Goal: Information Seeking & Learning: Learn about a topic

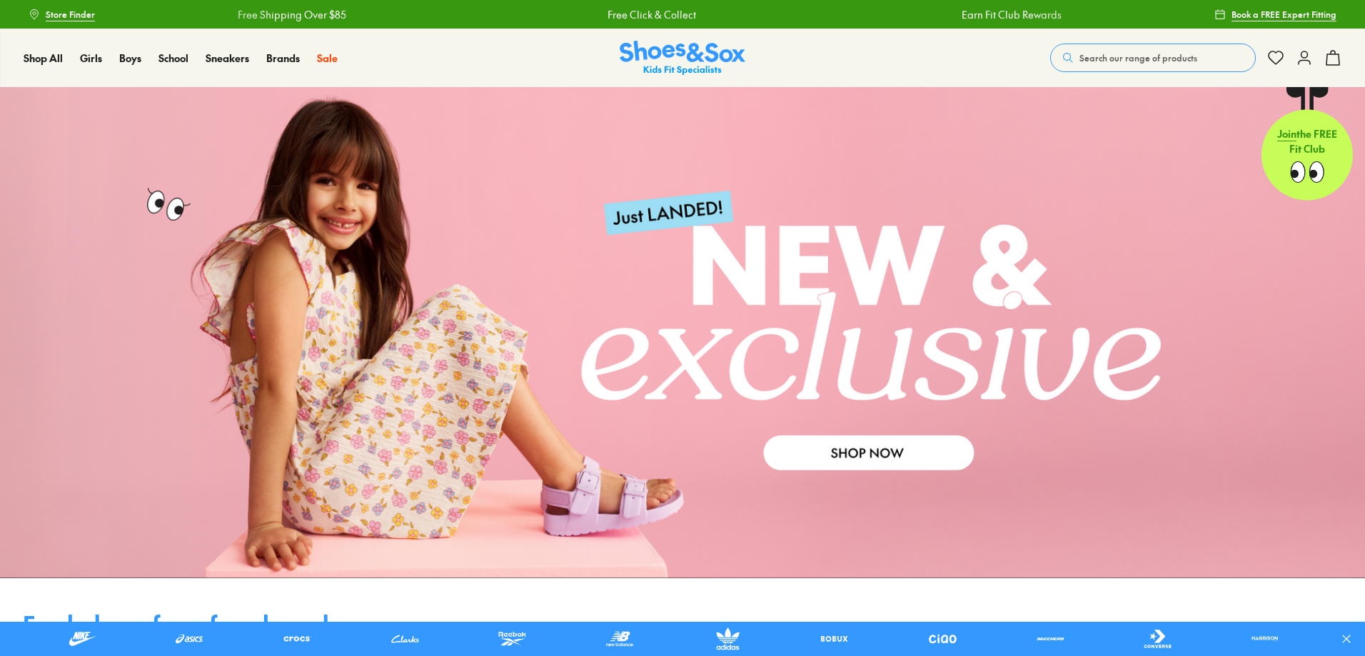
type input "**********"
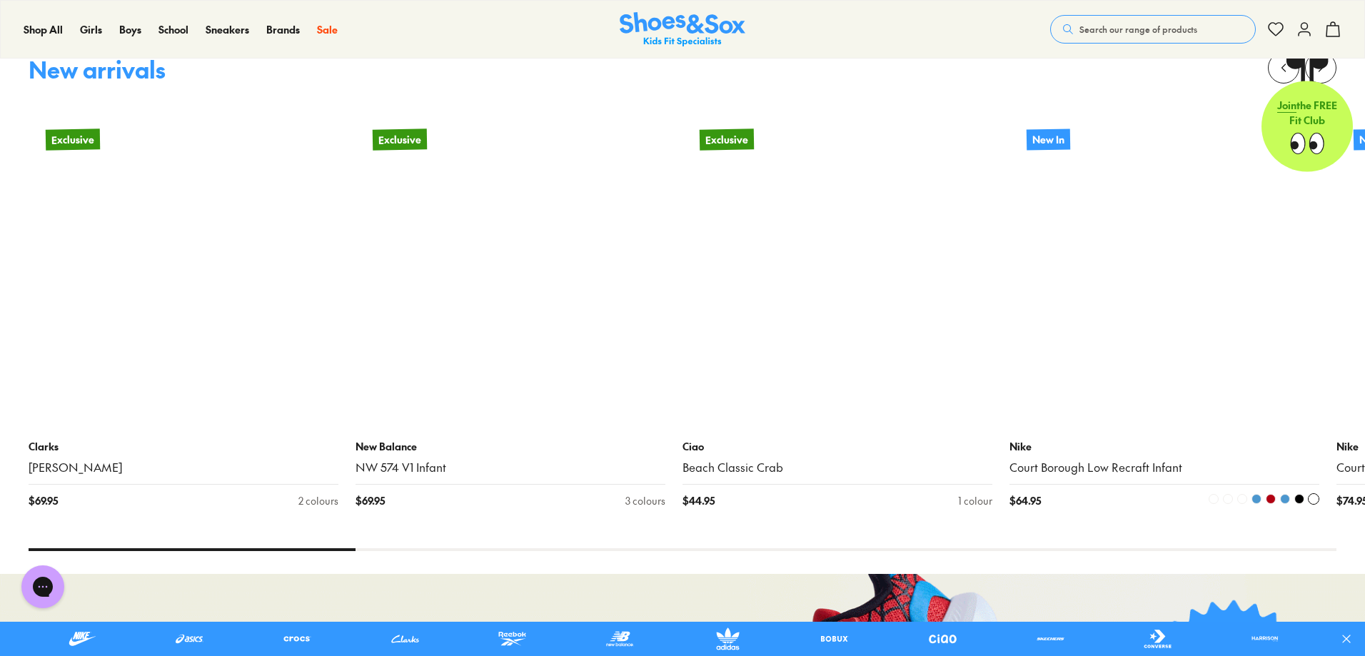
scroll to position [928, 0]
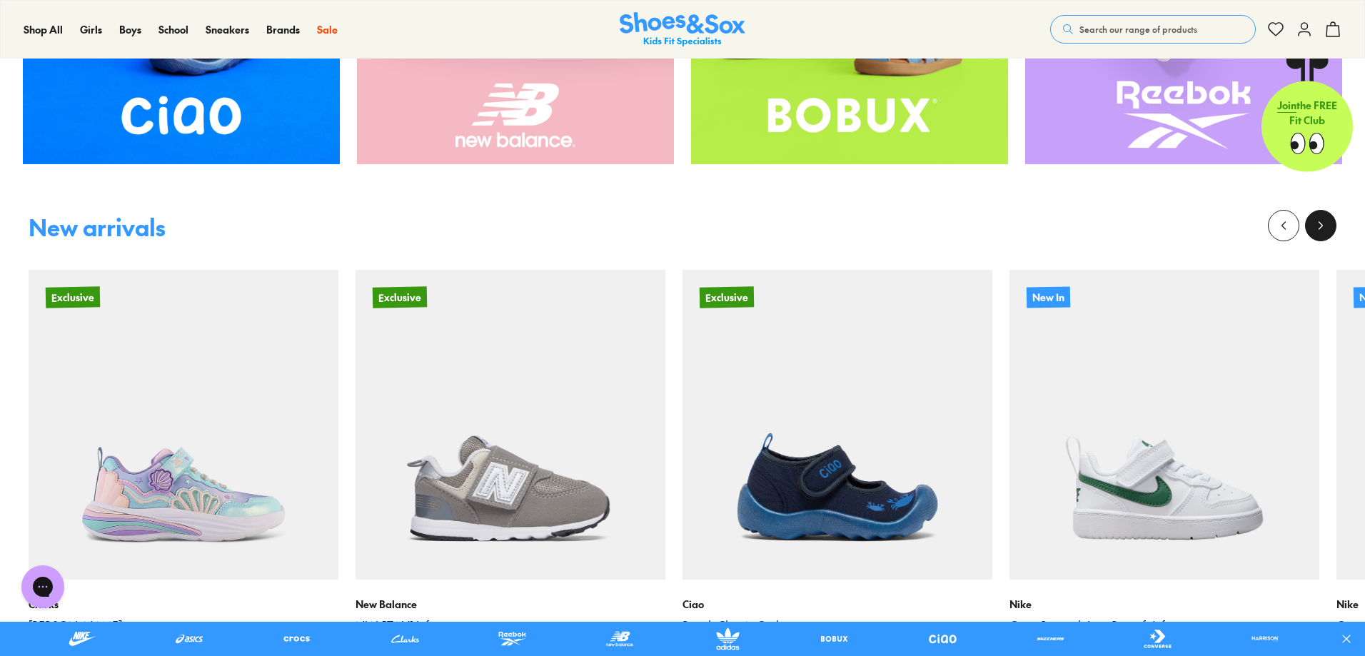
click at [1309, 221] on button at bounding box center [1320, 225] width 31 height 31
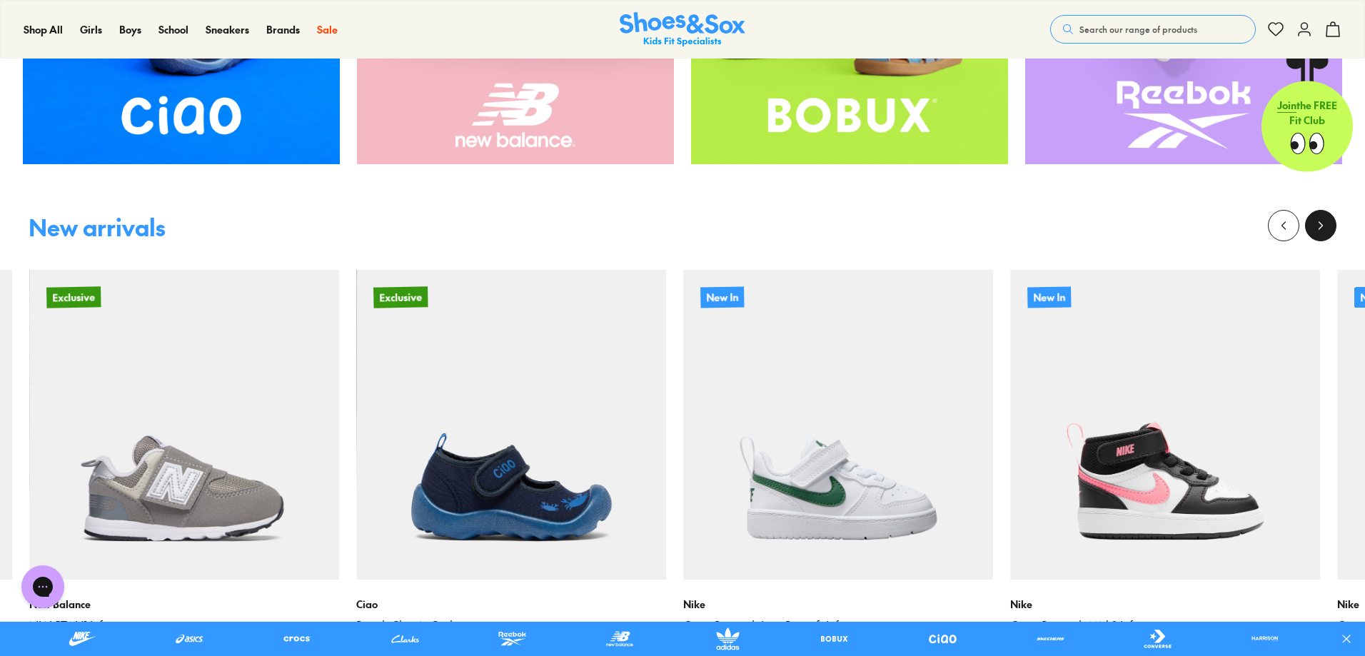
click at [1309, 221] on button at bounding box center [1320, 225] width 31 height 31
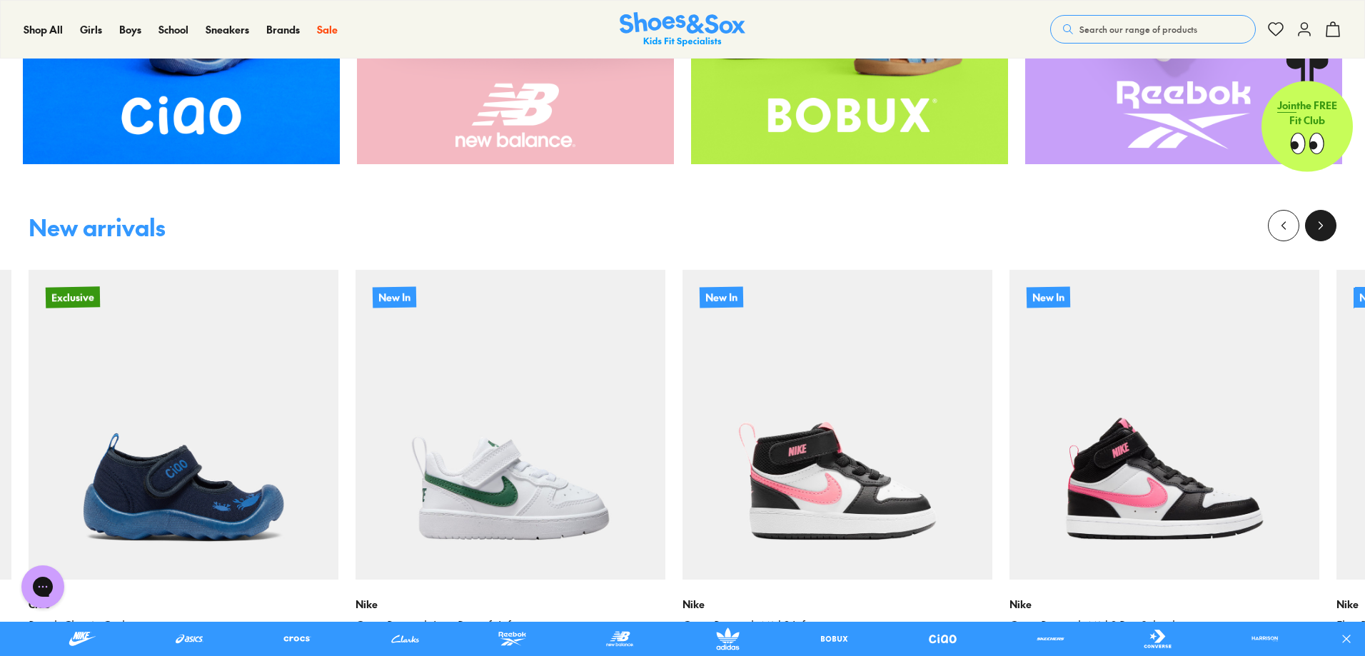
click at [1309, 221] on button at bounding box center [1320, 225] width 31 height 31
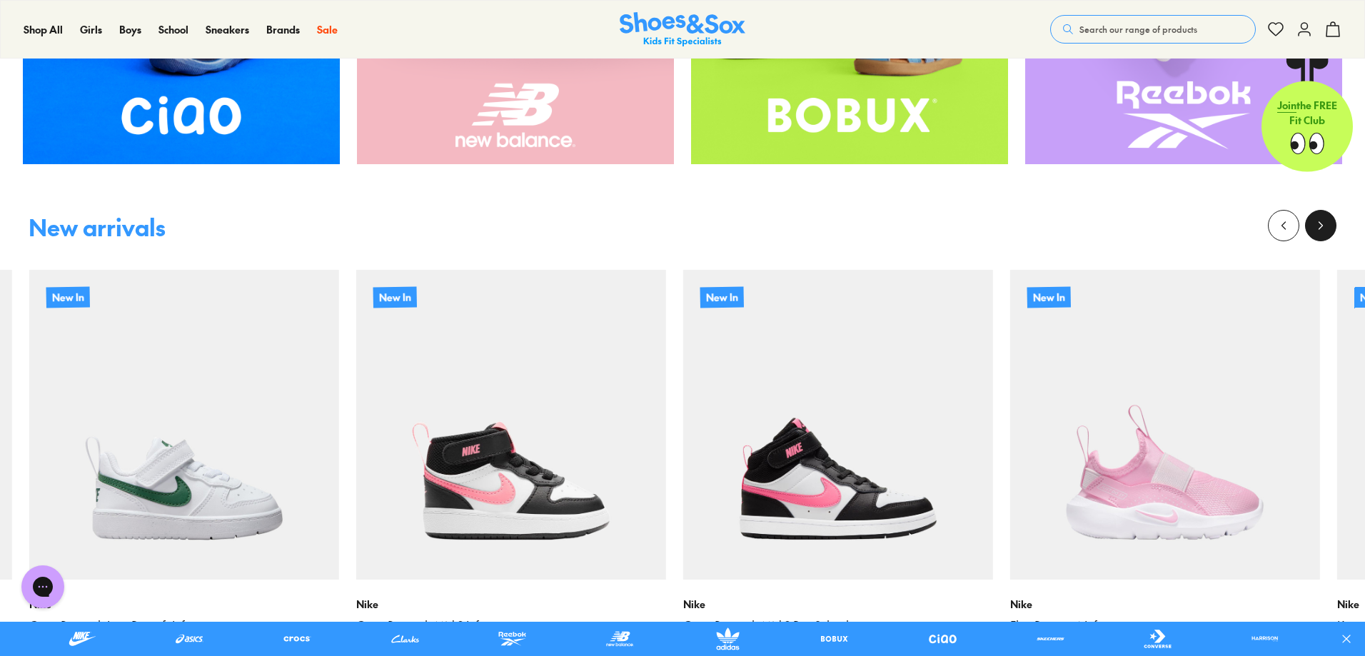
click at [1309, 221] on button at bounding box center [1320, 225] width 31 height 31
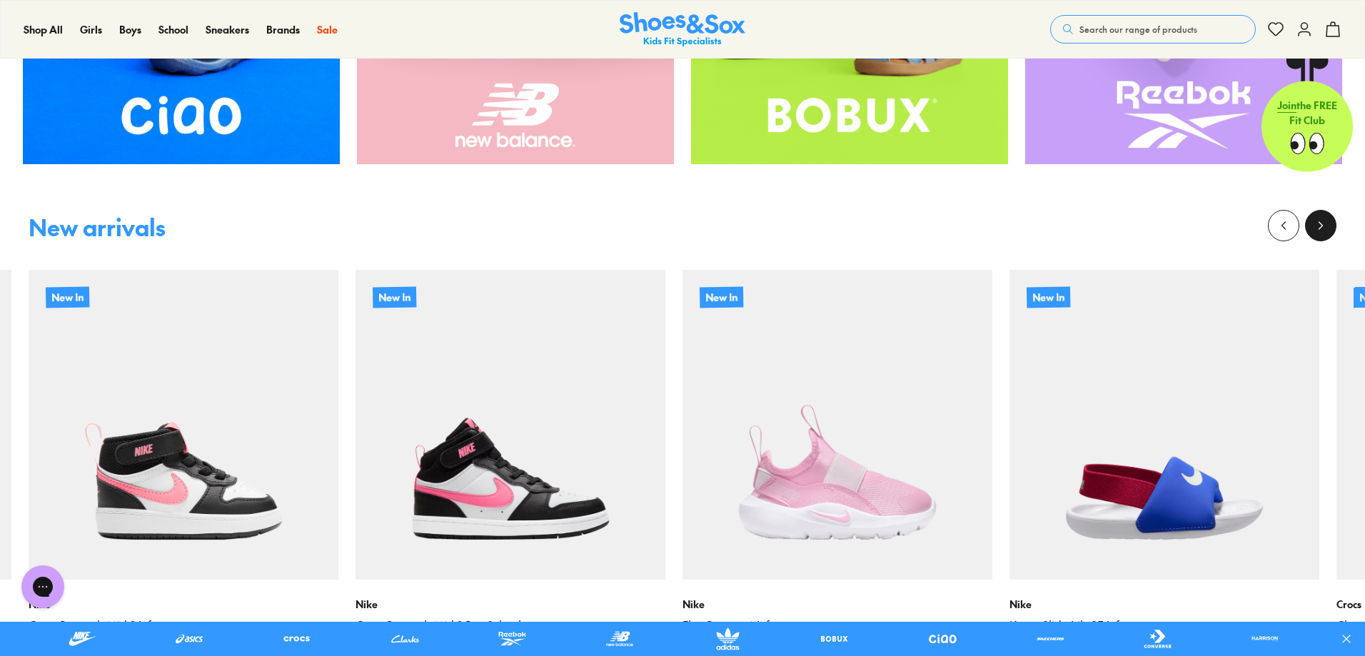
click at [1309, 221] on button at bounding box center [1320, 225] width 31 height 31
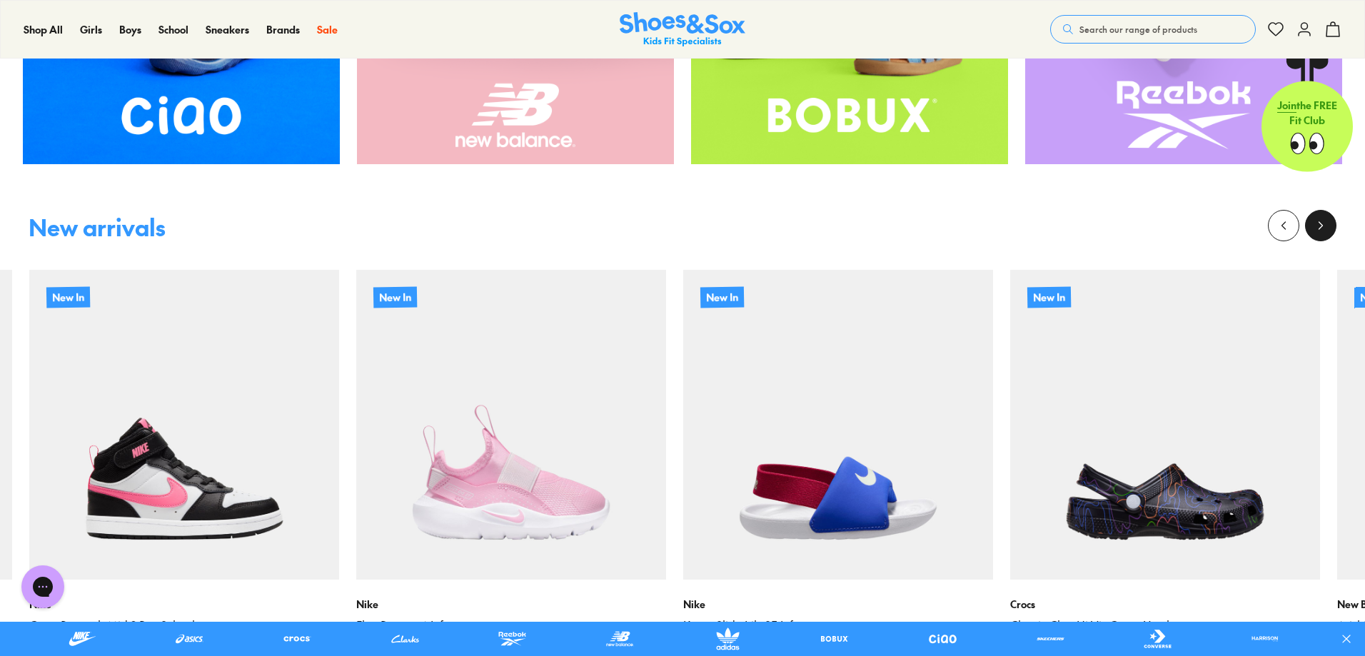
click at [1309, 221] on button at bounding box center [1320, 225] width 31 height 31
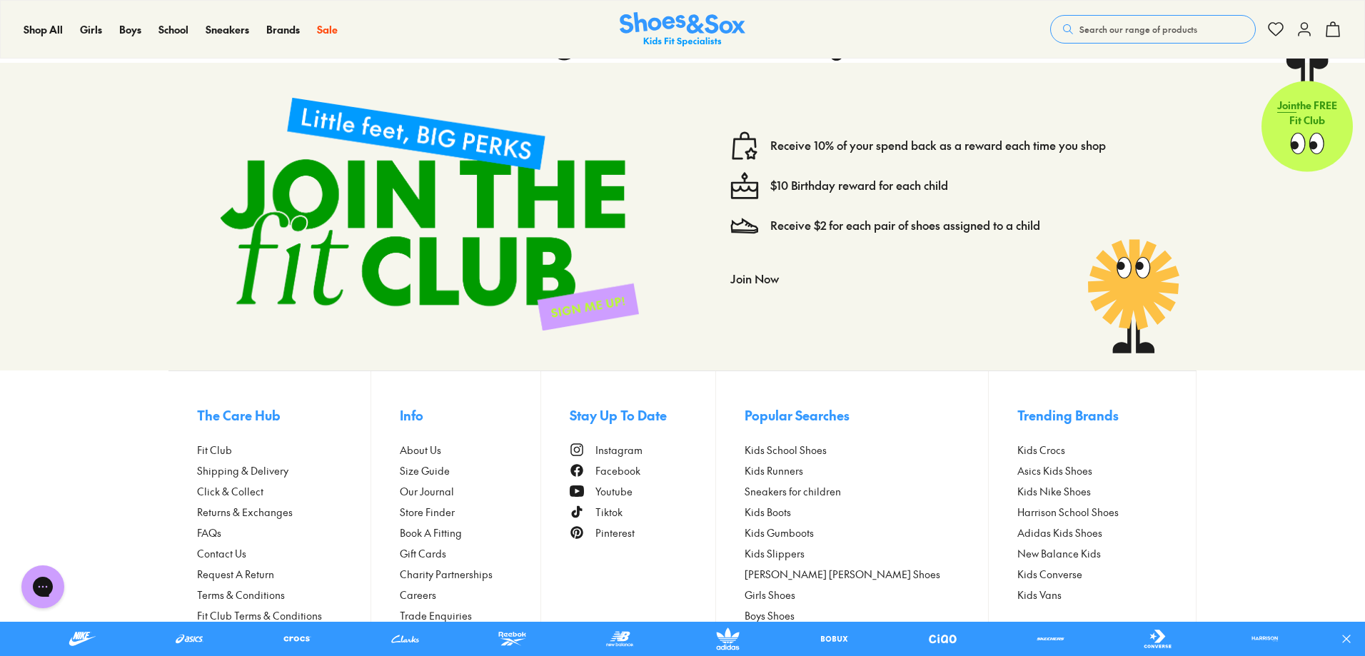
scroll to position [4687, 0]
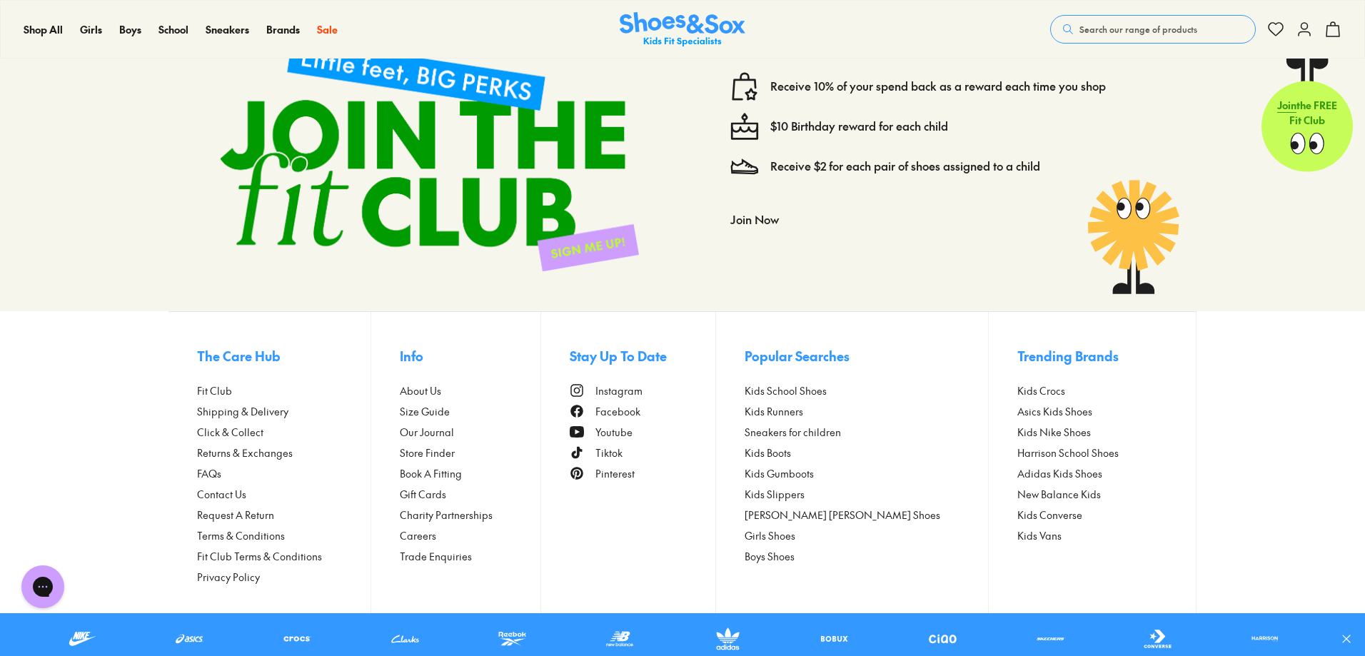
click at [221, 494] on span "Contact Us" at bounding box center [221, 494] width 49 height 15
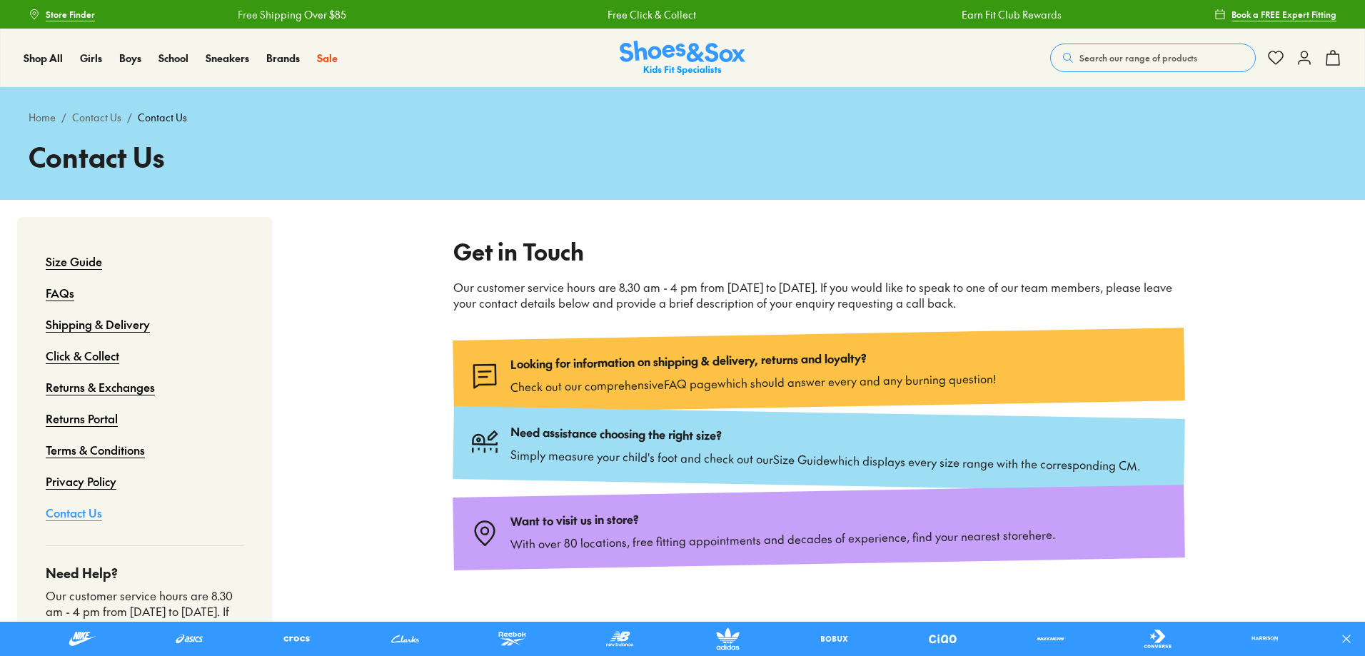
type input "**********"
click at [561, 291] on p "Our customer service hours are 8.30 am - 4 pm from Monday to Friday. If you wou…" at bounding box center [818, 295] width 731 height 31
click at [665, 50] on img at bounding box center [683, 58] width 126 height 35
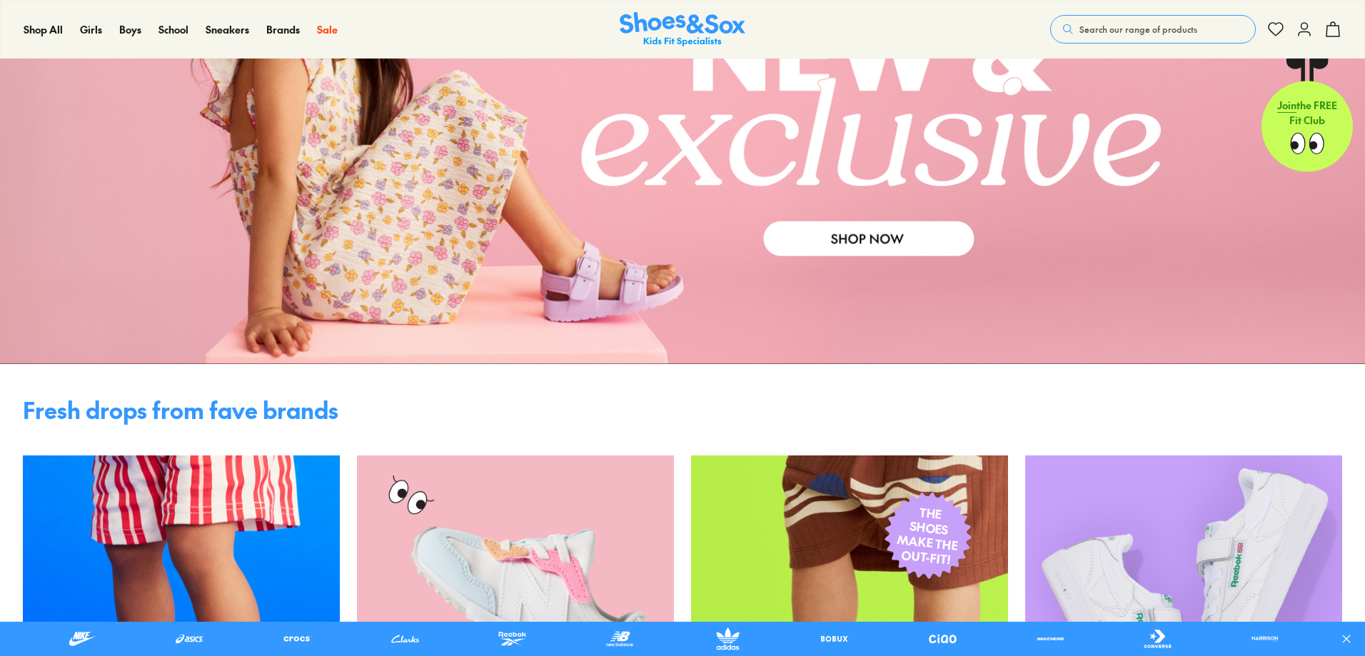
type input "**********"
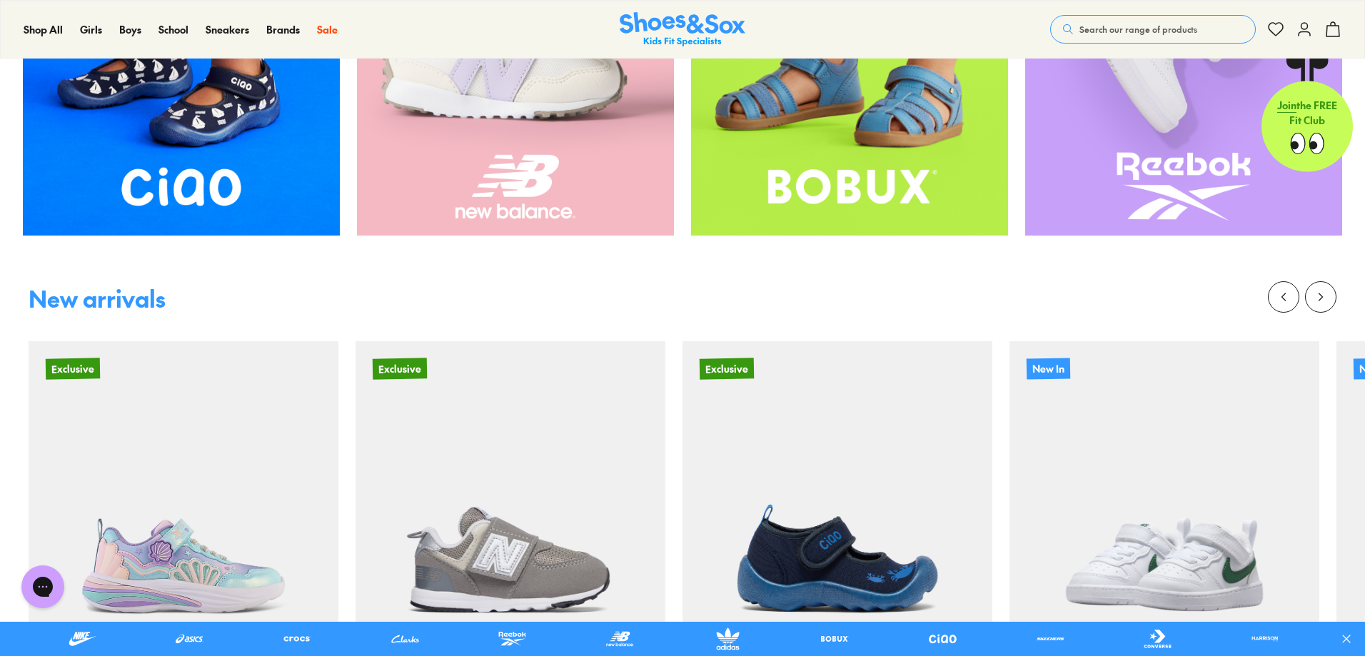
click at [1090, 454] on img at bounding box center [1165, 496] width 310 height 310
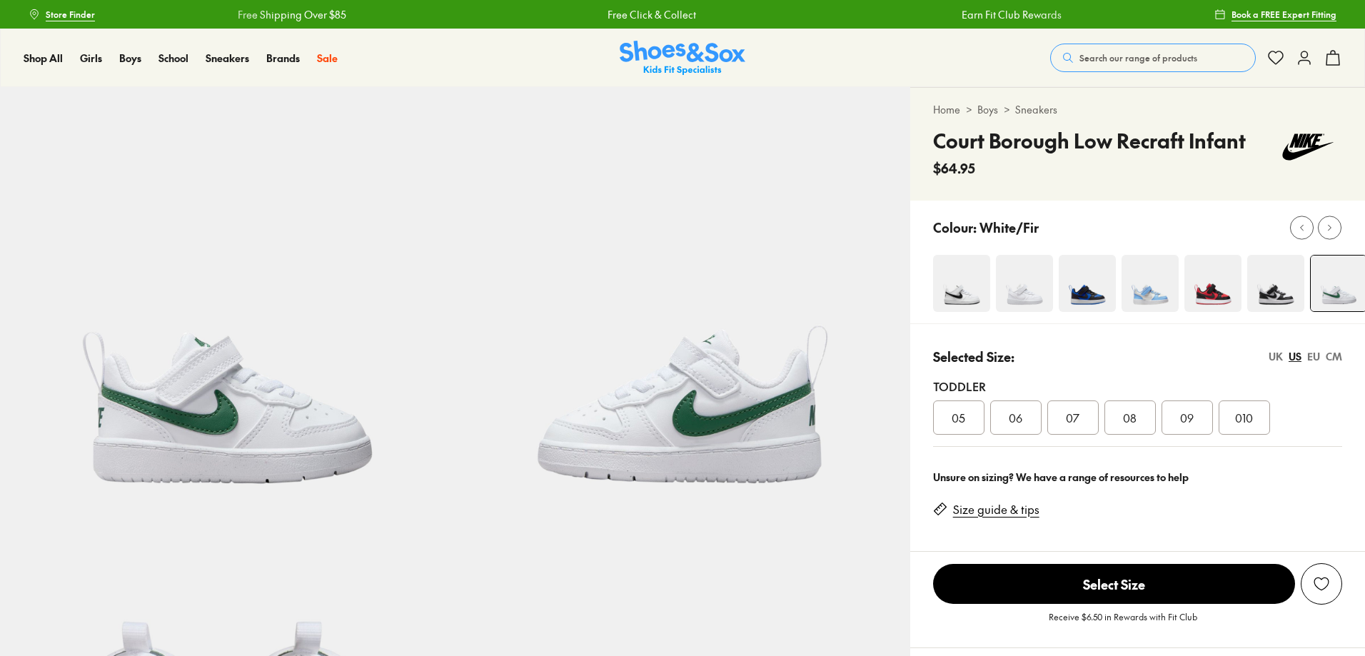
scroll to position [357, 0]
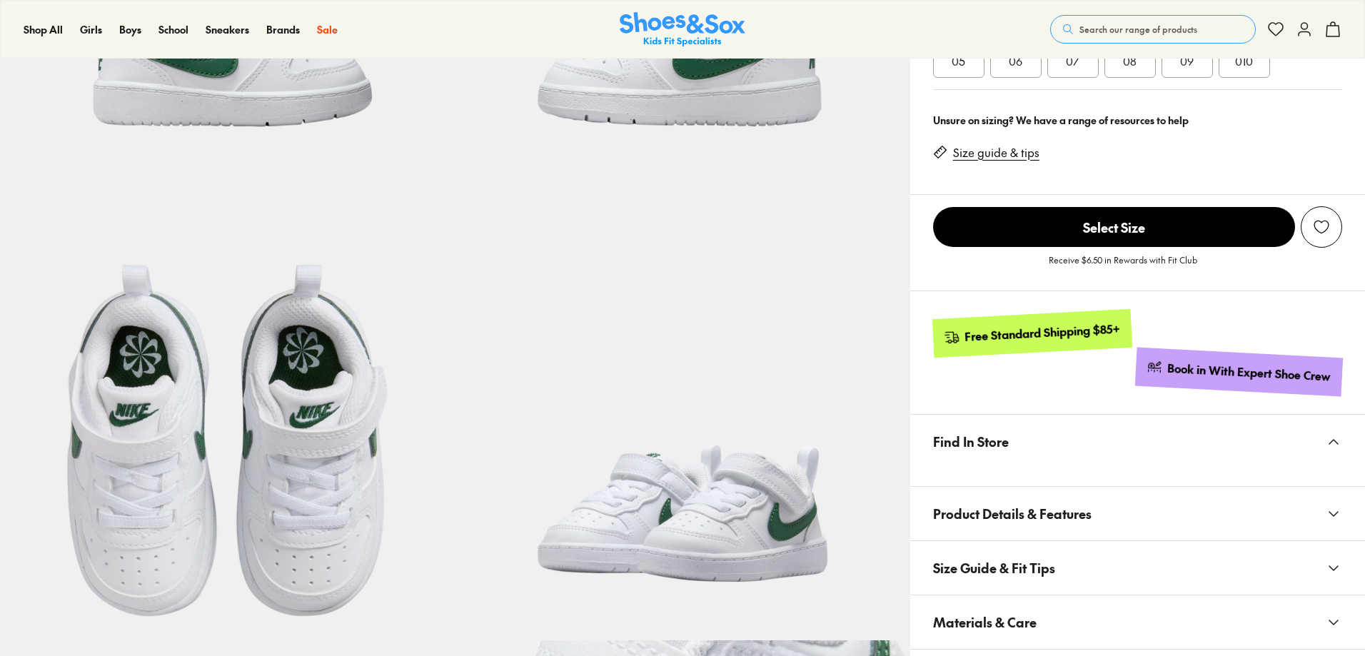
type input "**********"
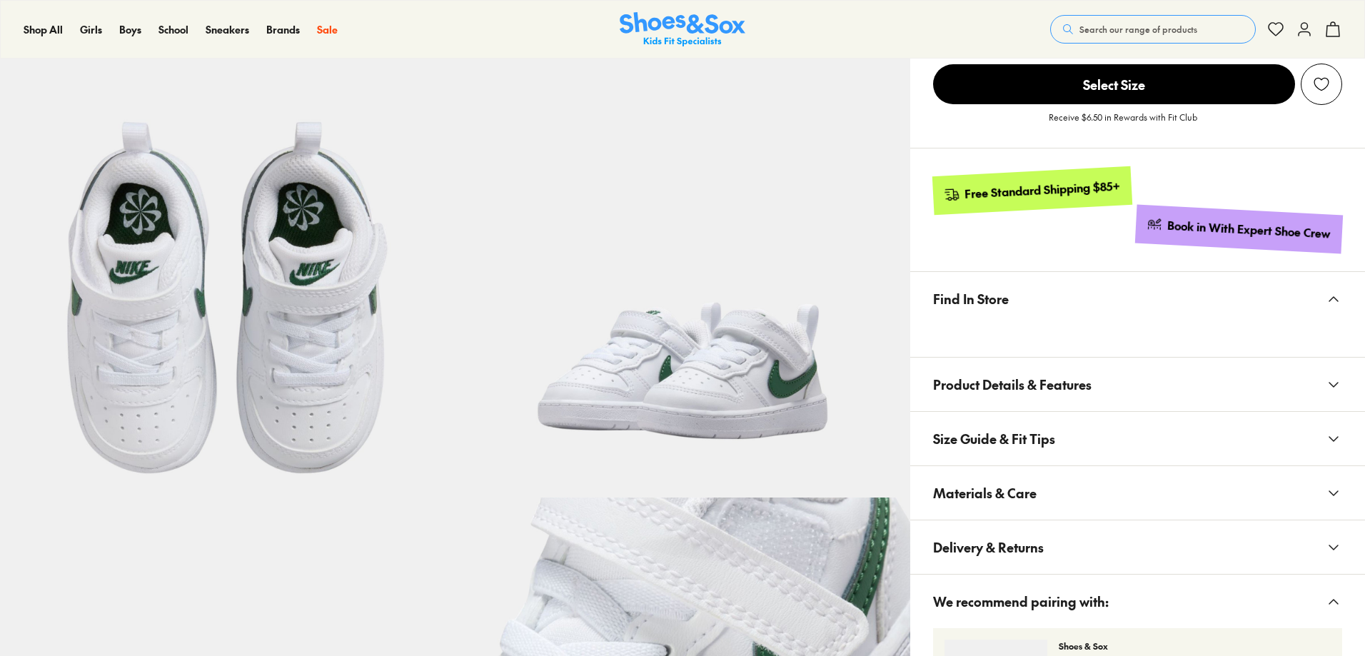
select select "*"
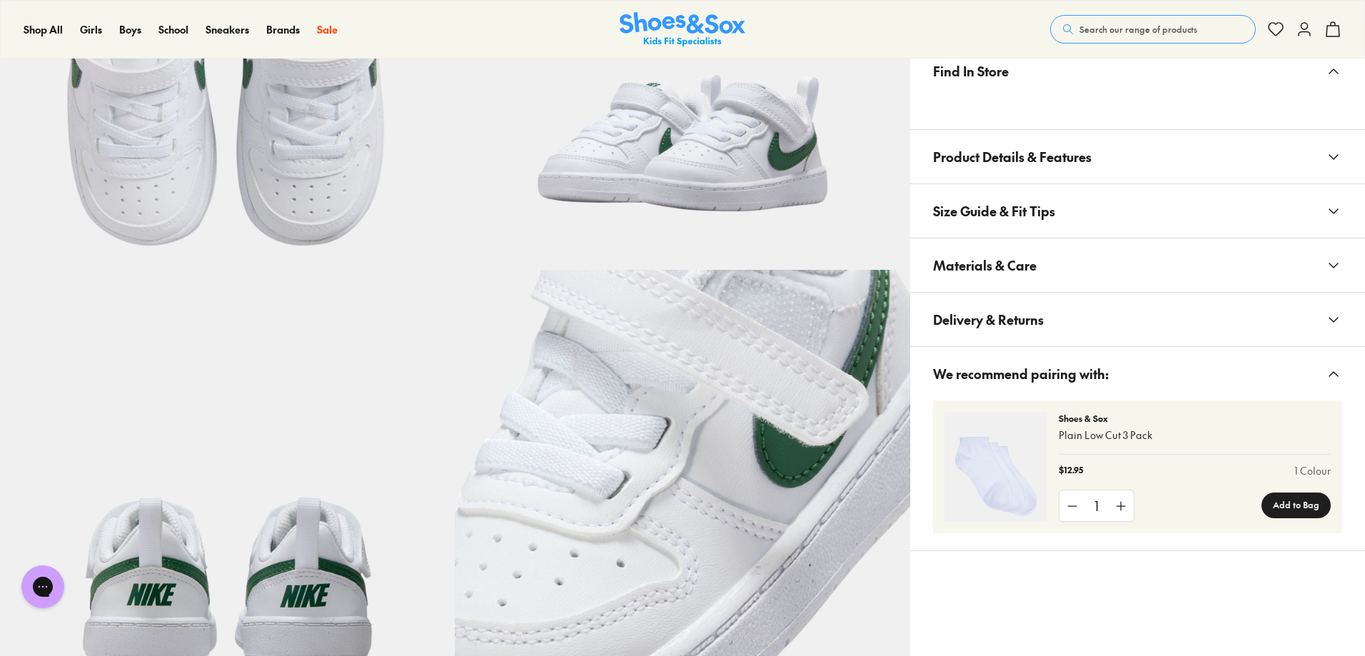
scroll to position [712, 0]
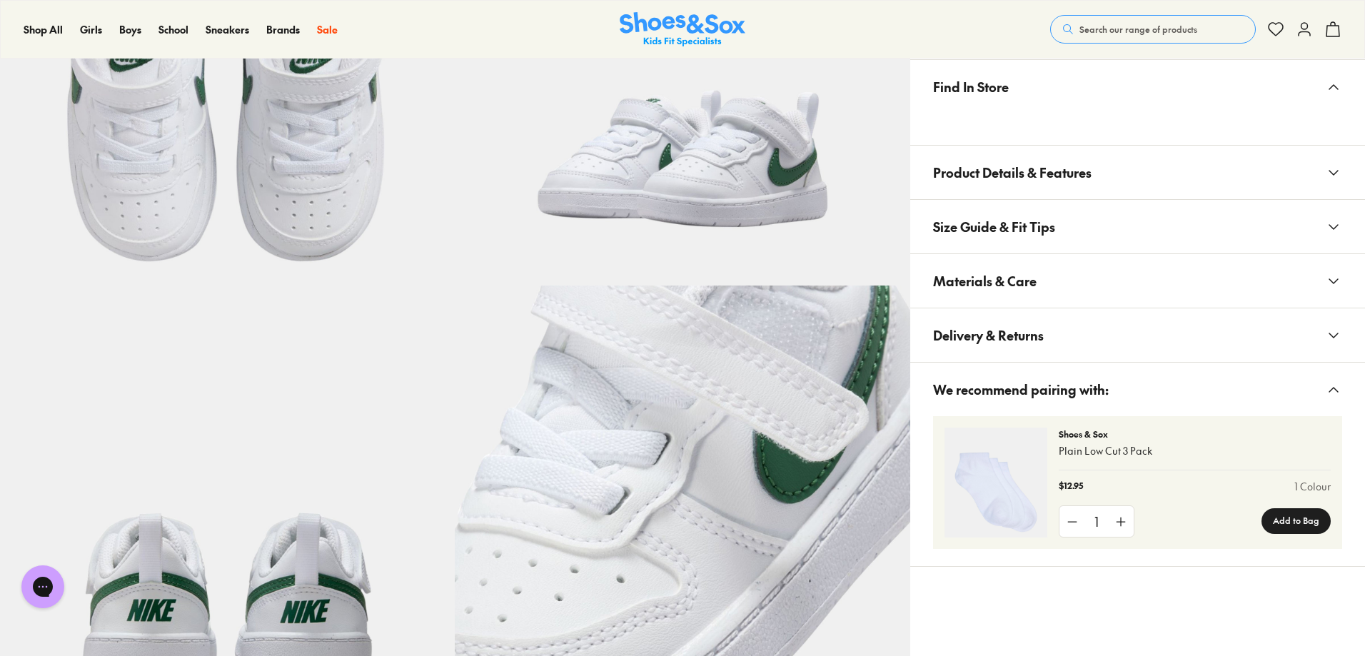
click at [1135, 303] on button "Materials & Care" at bounding box center [1137, 281] width 455 height 54
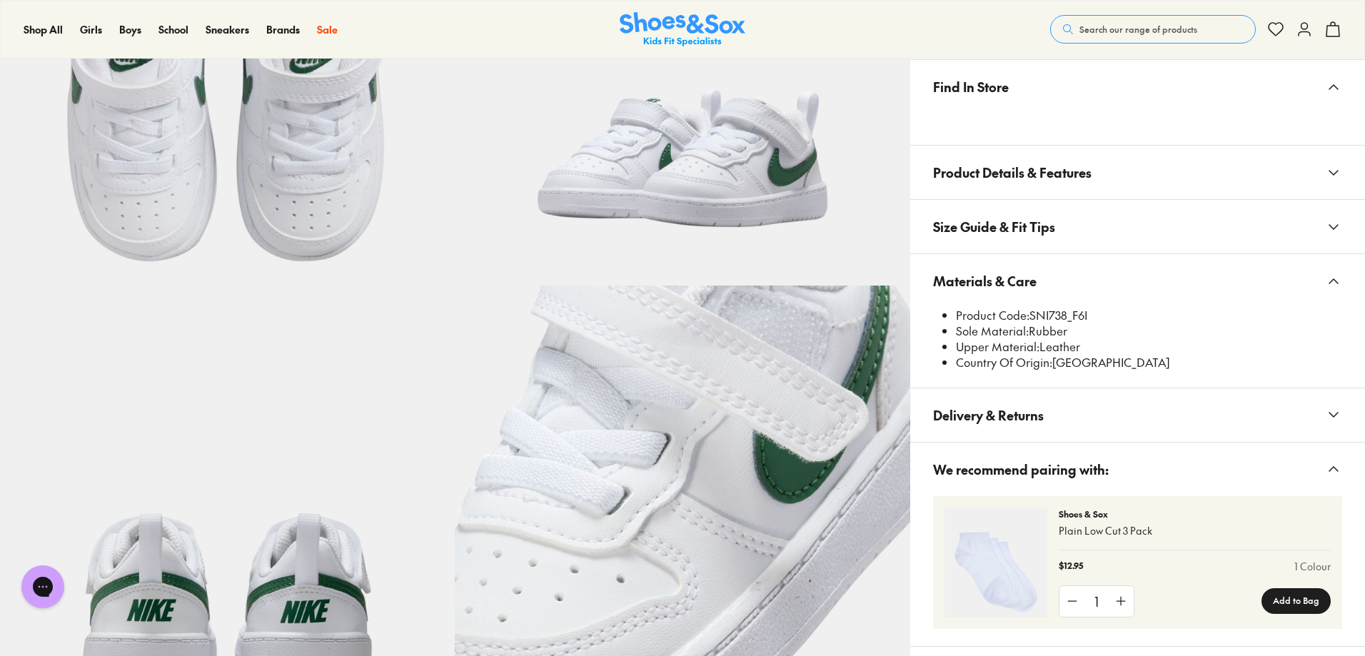
click at [1152, 425] on button "Delivery & Returns" at bounding box center [1137, 415] width 455 height 54
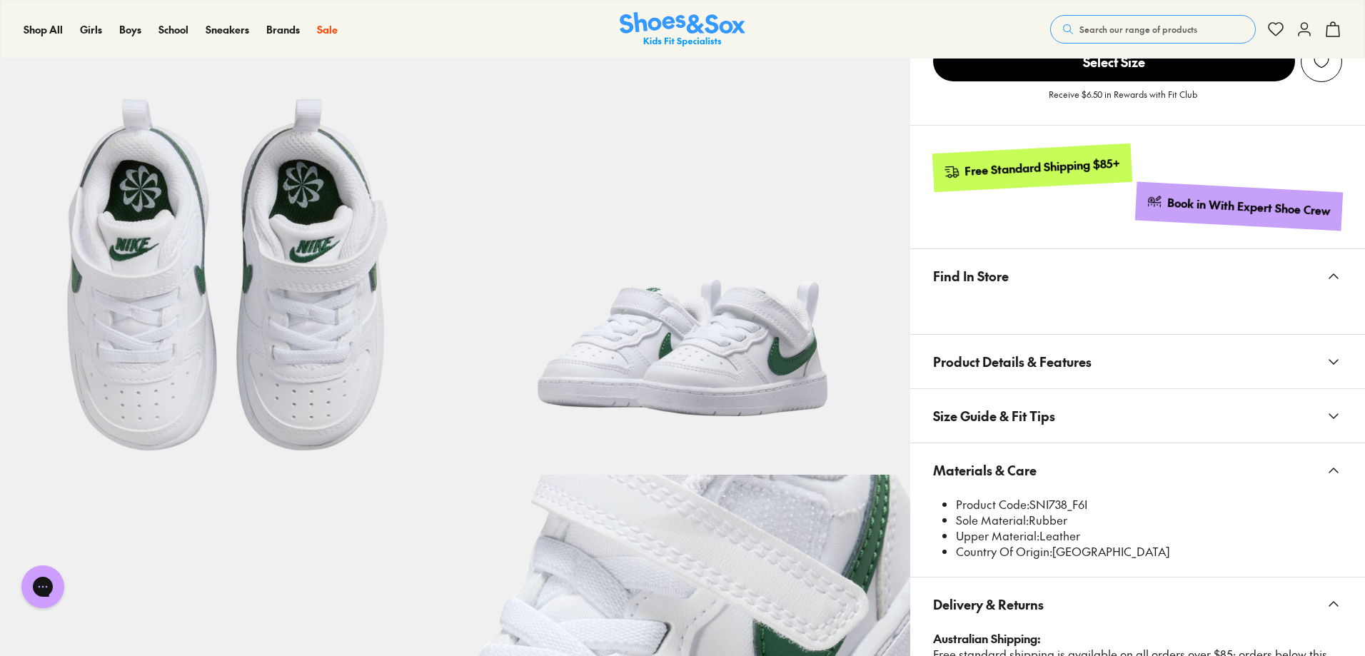
scroll to position [498, 0]
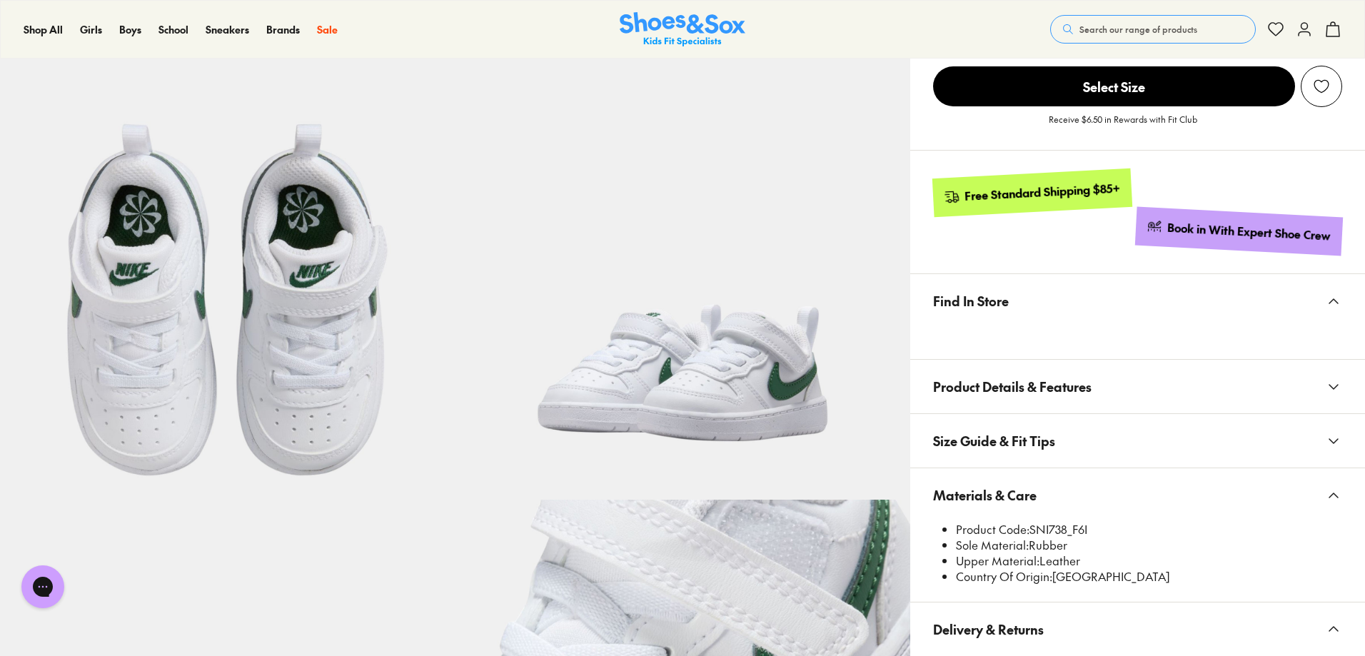
click at [1187, 367] on button "Product Details & Features" at bounding box center [1137, 387] width 455 height 54
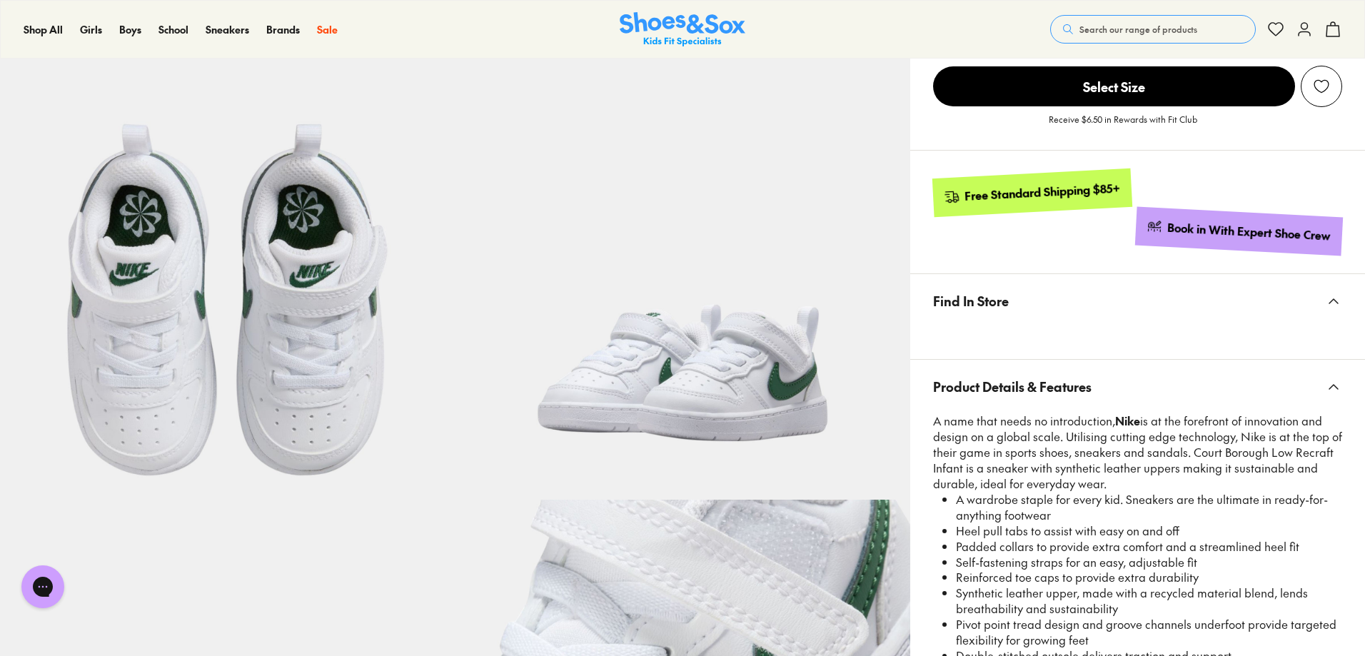
click at [1188, 381] on button "Product Details & Features" at bounding box center [1137, 387] width 455 height 54
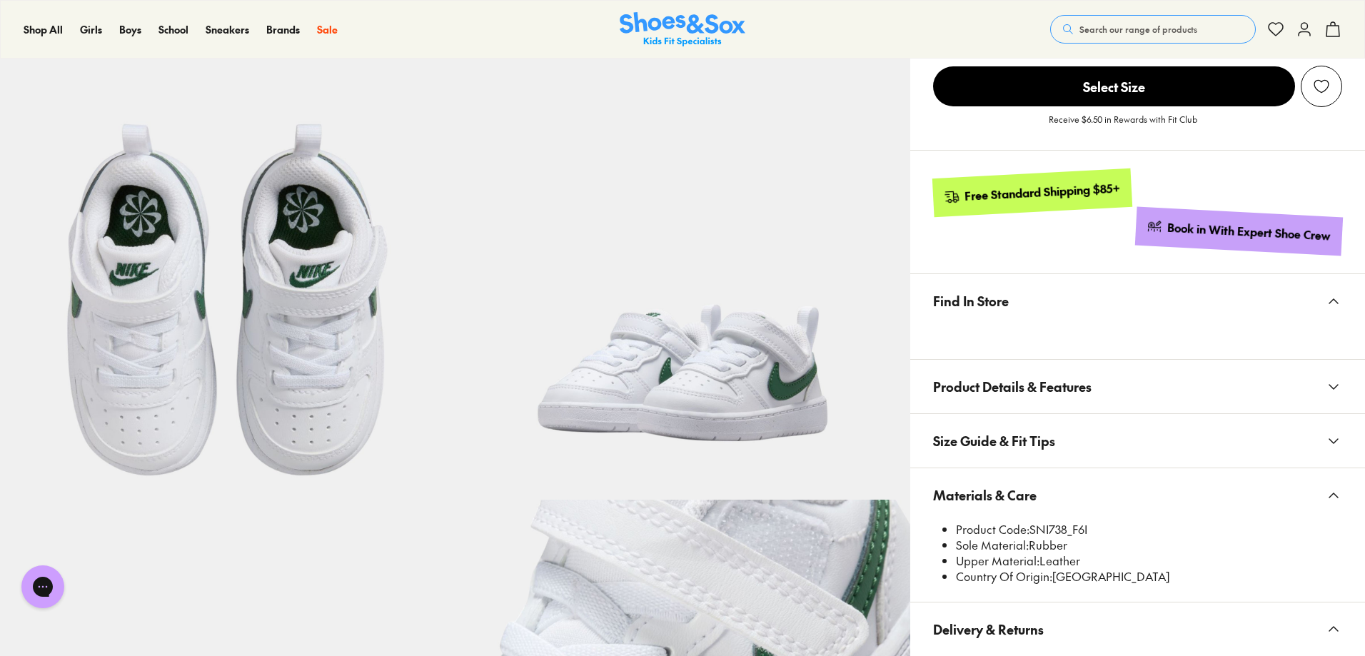
click at [1199, 407] on button "Product Details & Features" at bounding box center [1137, 387] width 455 height 54
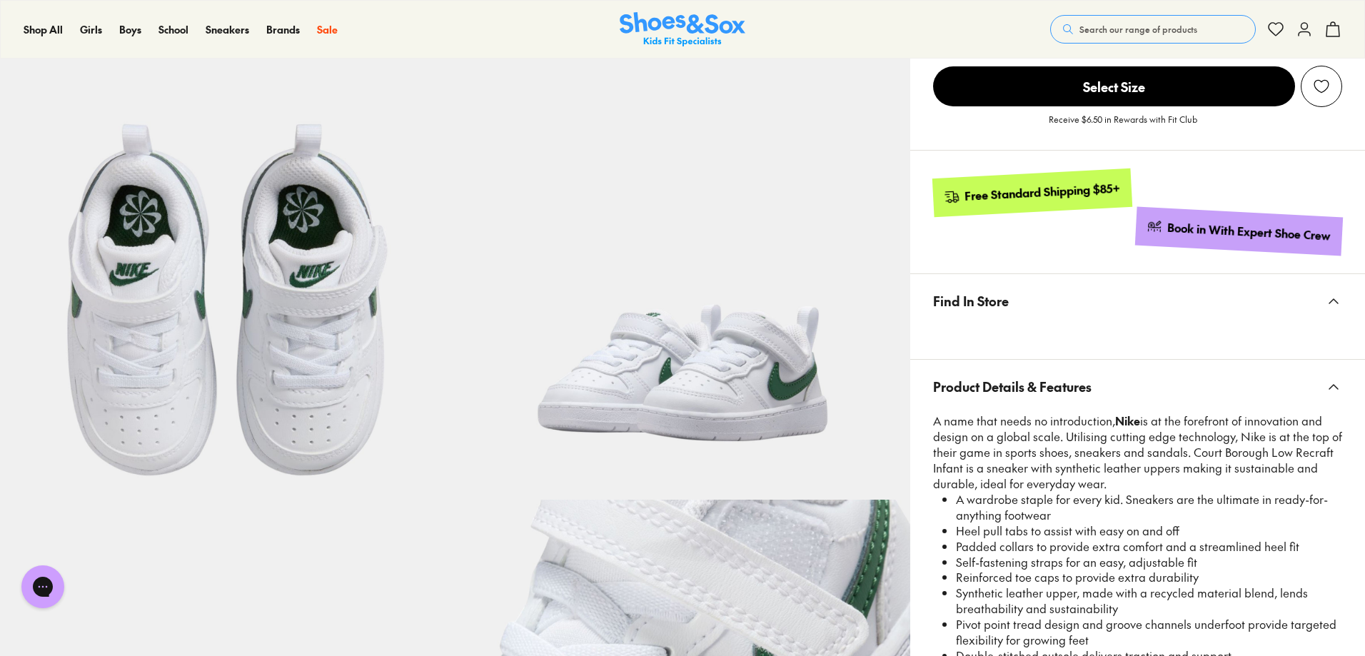
click at [1192, 397] on button "Product Details & Features" at bounding box center [1137, 387] width 455 height 54
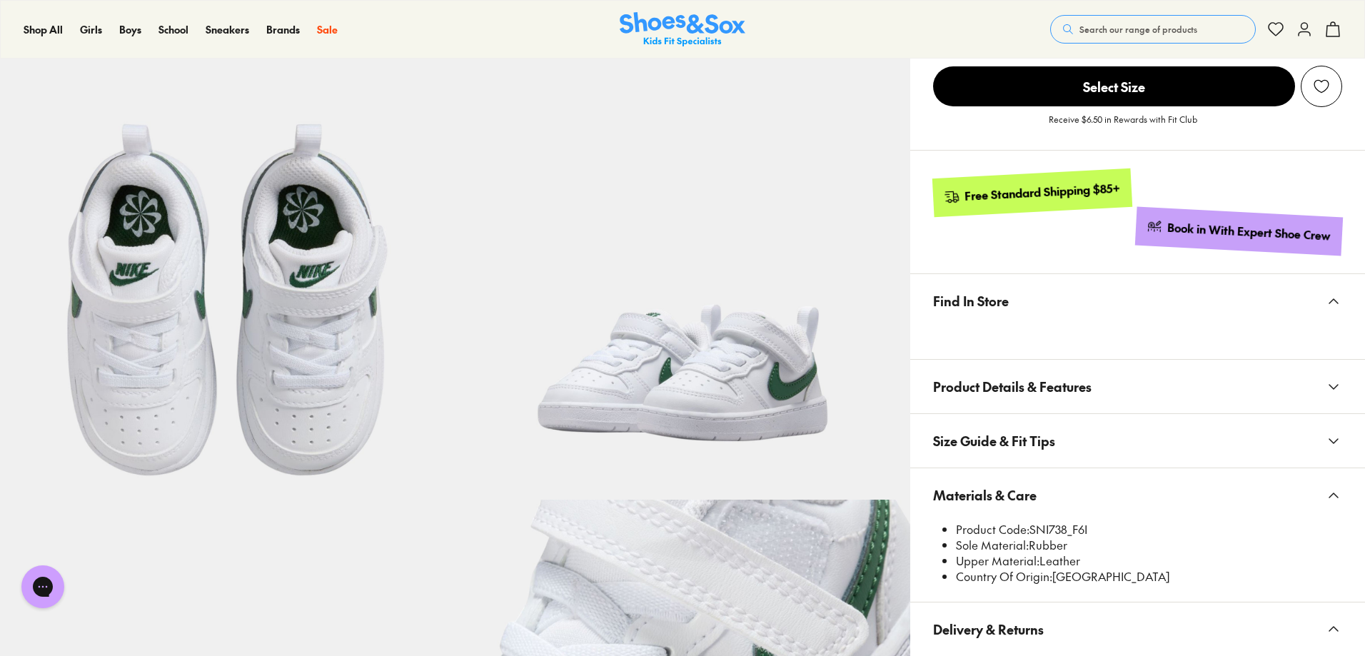
click at [1169, 441] on button "Size Guide & Fit Tips" at bounding box center [1137, 441] width 455 height 54
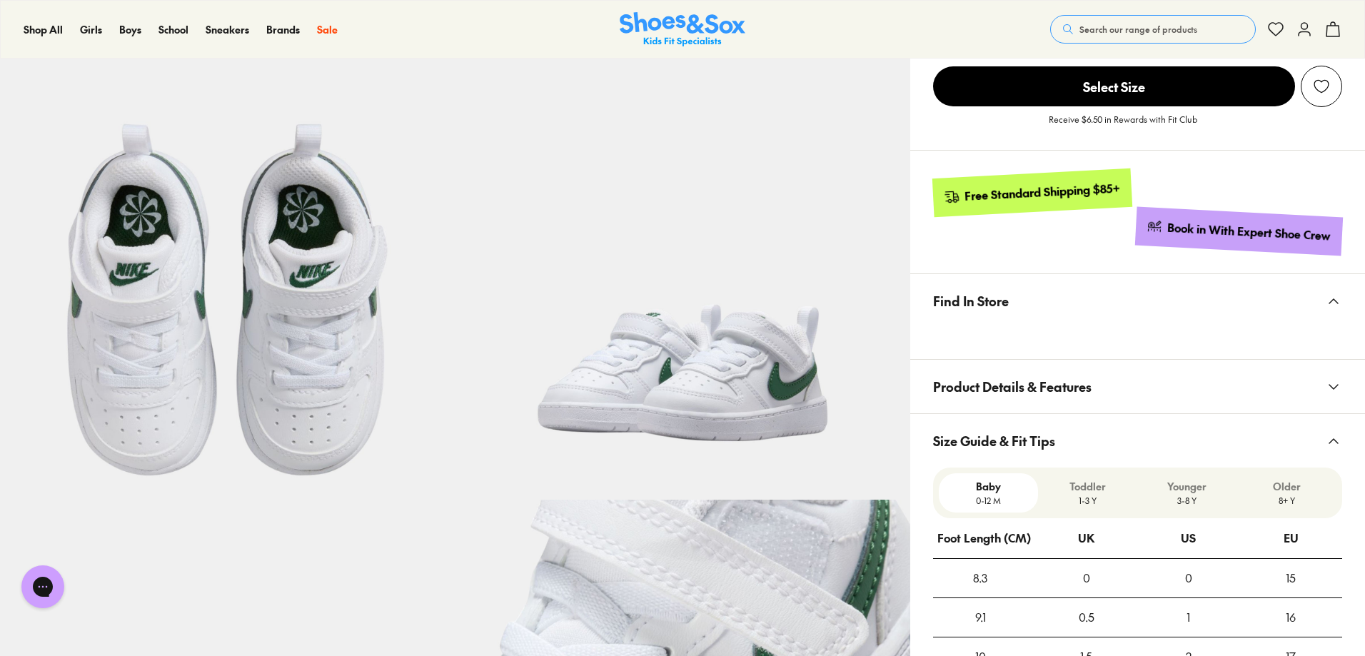
click at [1169, 441] on button "Size Guide & Fit Tips" at bounding box center [1137, 441] width 455 height 54
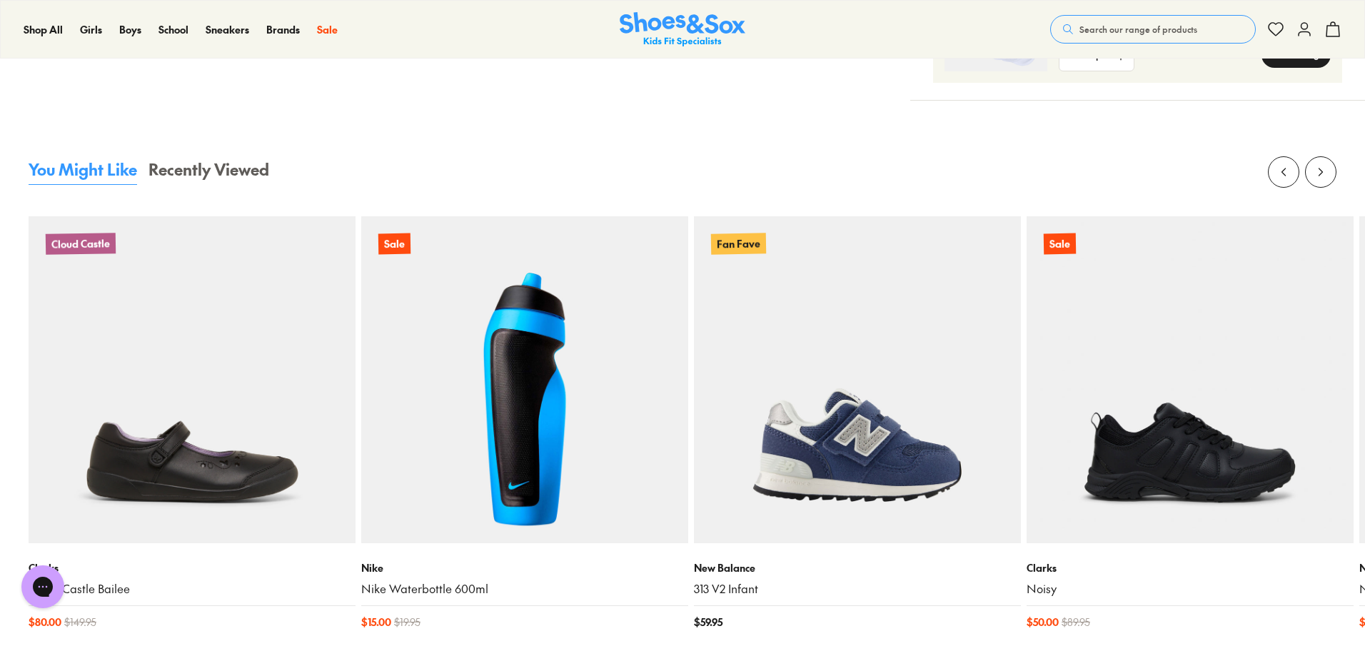
scroll to position [1428, 0]
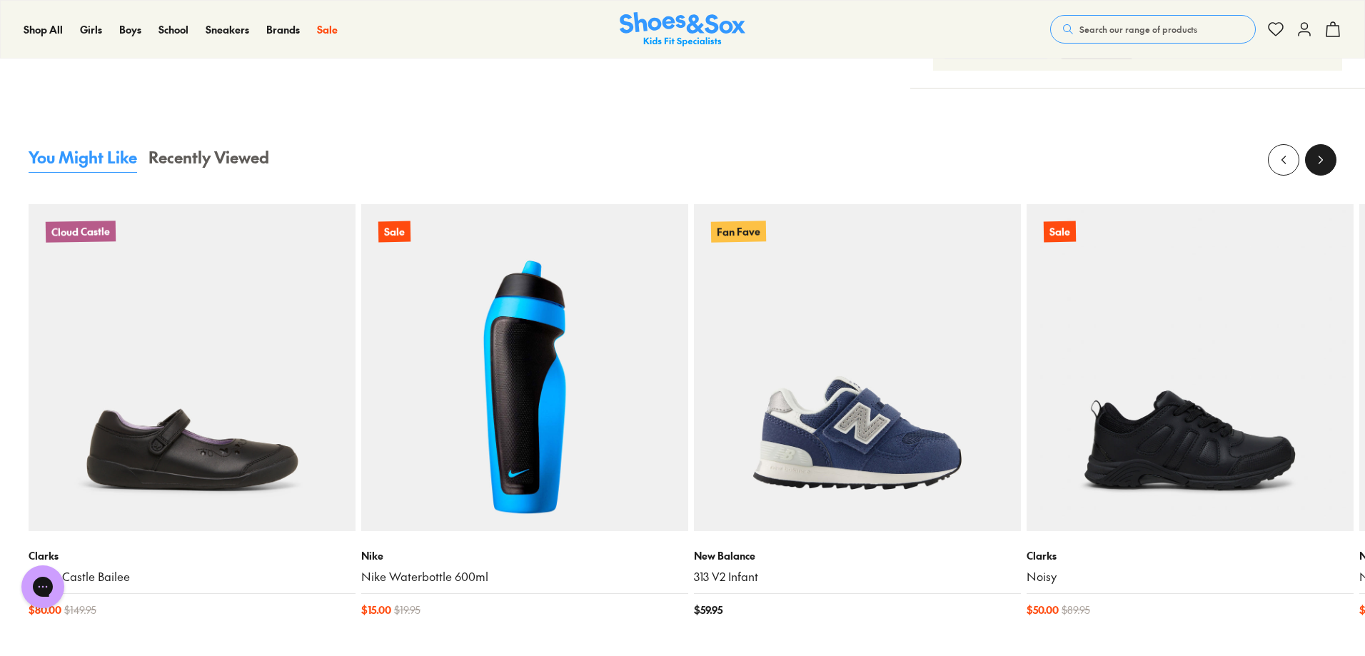
click at [1322, 172] on button at bounding box center [1320, 159] width 31 height 31
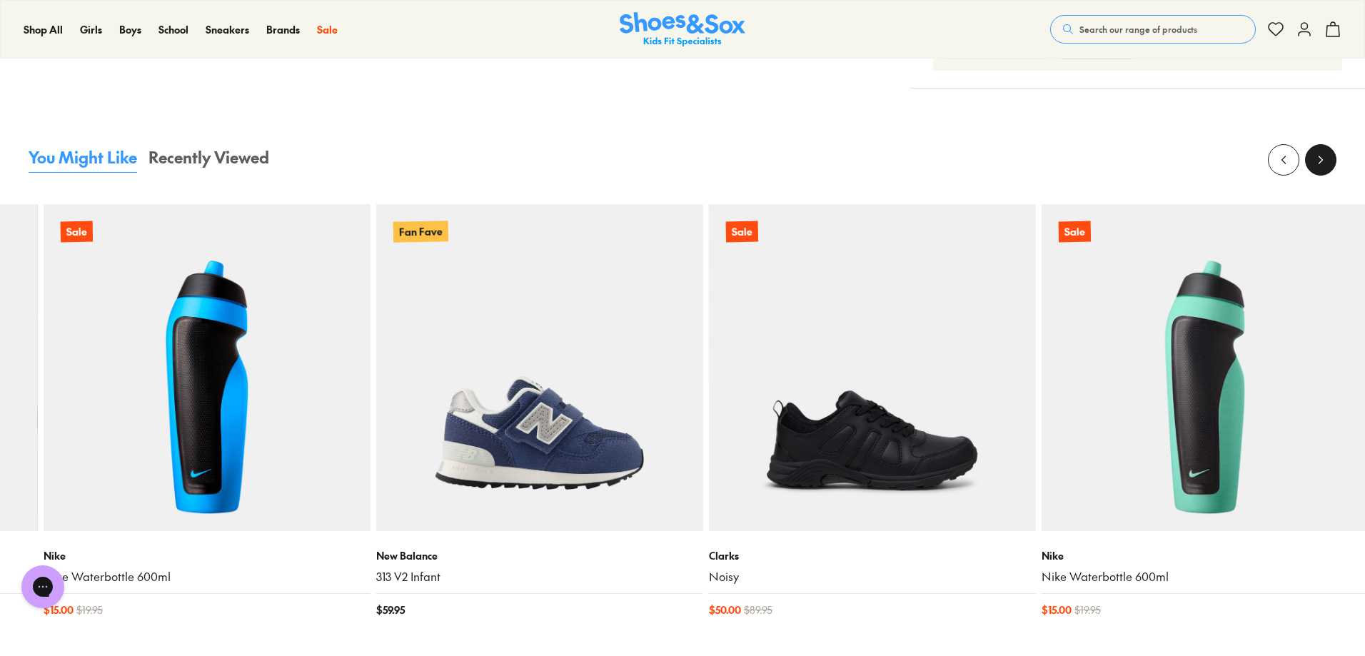
click at [1322, 172] on button at bounding box center [1320, 159] width 31 height 31
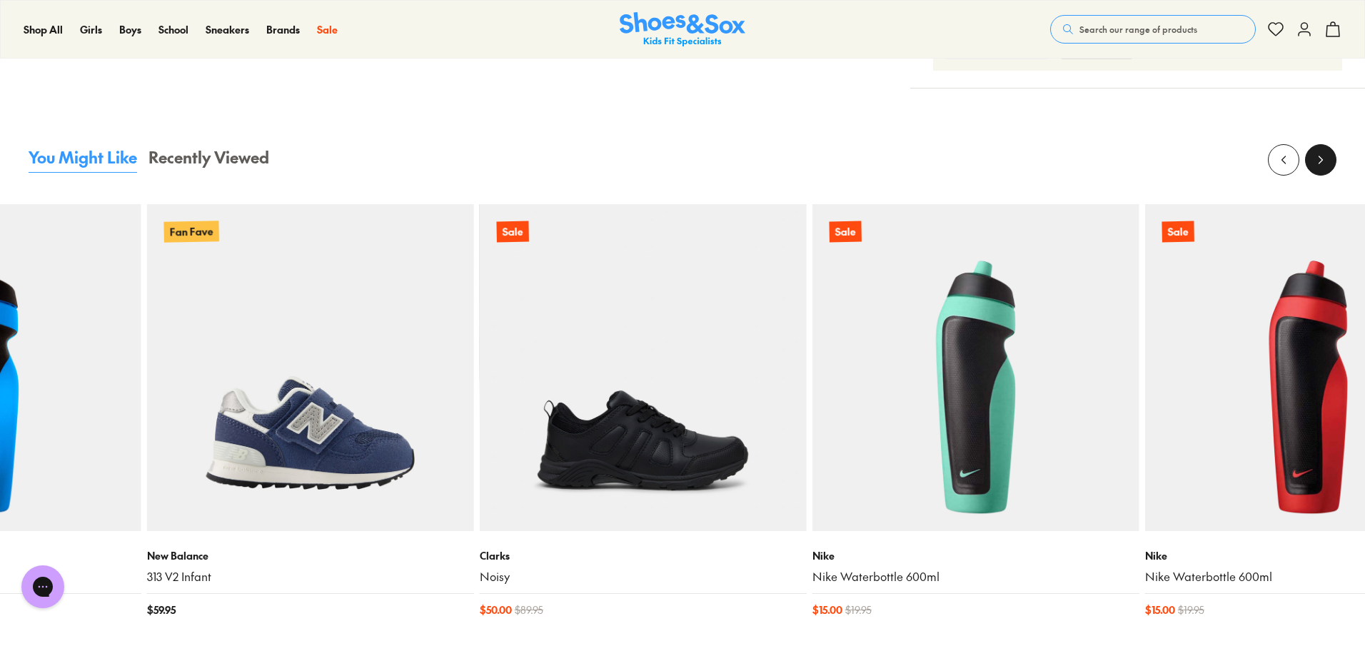
click at [1322, 172] on button at bounding box center [1320, 159] width 31 height 31
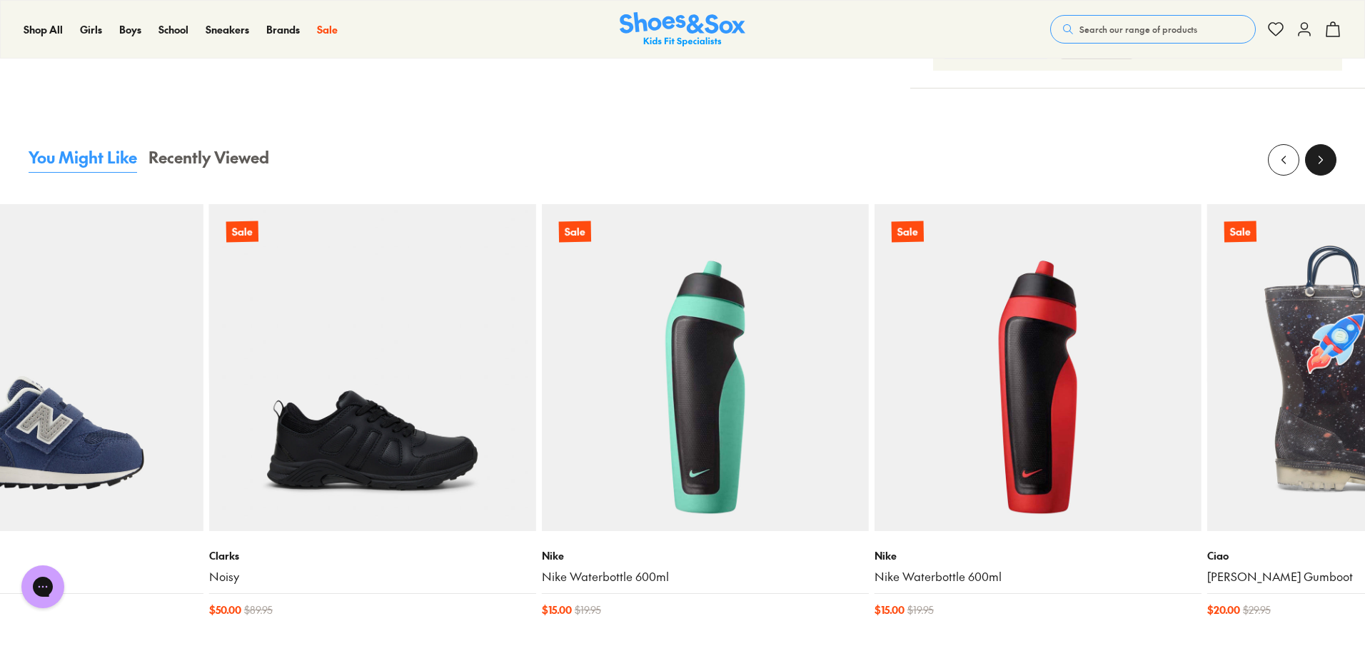
click at [1322, 173] on button at bounding box center [1320, 159] width 31 height 31
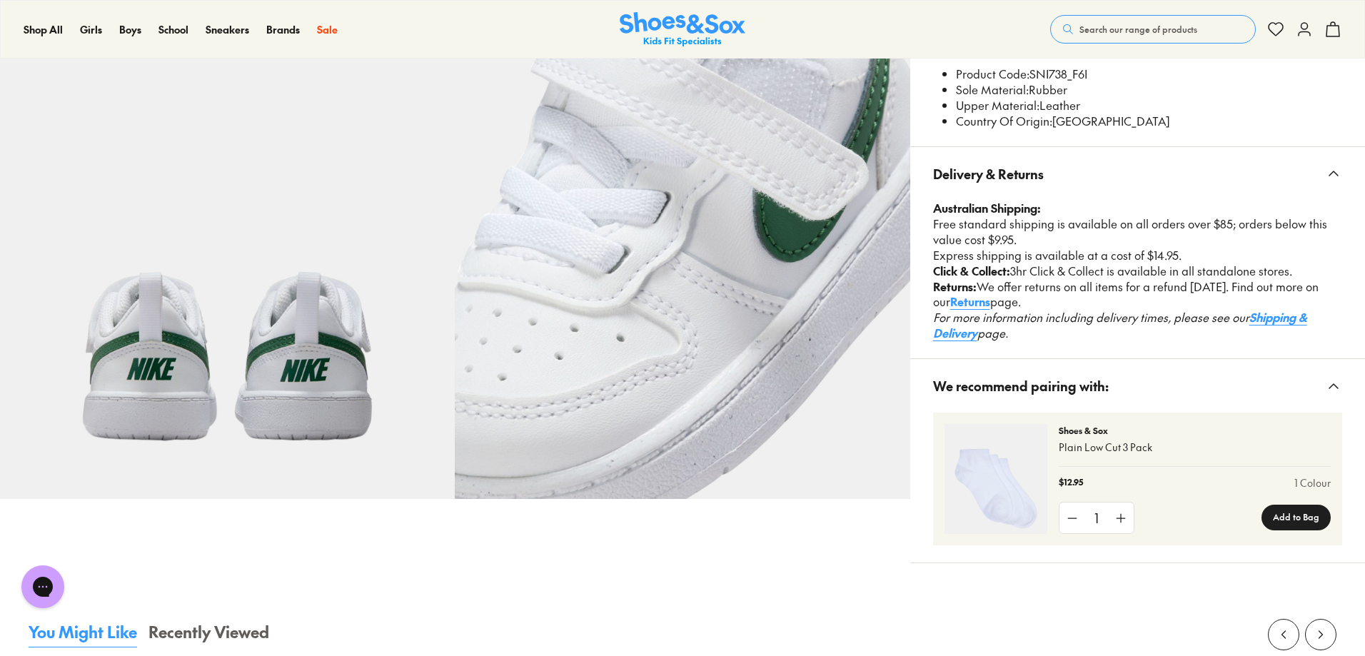
scroll to position [928, 0]
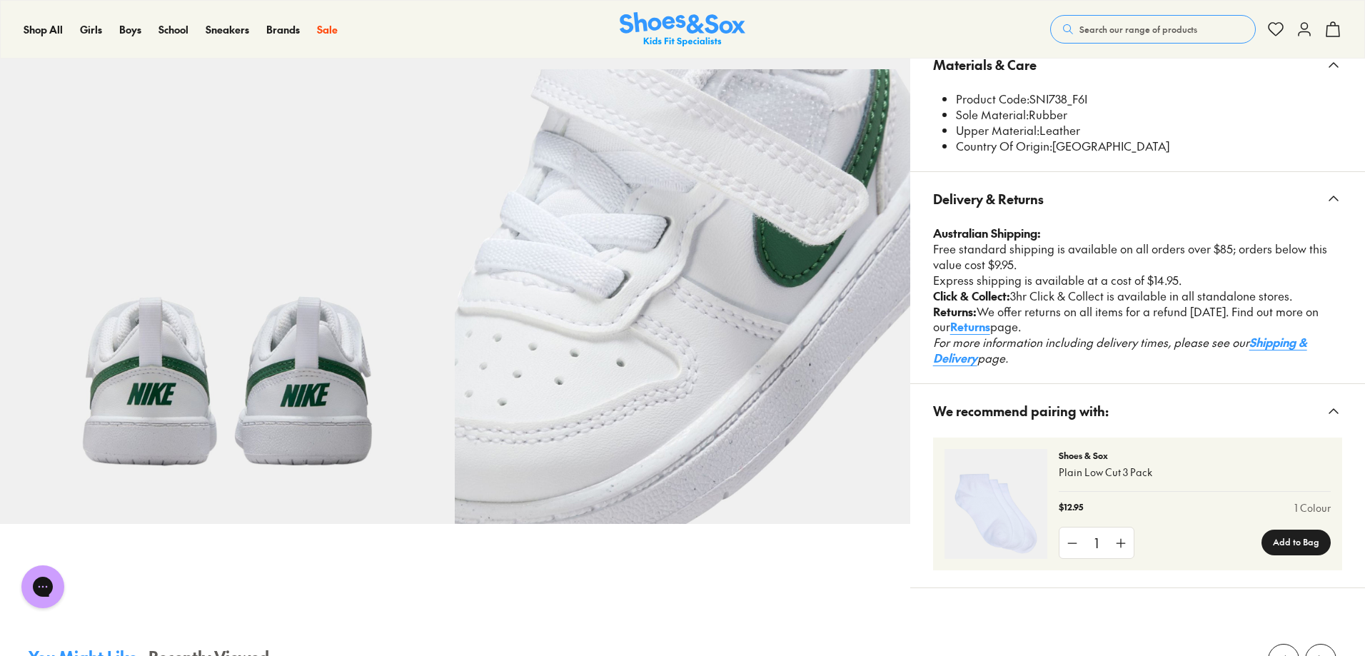
click at [1035, 203] on span "Delivery & Returns" at bounding box center [988, 199] width 111 height 42
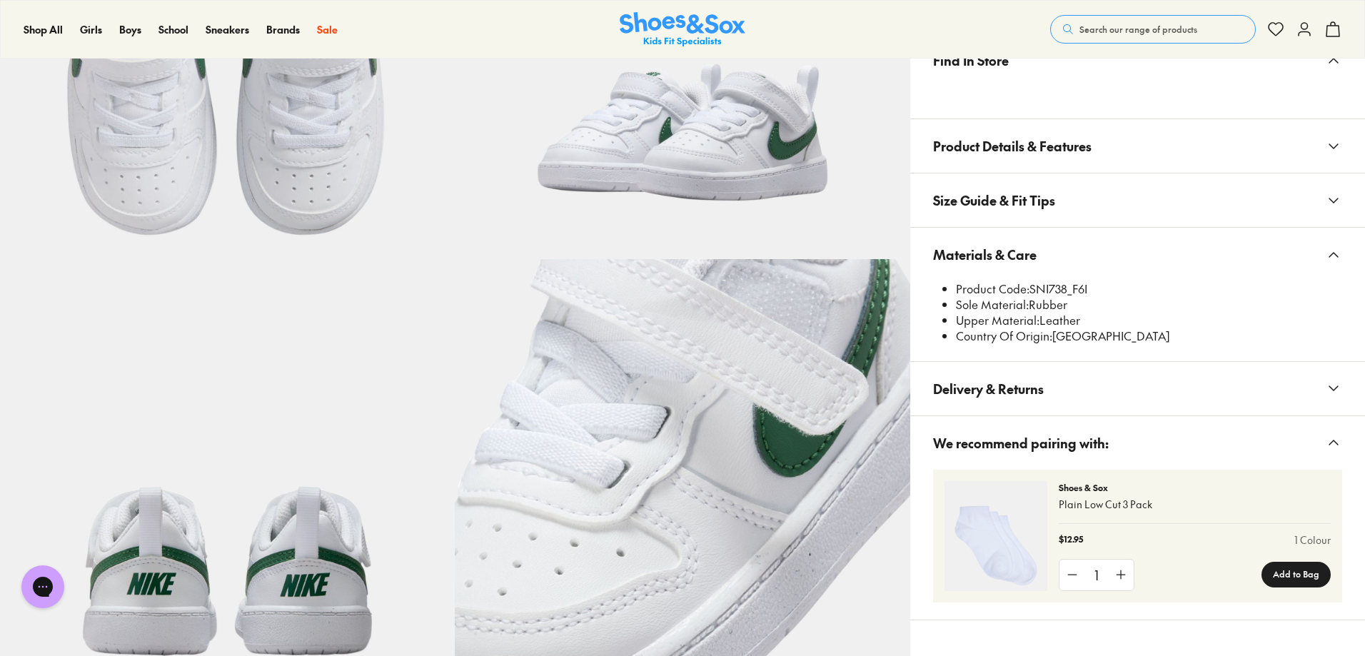
scroll to position [714, 0]
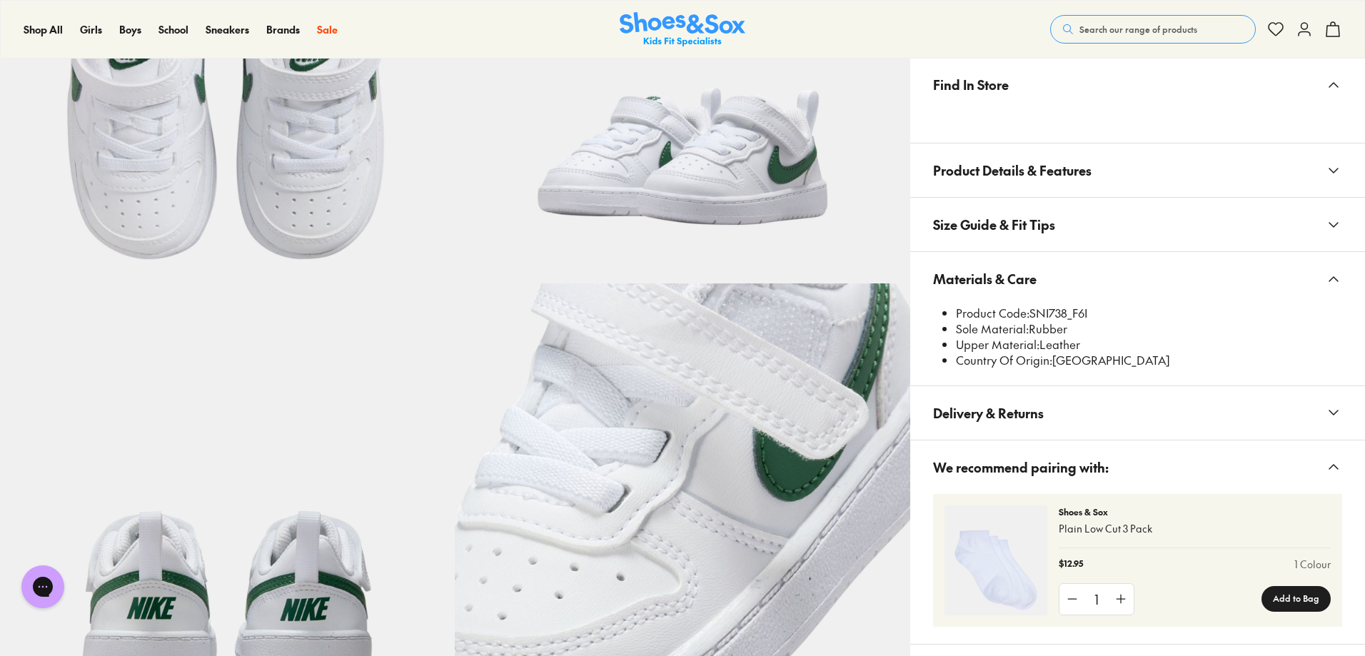
click at [1012, 165] on span "Product Details & Features" at bounding box center [1012, 170] width 159 height 42
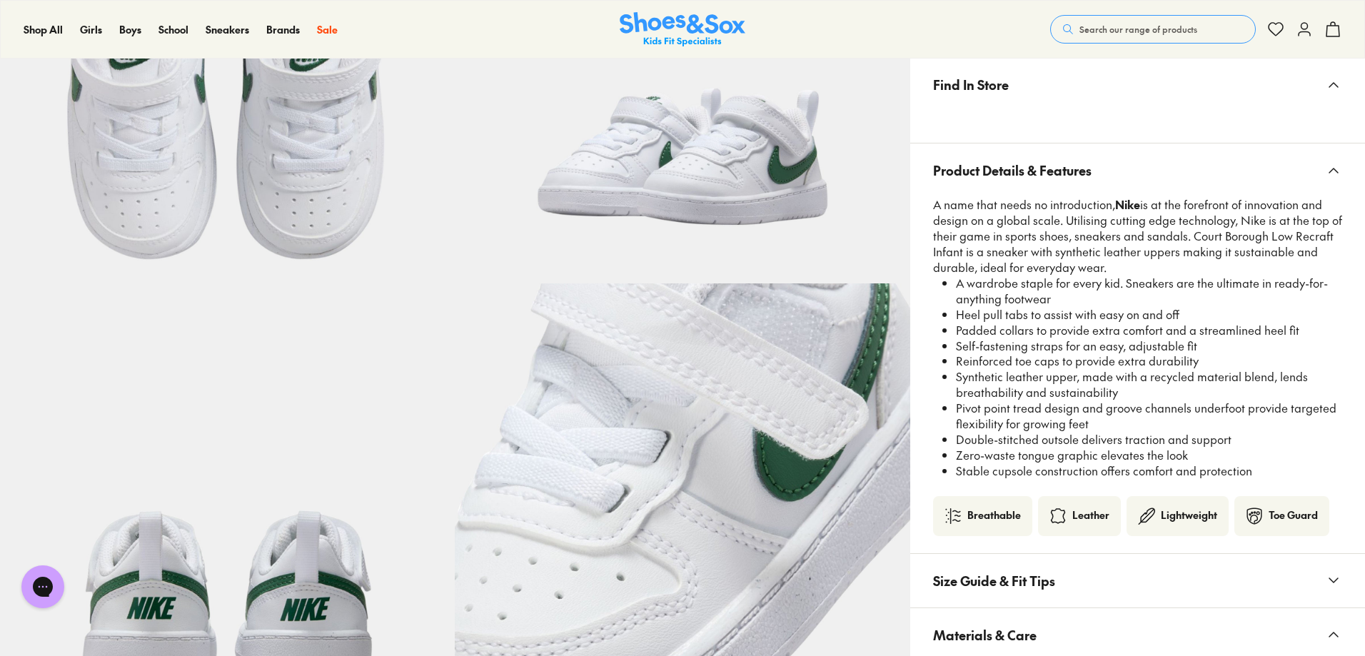
click at [1004, 167] on span "Product Details & Features" at bounding box center [1012, 170] width 159 height 42
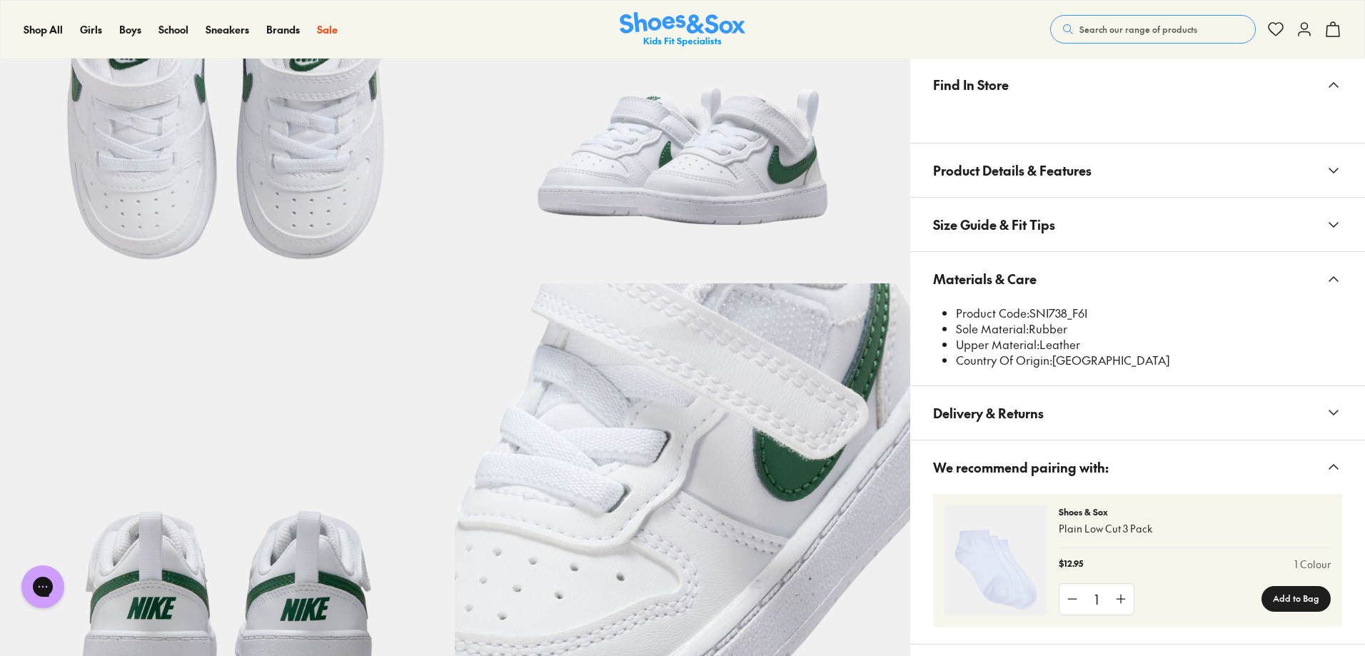
click at [1023, 214] on span "Size Guide & Fit Tips" at bounding box center [994, 225] width 122 height 42
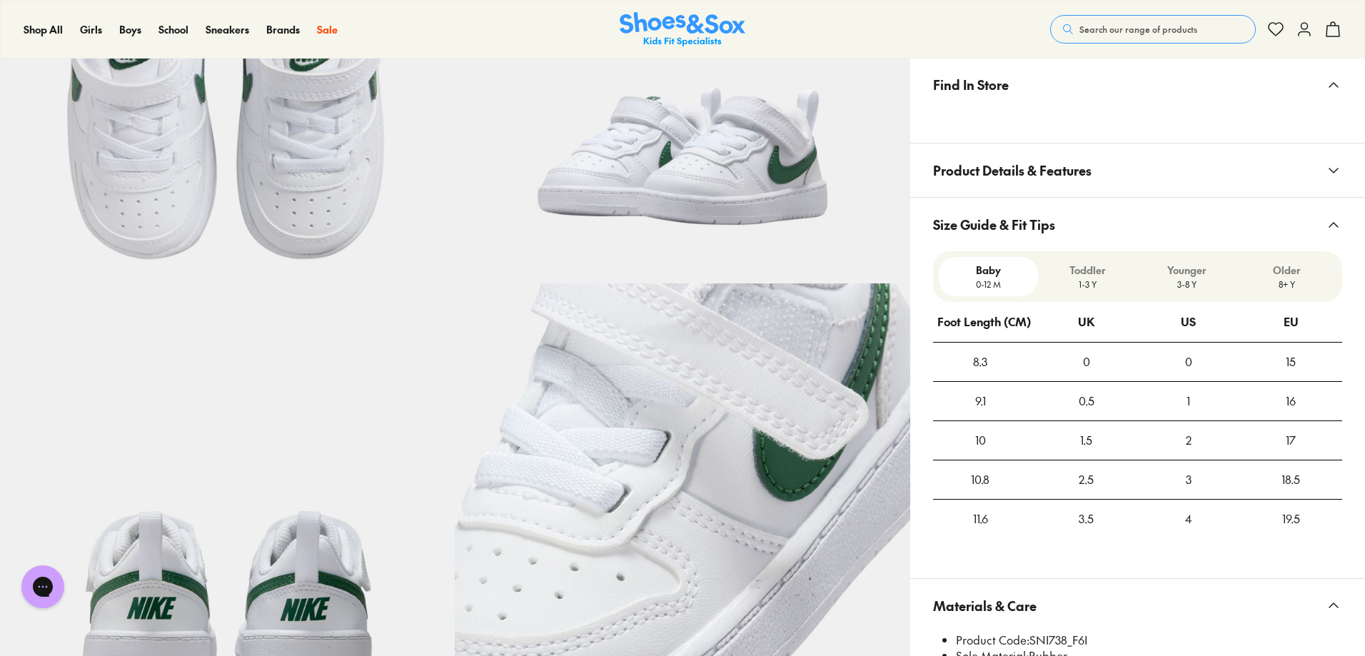
click at [1023, 214] on span "Size Guide & Fit Tips" at bounding box center [994, 225] width 122 height 42
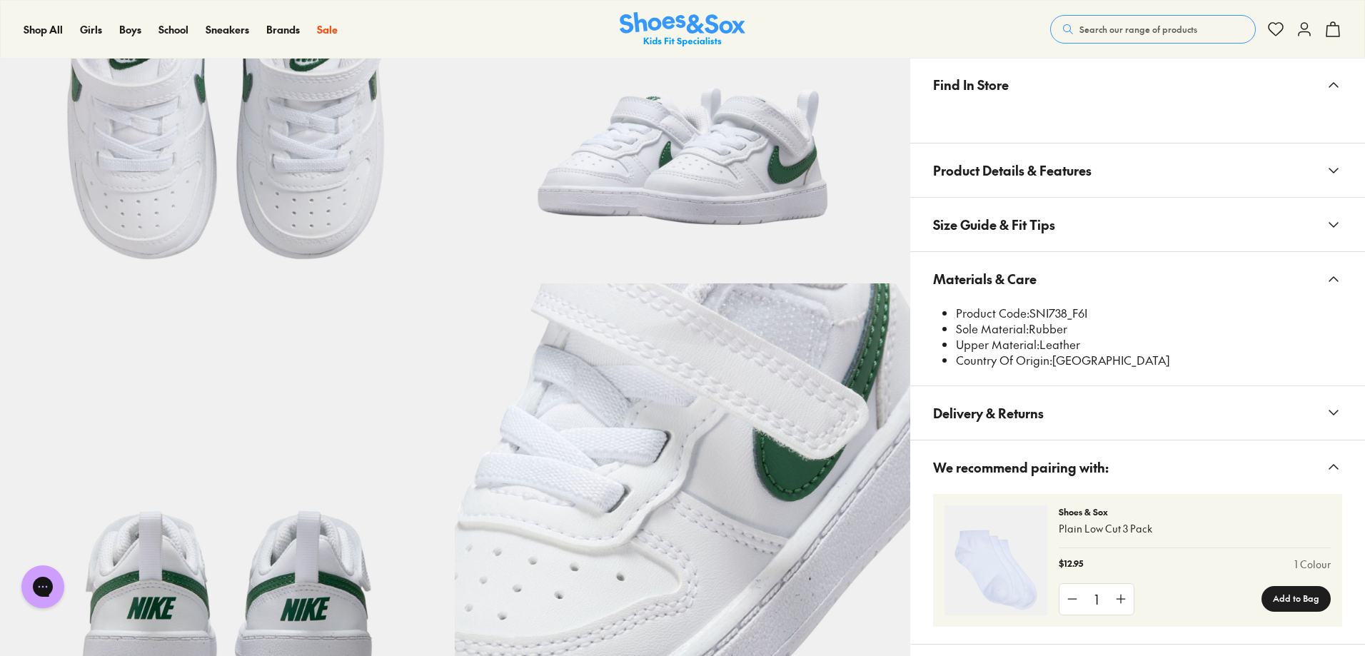
drag, startPoint x: 1046, startPoint y: 196, endPoint x: 1048, endPoint y: 204, distance: 7.5
click at [1048, 201] on div "Find In Store Product Details & Features A name that needs no introduction, Nik…" at bounding box center [1137, 351] width 455 height 588
click at [1060, 228] on button "Size Guide & Fit Tips" at bounding box center [1137, 225] width 455 height 54
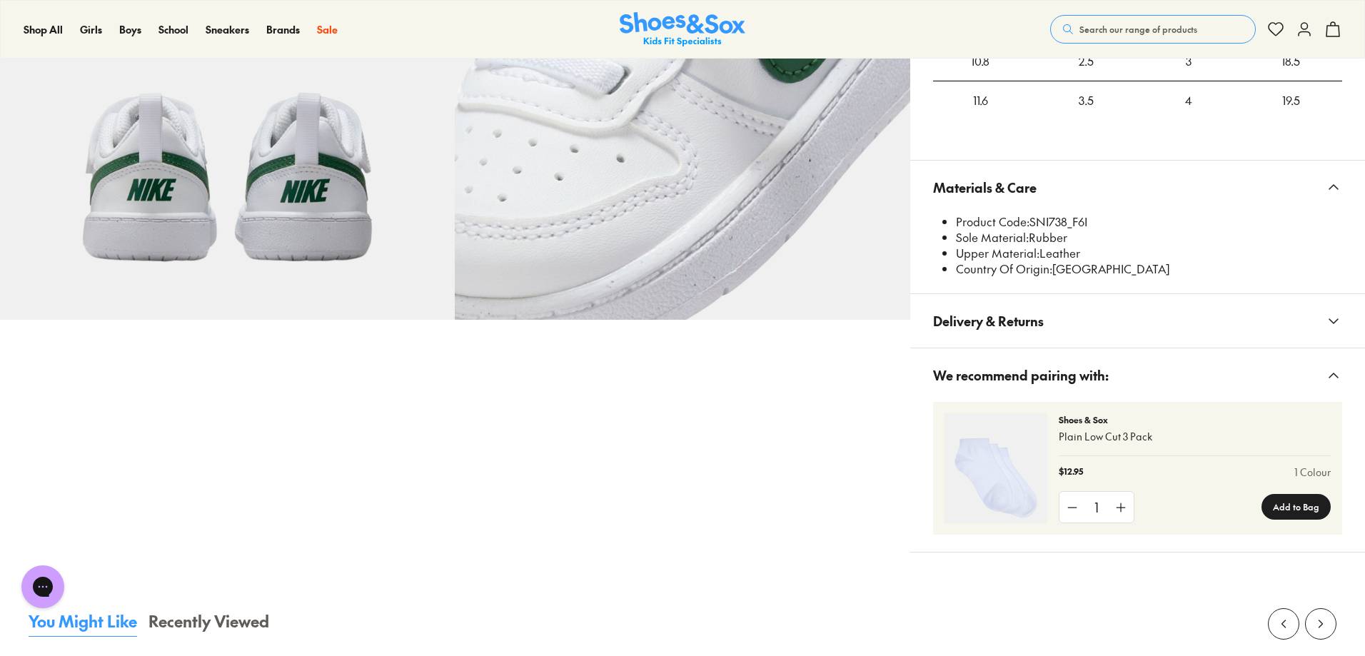
scroll to position [1285, 0]
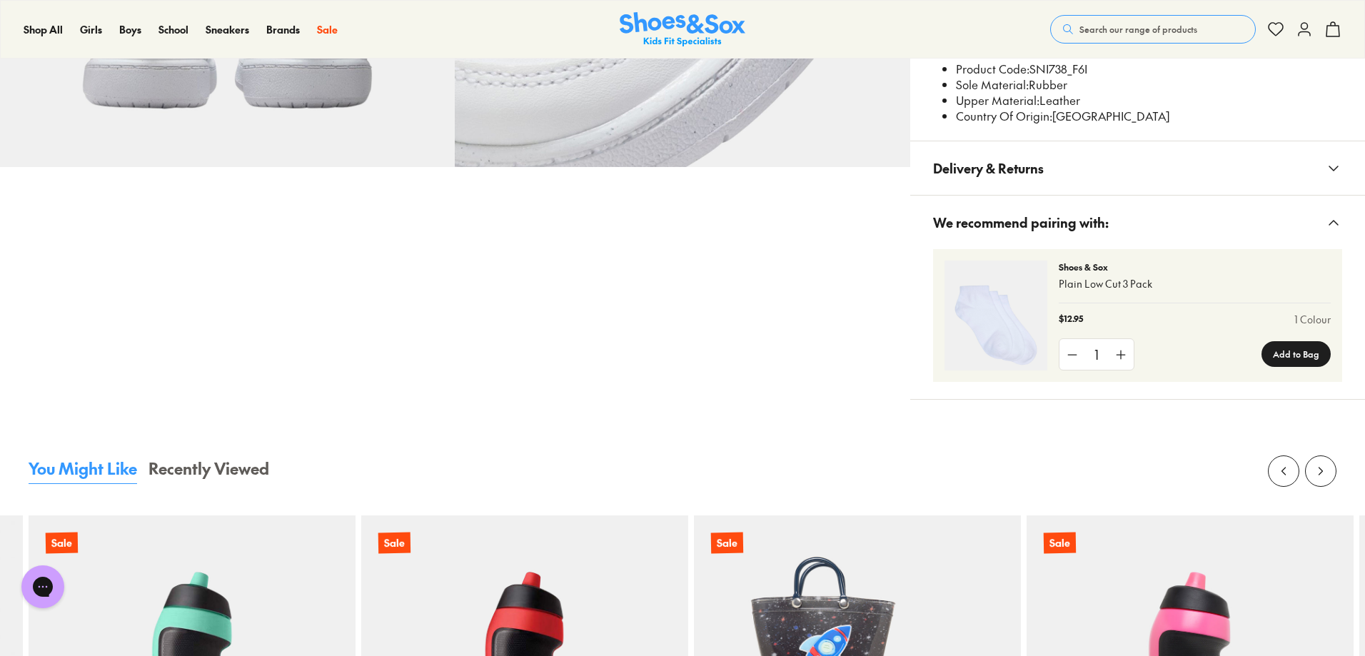
drag, startPoint x: 1061, startPoint y: 230, endPoint x: 827, endPoint y: 266, distance: 237.0
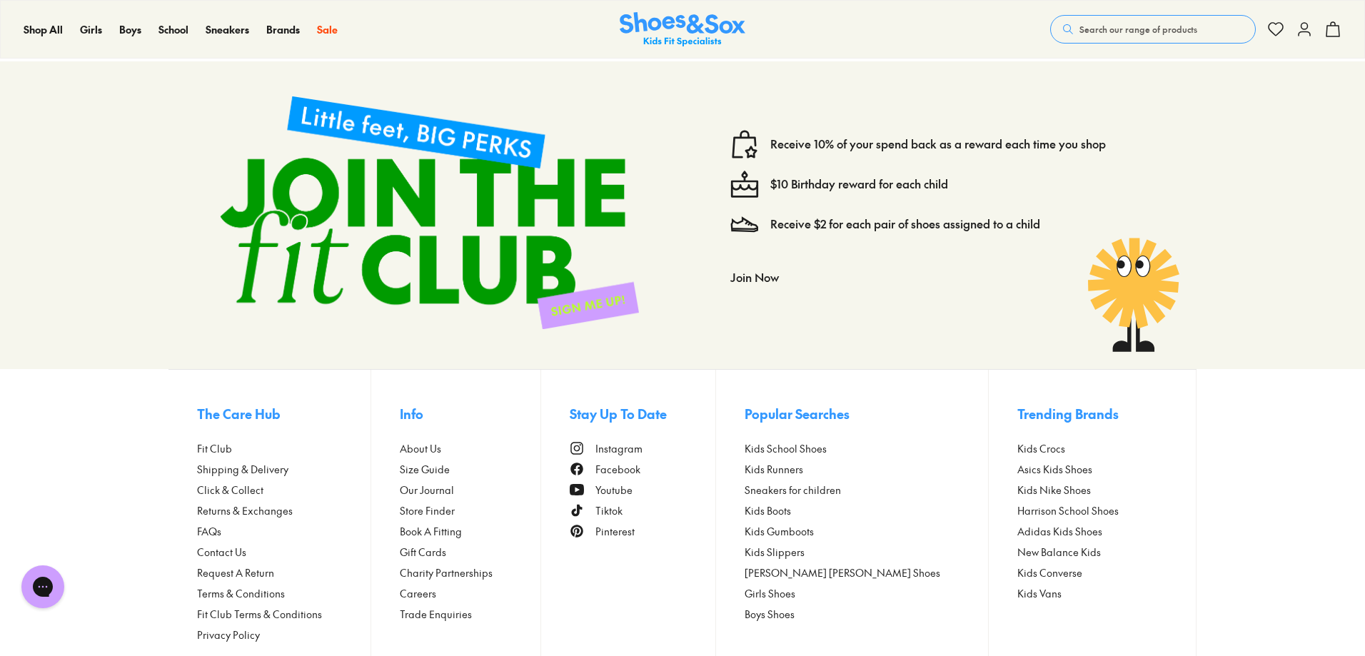
scroll to position [2832, 0]
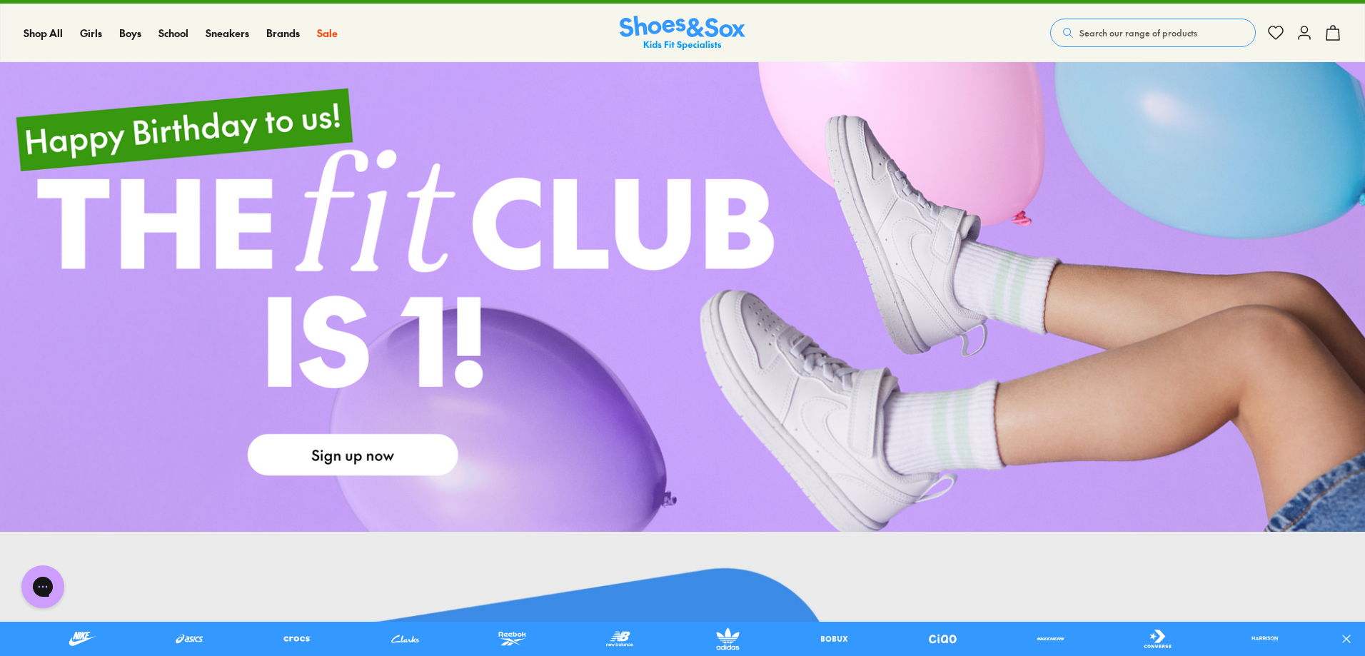
type input "**********"
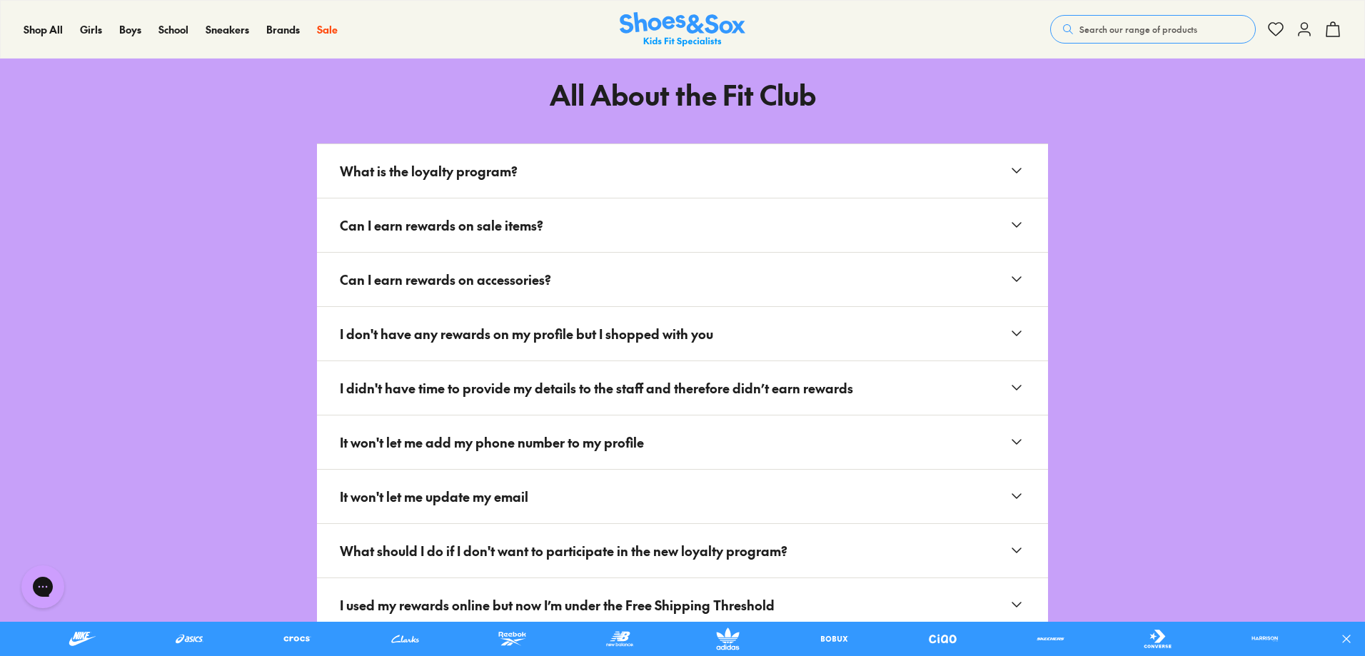
scroll to position [2642, 0]
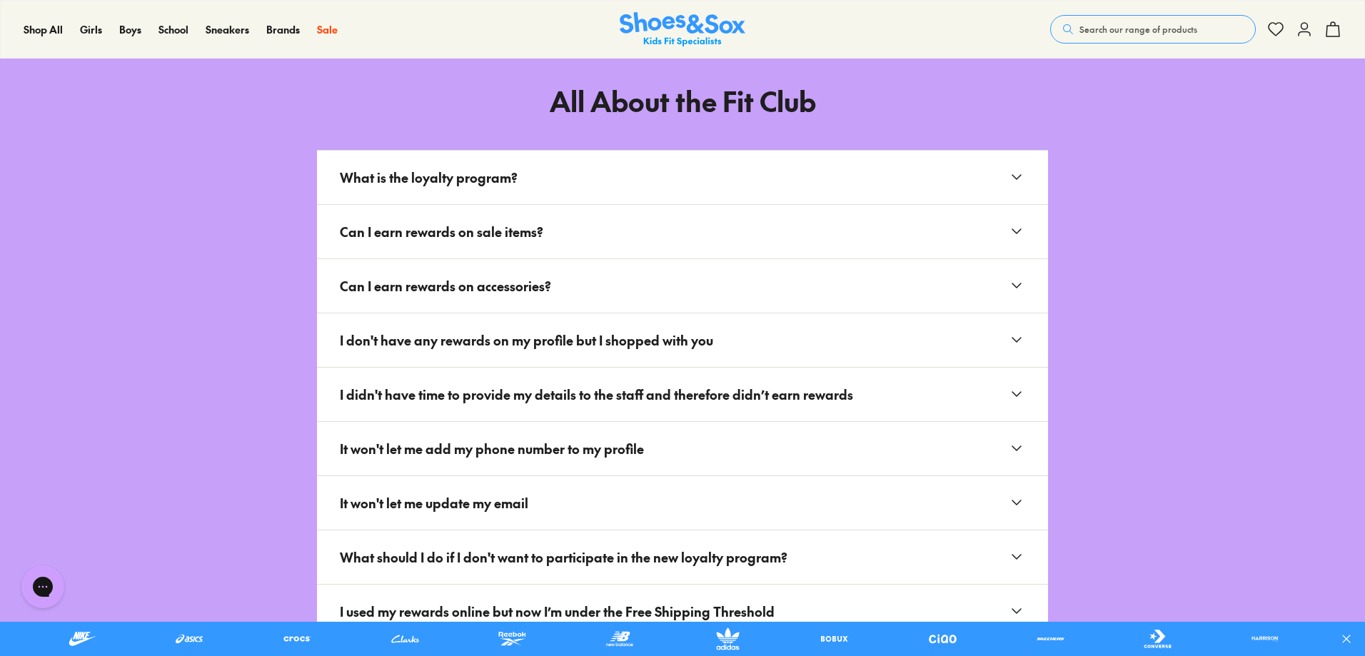
click at [699, 171] on button "What is the loyalty program?" at bounding box center [682, 178] width 731 height 54
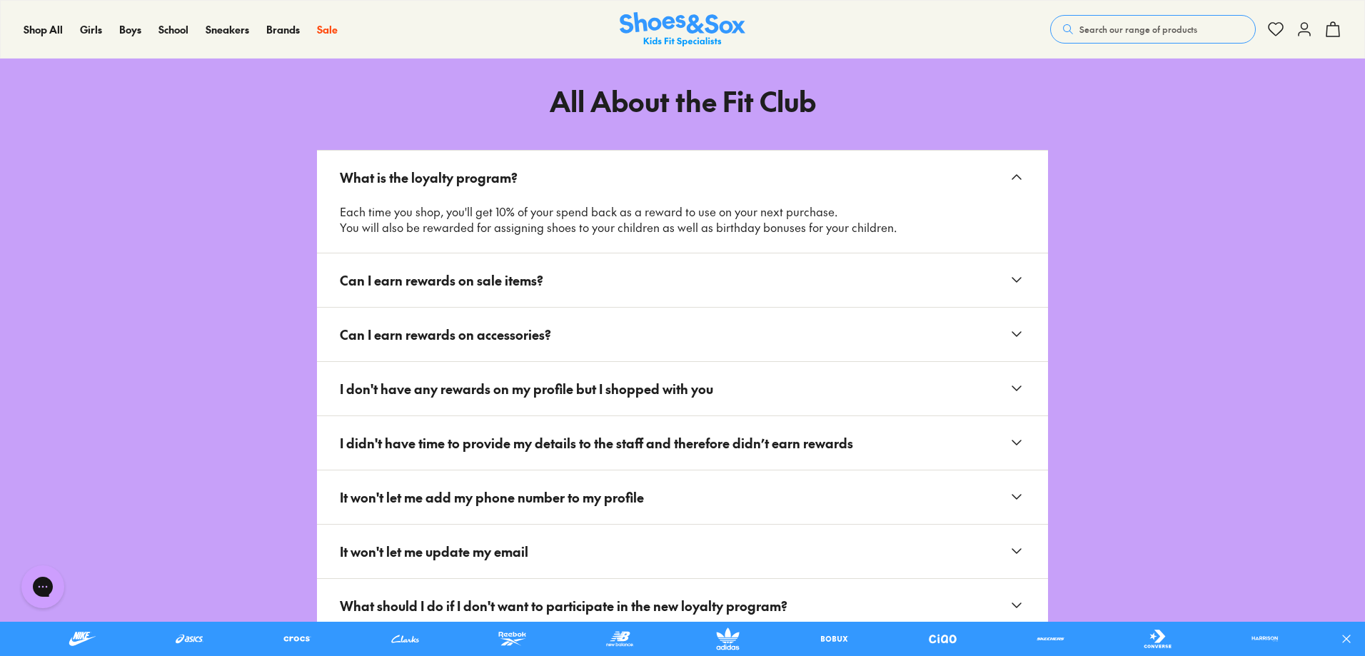
drag, startPoint x: 723, startPoint y: 278, endPoint x: 731, endPoint y: 286, distance: 11.1
click at [723, 279] on button "Can I earn rewards on sale items?" at bounding box center [682, 281] width 731 height 54
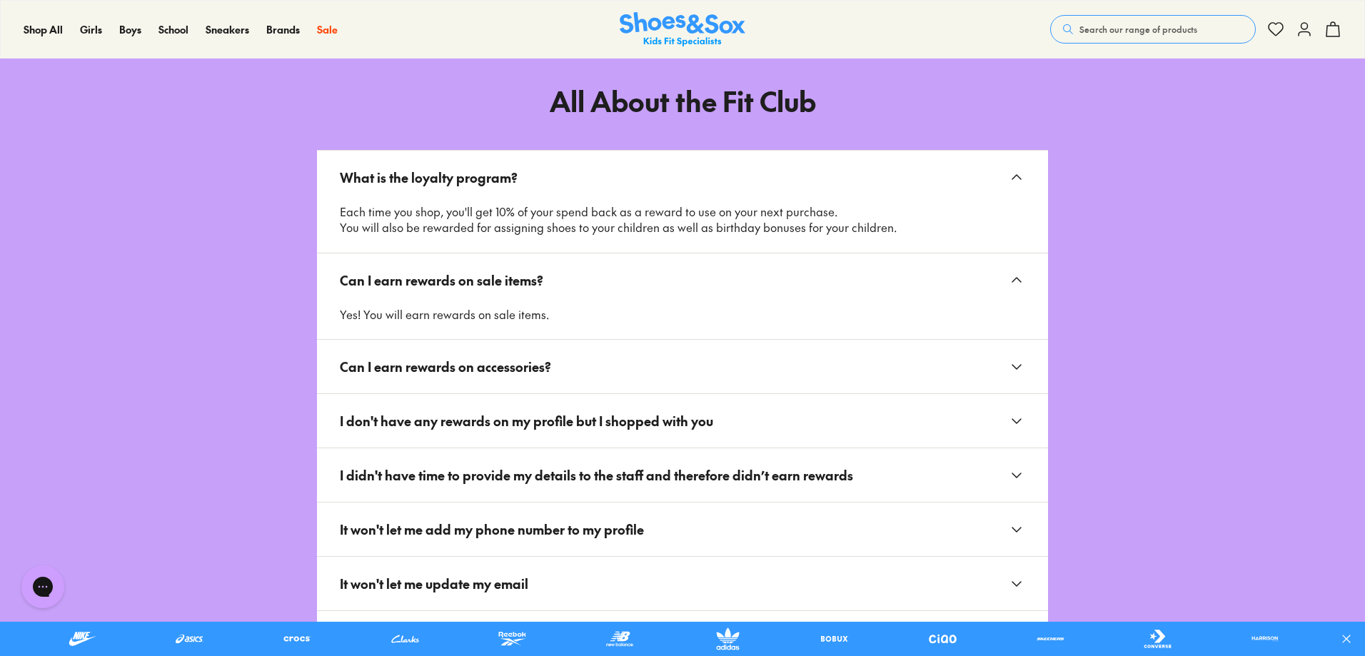
click at [743, 349] on button "Can I earn rewards on accessories?" at bounding box center [682, 367] width 731 height 54
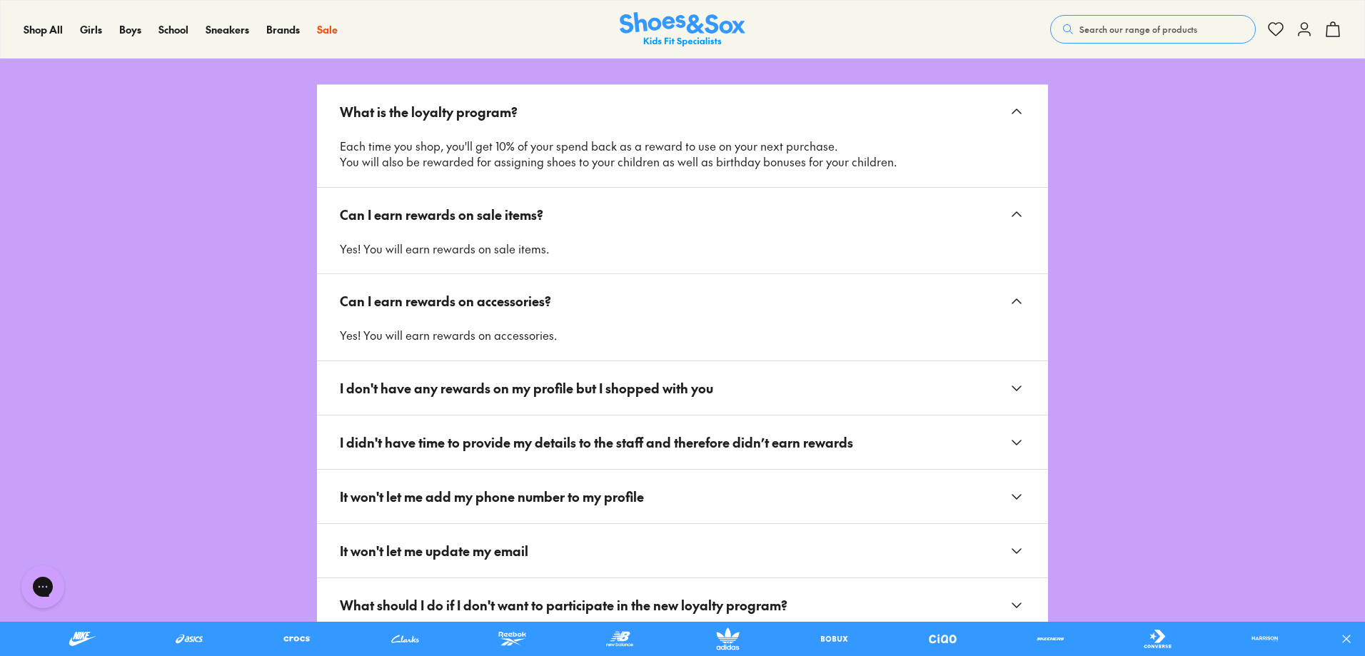
scroll to position [2856, 0]
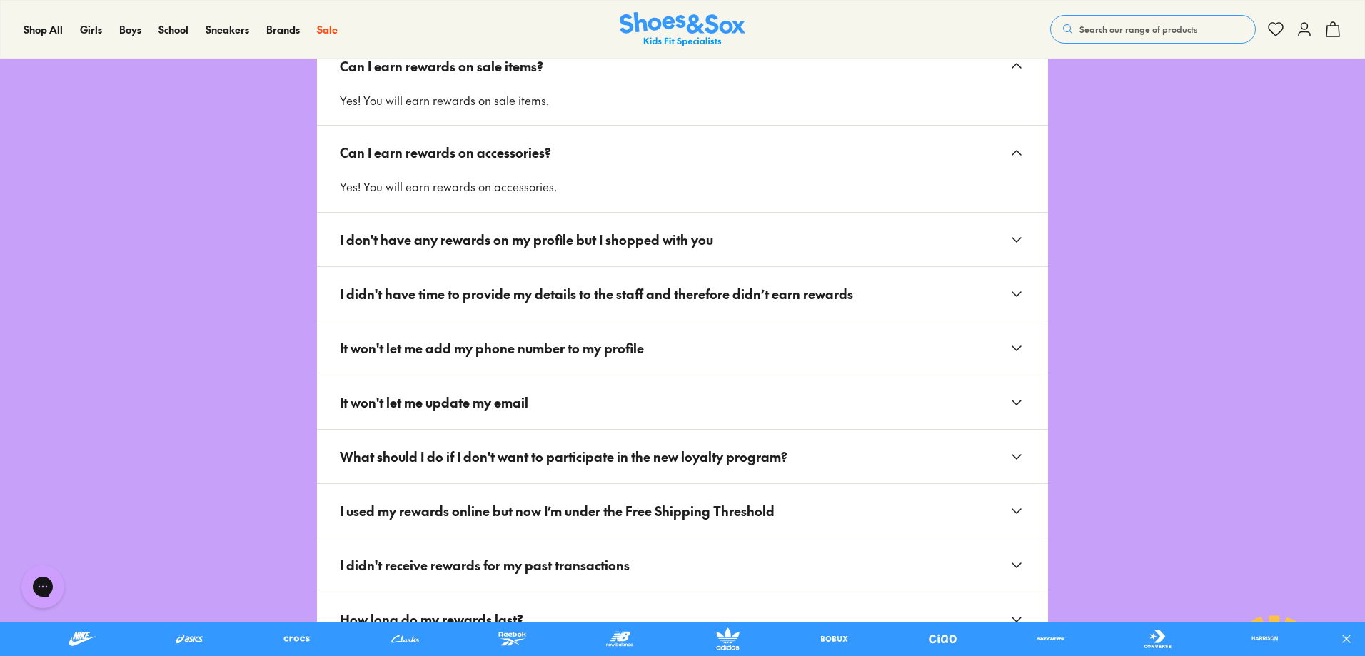
click at [771, 224] on button "I don't have any rewards on my profile but I shopped with you" at bounding box center [682, 240] width 731 height 54
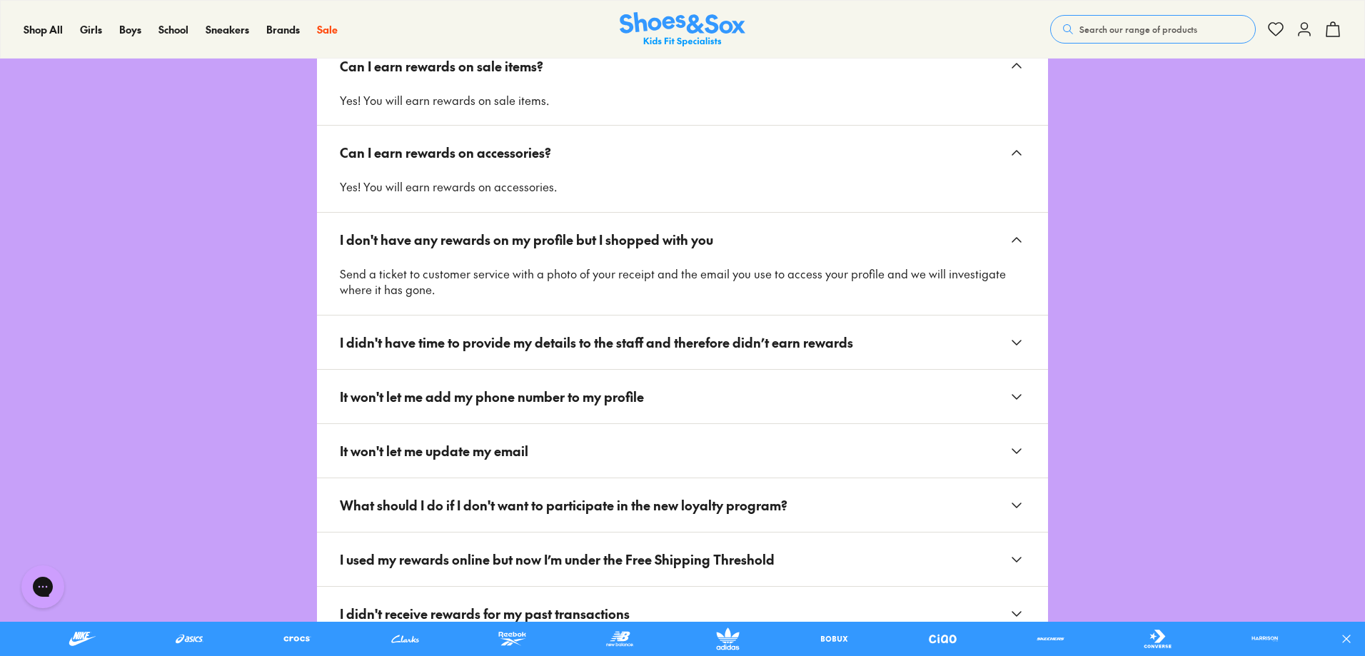
click at [781, 329] on span "I didn't have time to provide my details to the staff and therefore didn’t earn…" at bounding box center [602, 342] width 525 height 31
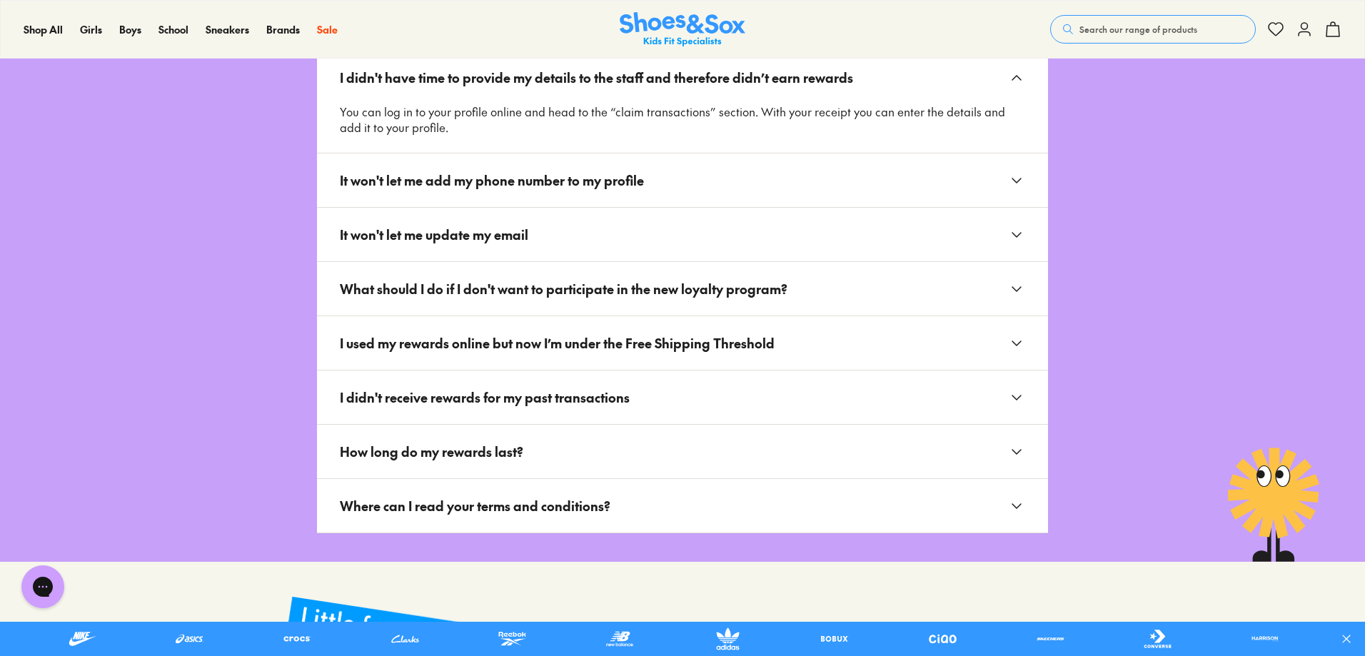
scroll to position [3142, 0]
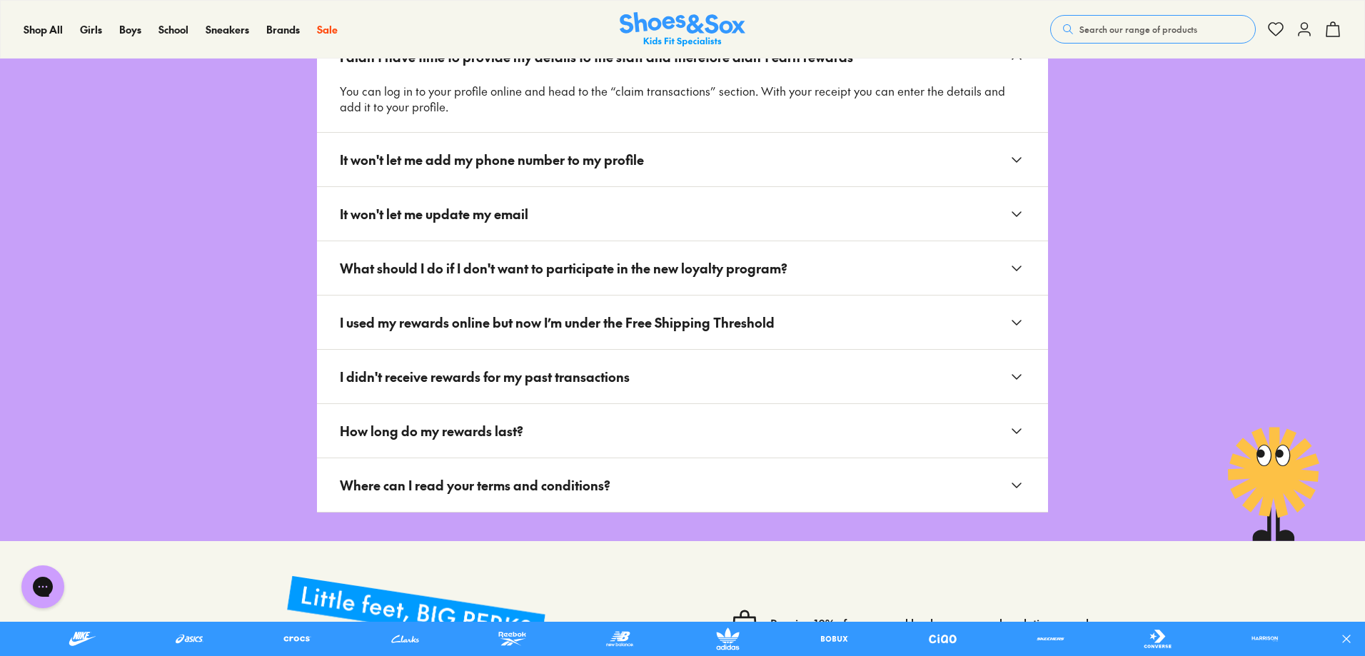
click at [718, 159] on button "It won't let me add my phone number to my profile" at bounding box center [682, 160] width 731 height 54
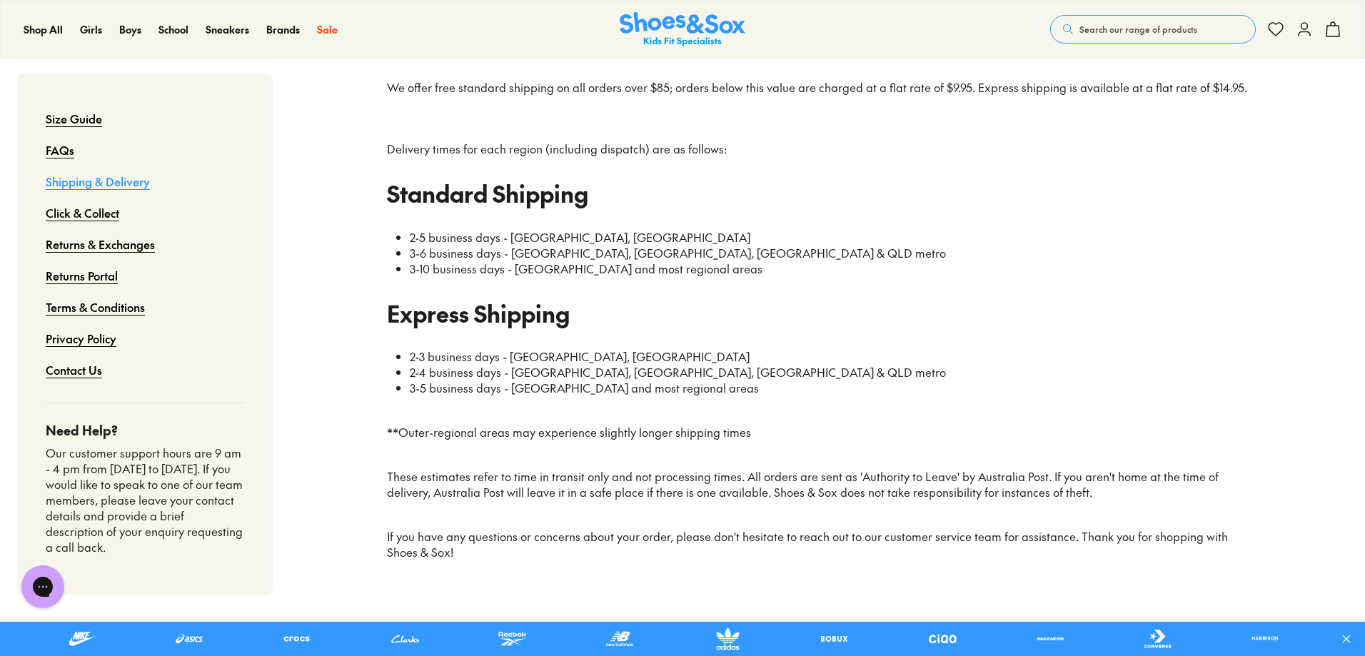
type input "**********"
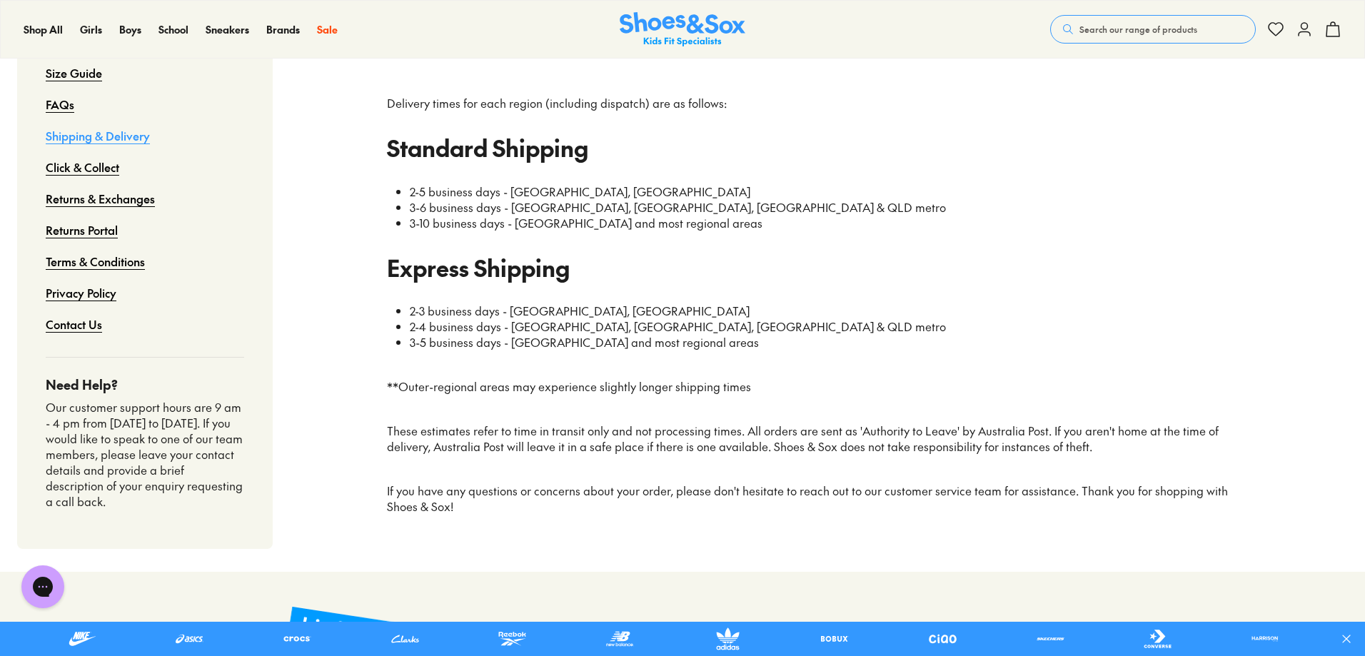
scroll to position [214, 0]
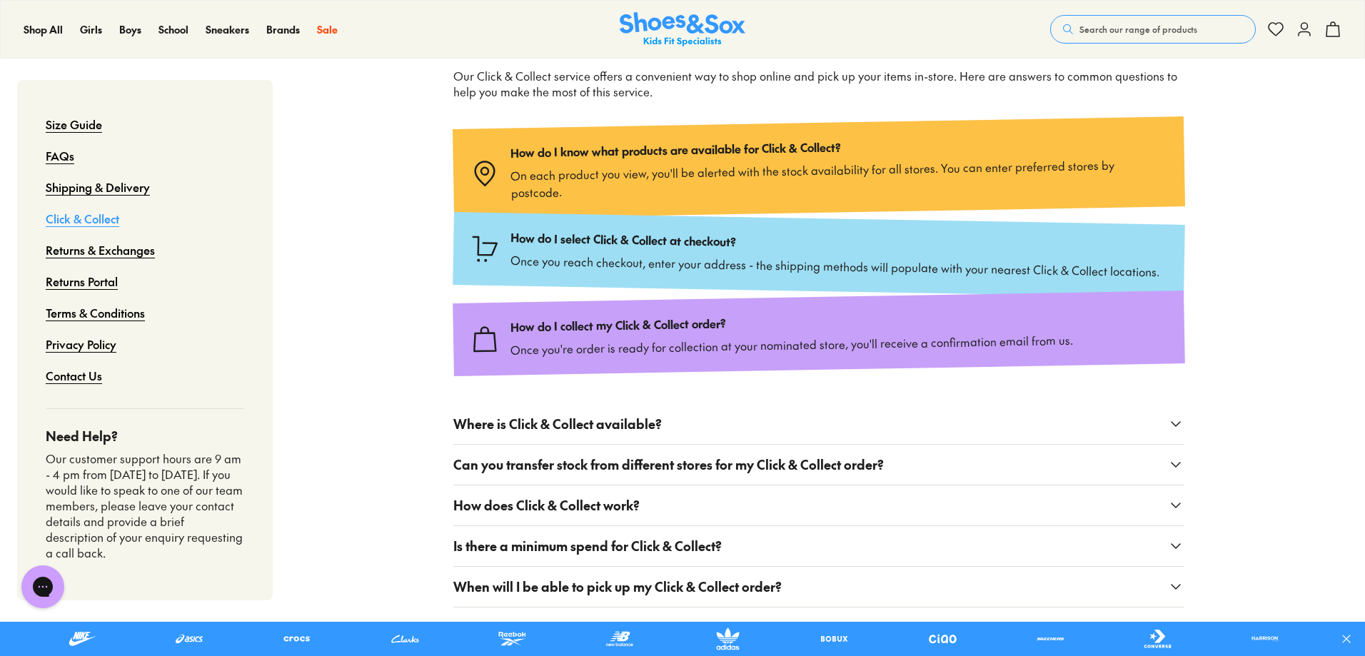
type input "**********"
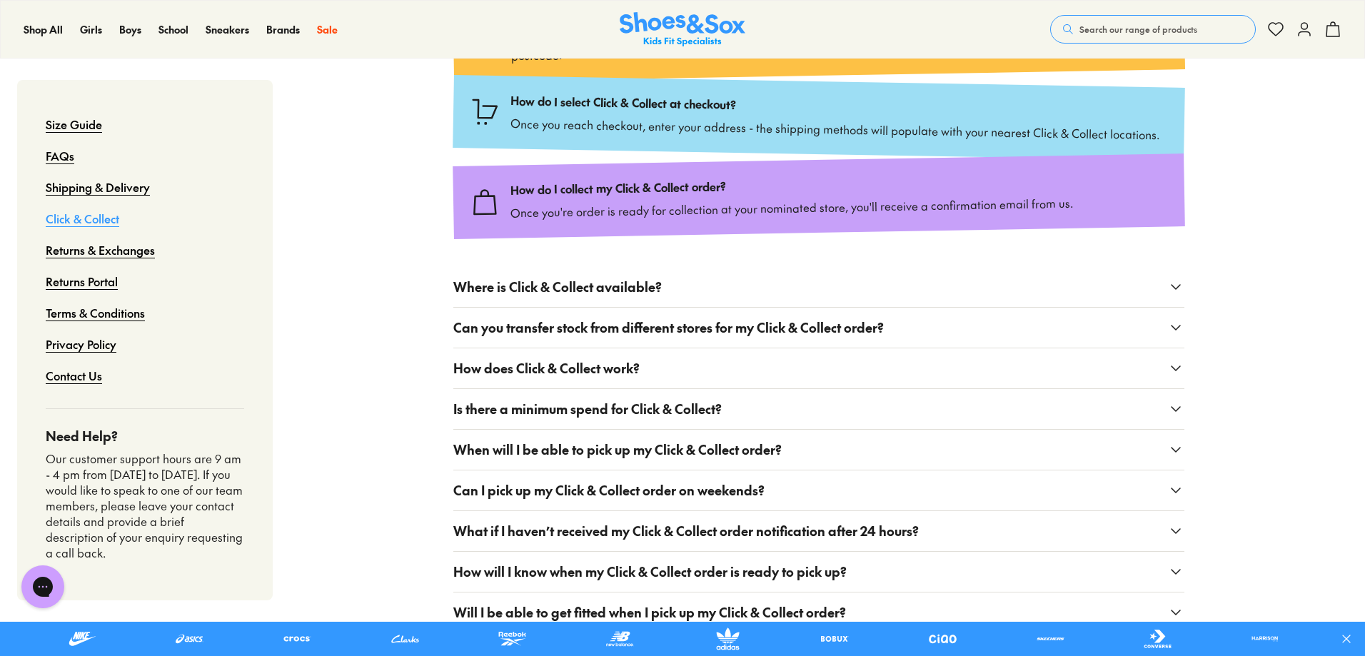
scroll to position [357, 0]
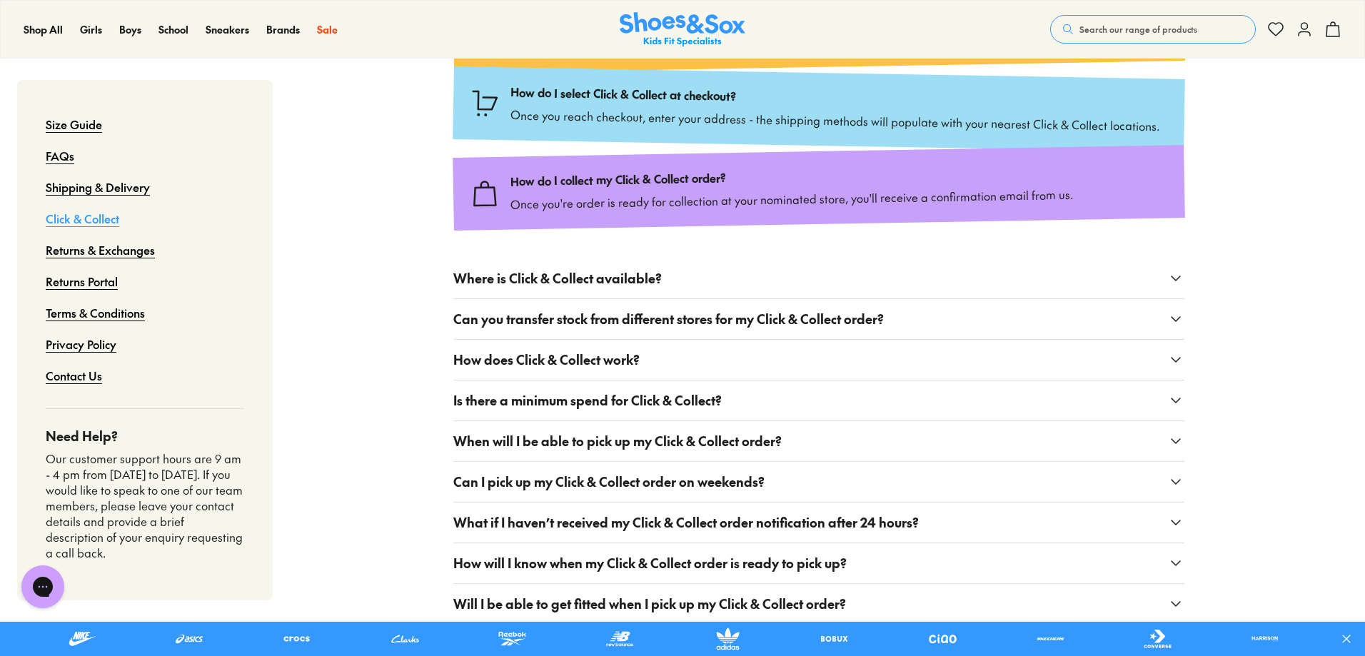
click at [884, 259] on button "Where is Click & Collect available?" at bounding box center [818, 279] width 731 height 40
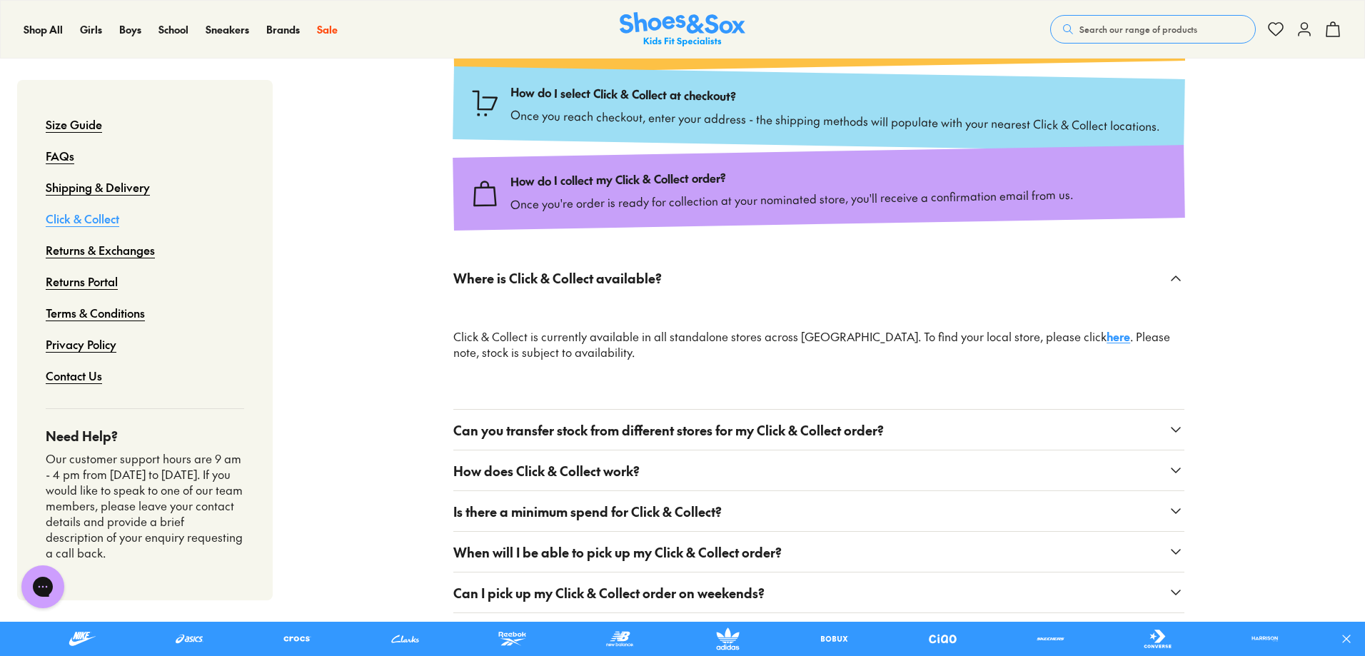
click at [928, 410] on button "Can you transfer stock from different stores for my Click & Collect order?" at bounding box center [818, 430] width 731 height 40
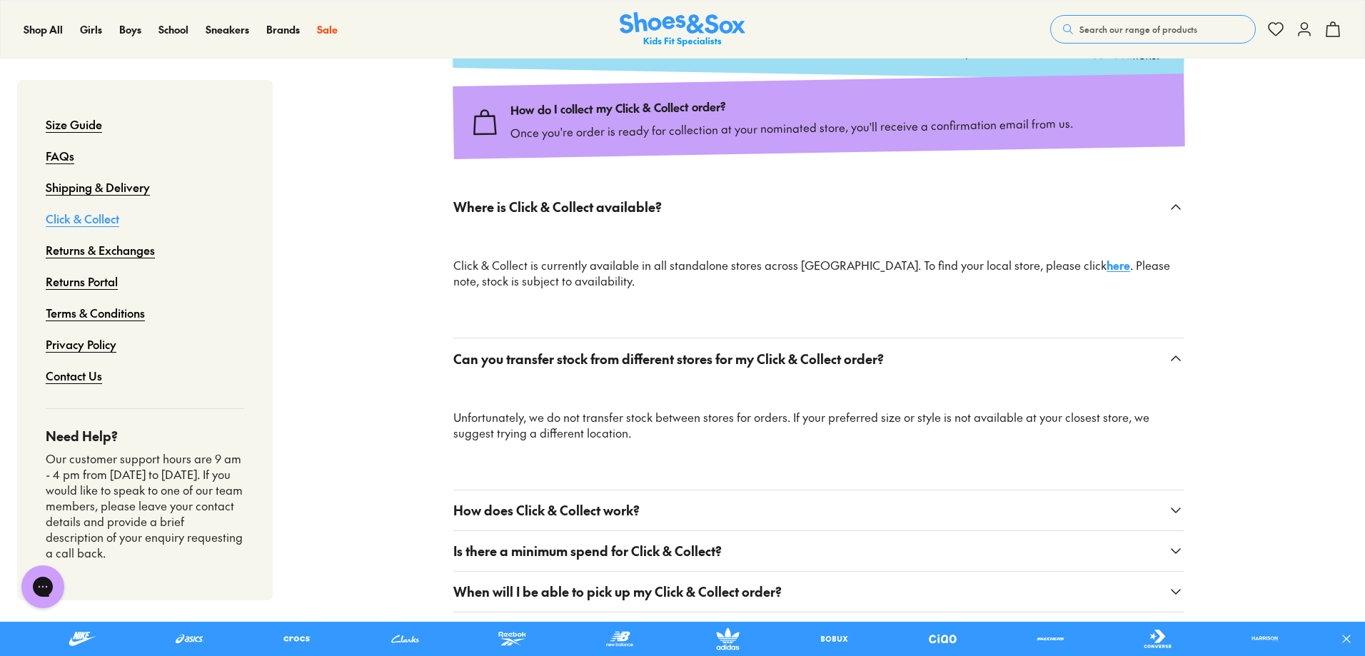
scroll to position [643, 0]
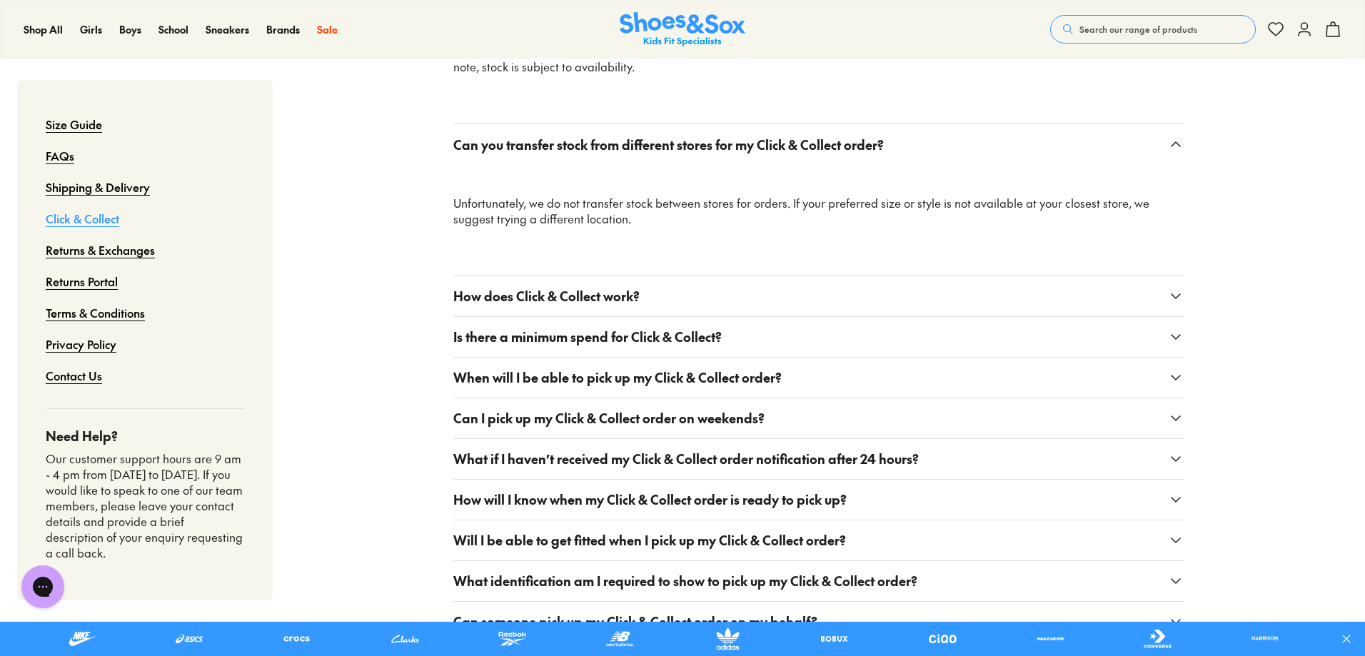
click at [858, 276] on button "How does Click & Collect work?" at bounding box center [818, 296] width 731 height 40
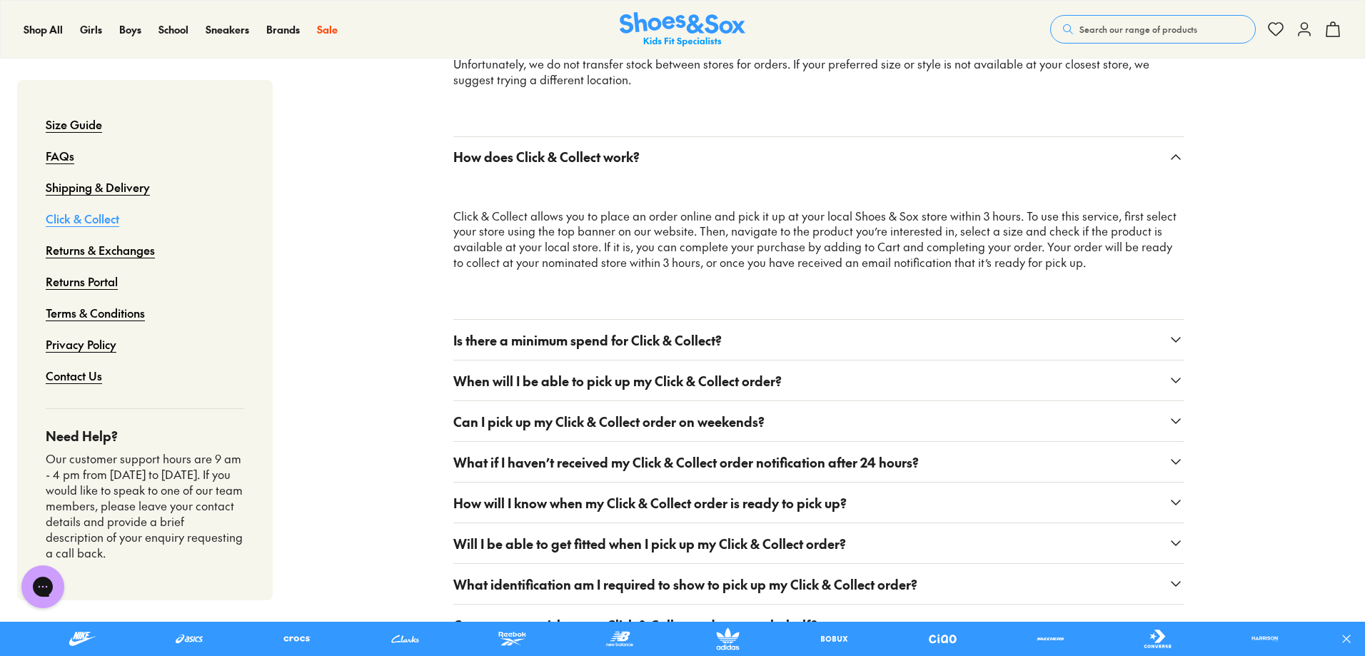
scroll to position [928, 0]
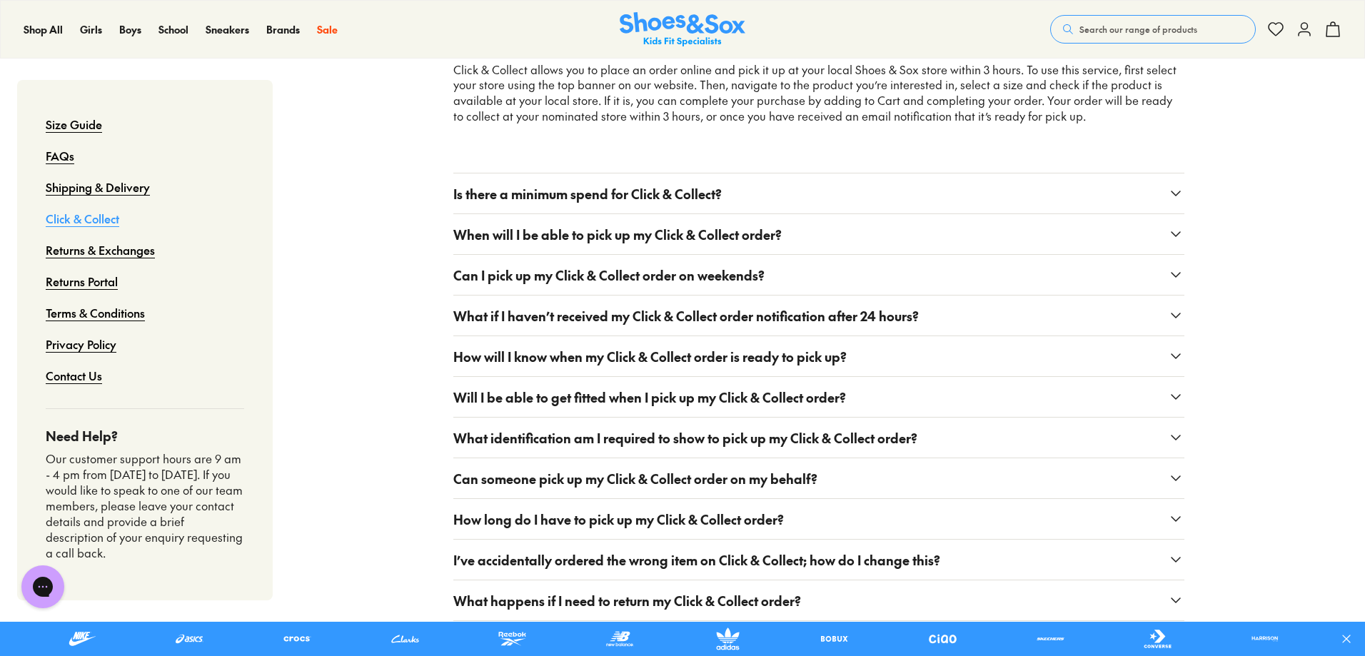
click at [888, 179] on button "Is there a minimum spend for Click & Collect?" at bounding box center [818, 194] width 731 height 40
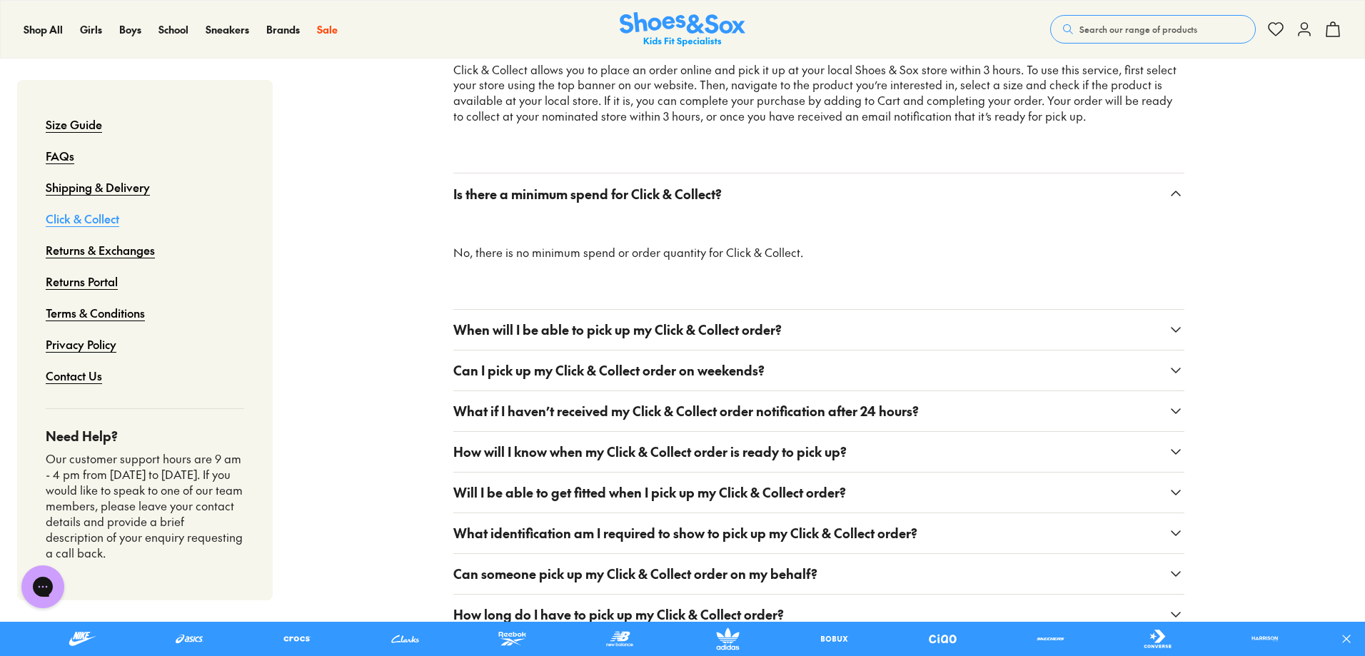
click at [910, 310] on button "When will I be able to pick up my Click & Collect order?" at bounding box center [818, 330] width 731 height 40
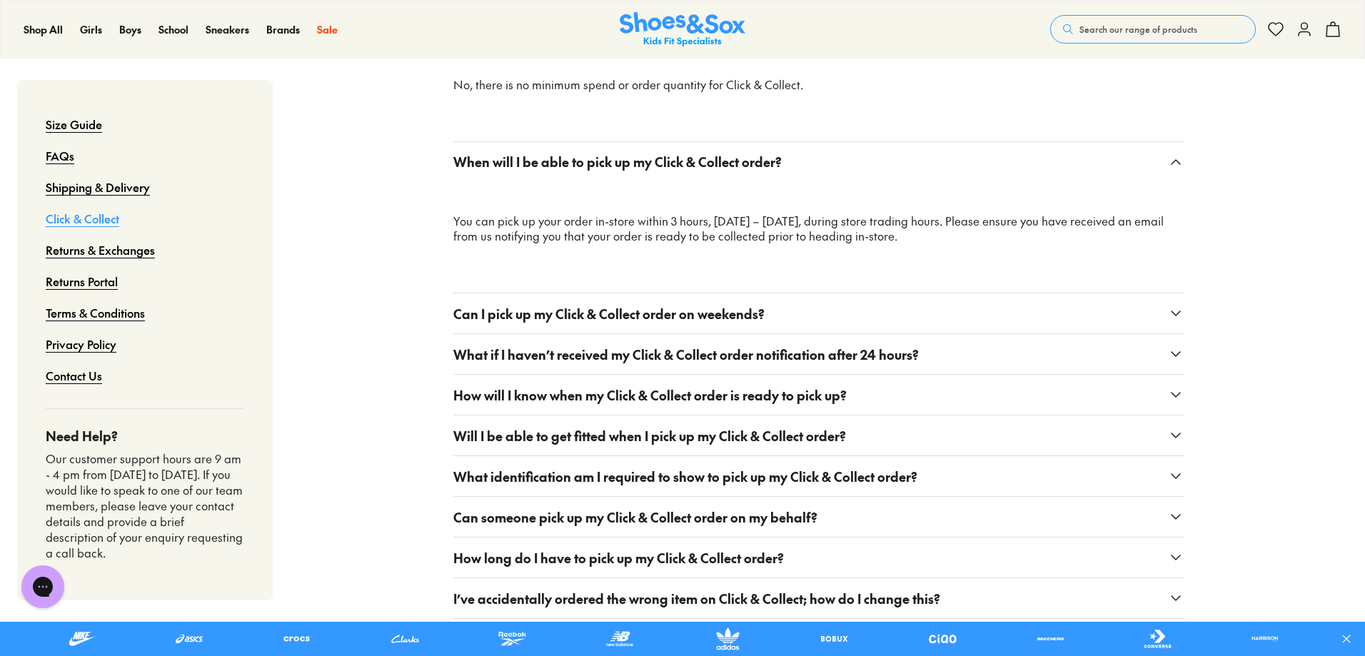
scroll to position [1143, 0]
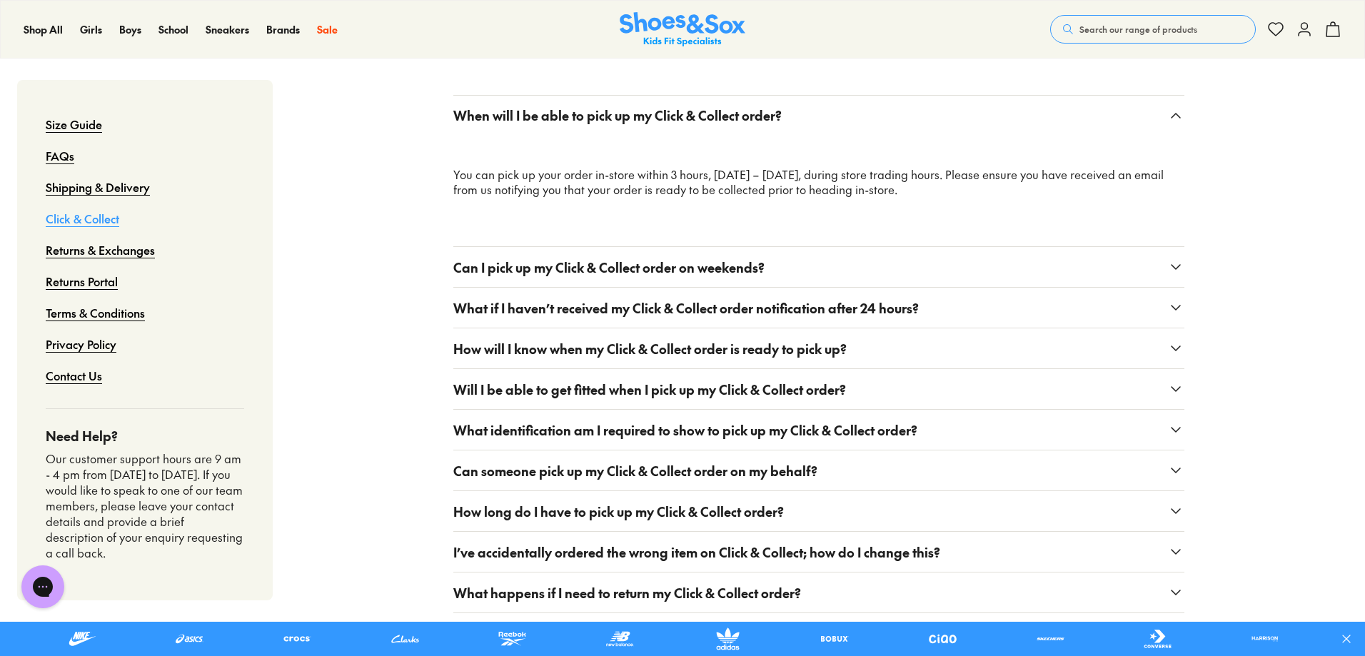
click at [908, 247] on button "Can I pick up my Click & Collect order on weekends?" at bounding box center [818, 267] width 731 height 40
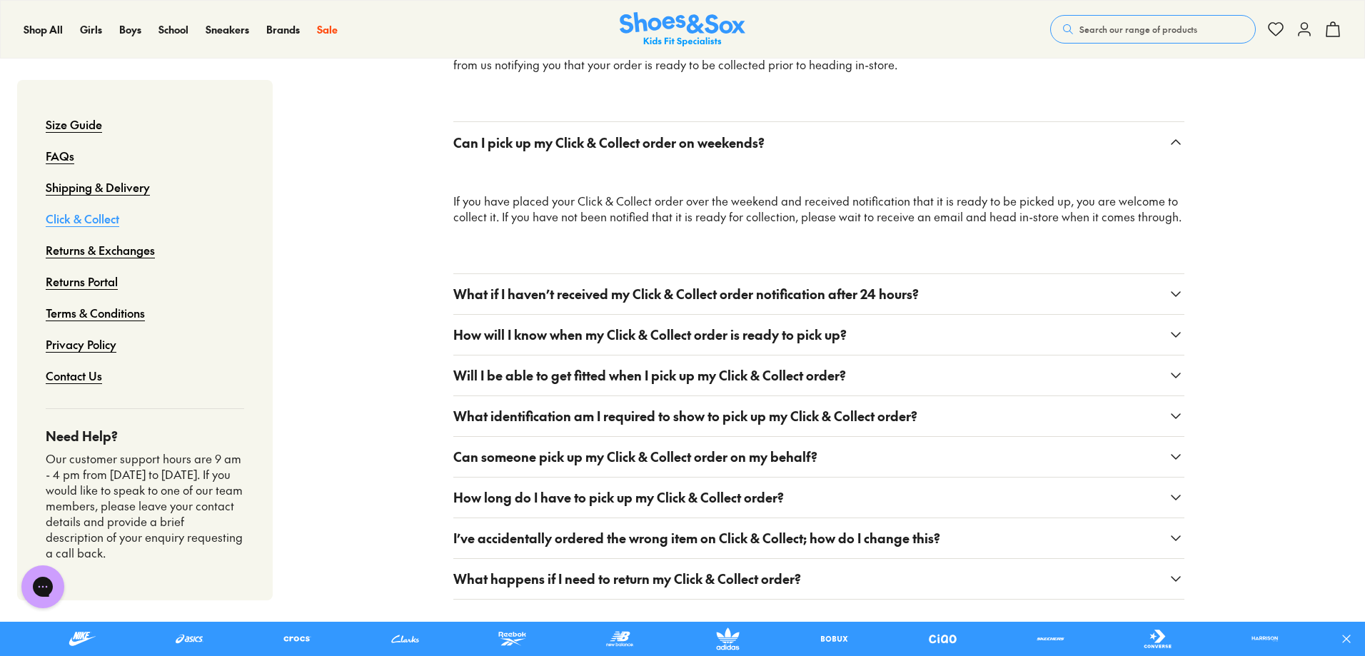
scroll to position [1285, 0]
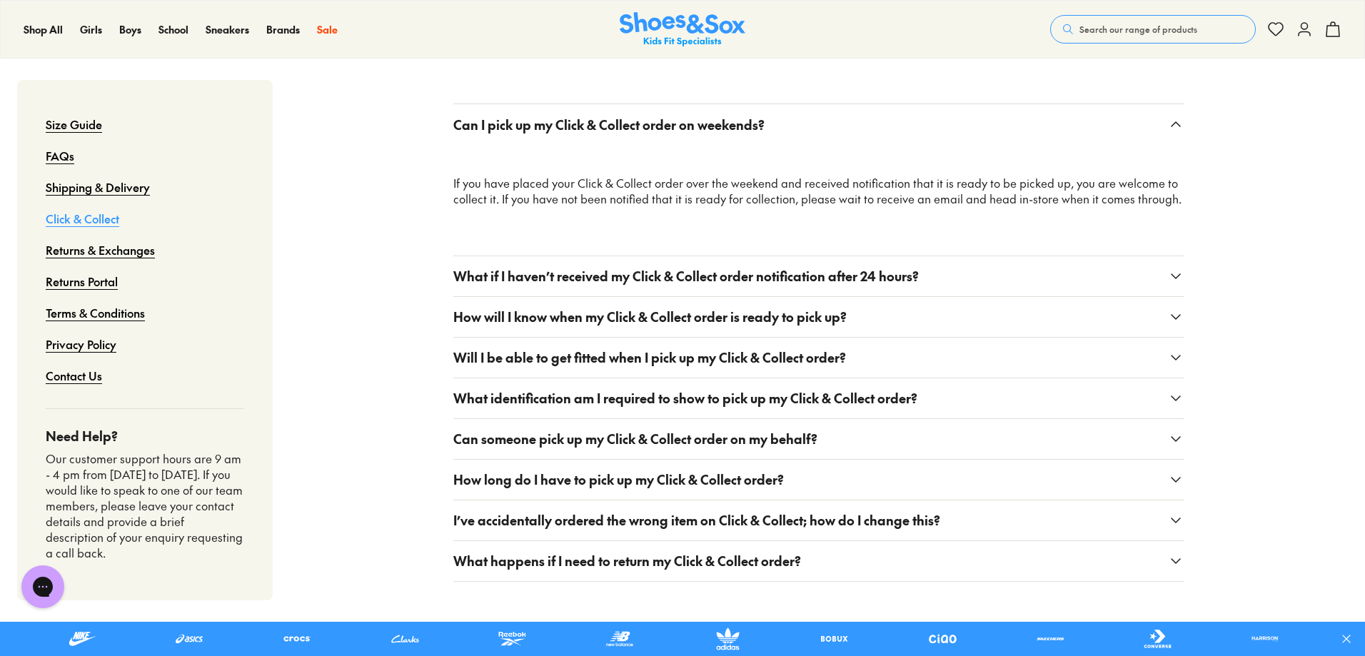
click at [964, 256] on button "What if I haven’t received my Click & Collect order notification after 24 hours?" at bounding box center [818, 276] width 731 height 40
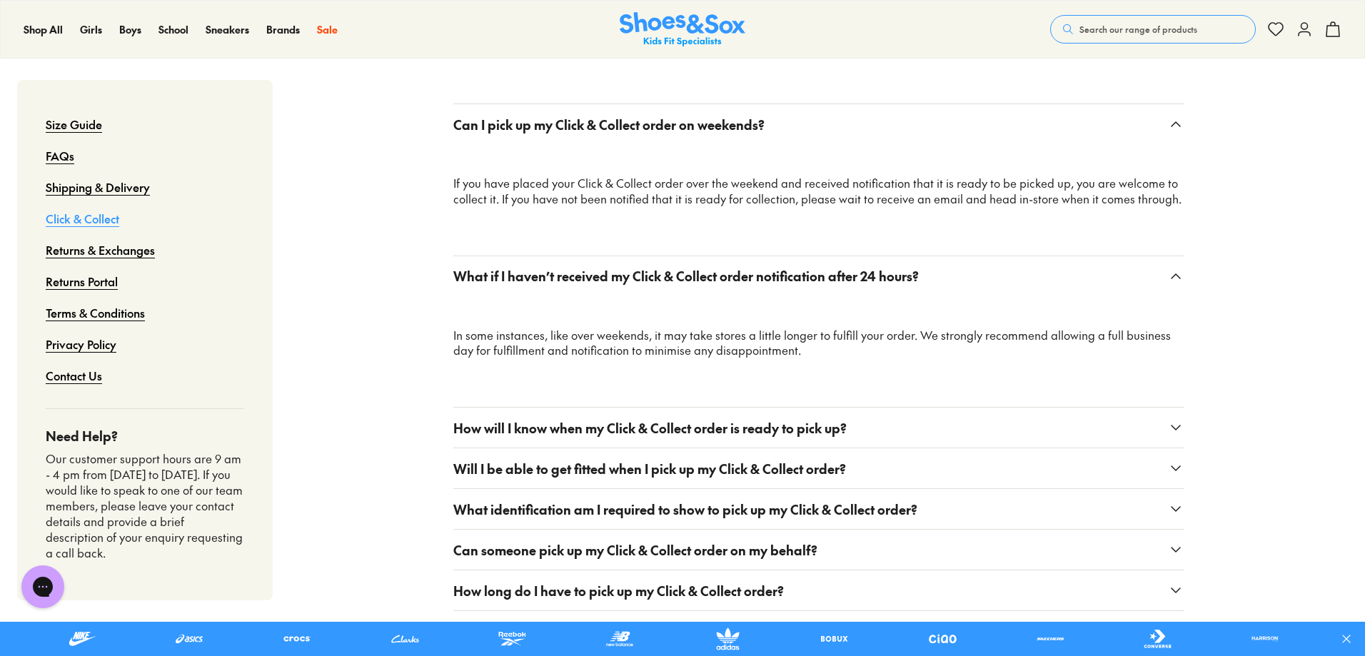
scroll to position [1428, 0]
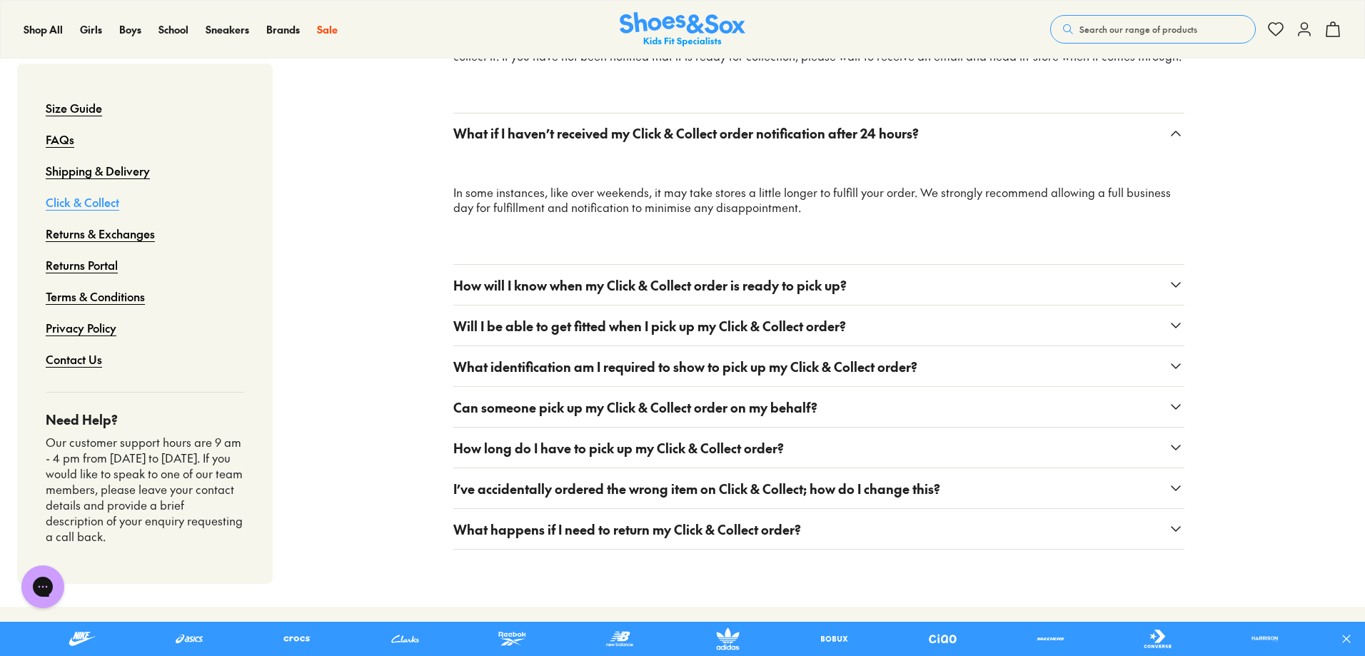
click at [978, 265] on button "How will I know when my Click & Collect order is ready to pick up?" at bounding box center [818, 285] width 731 height 40
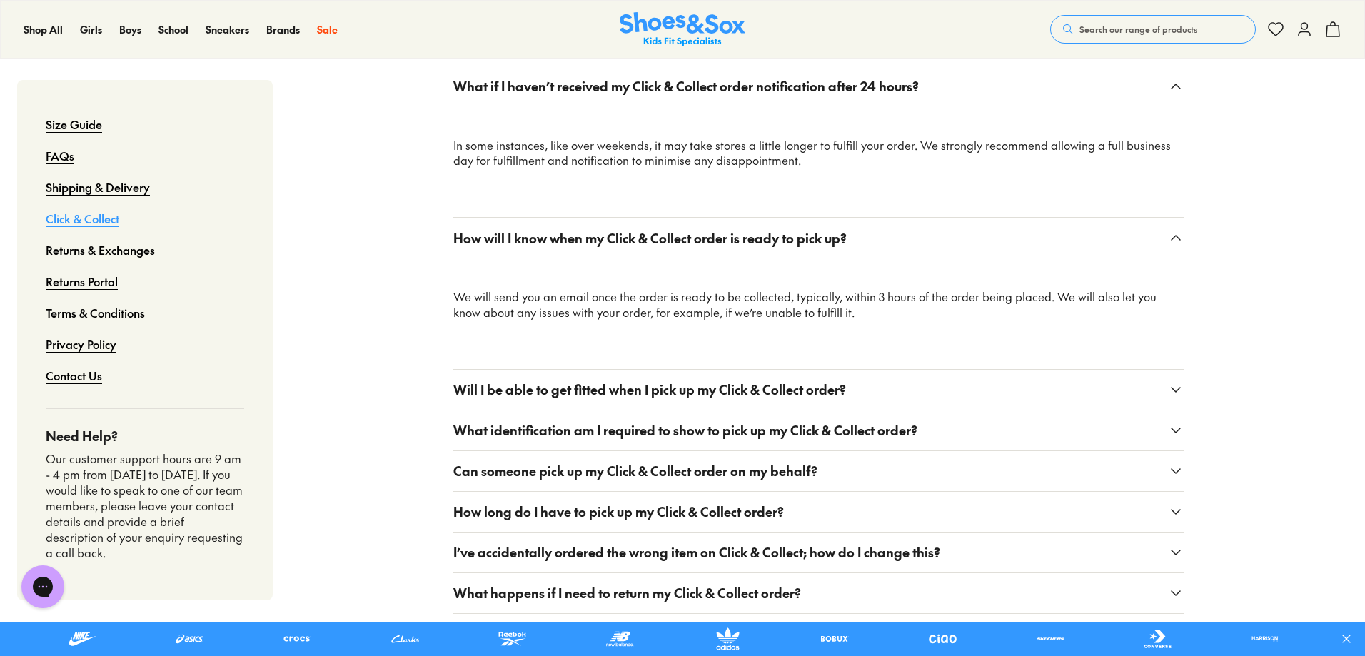
scroll to position [1500, 0]
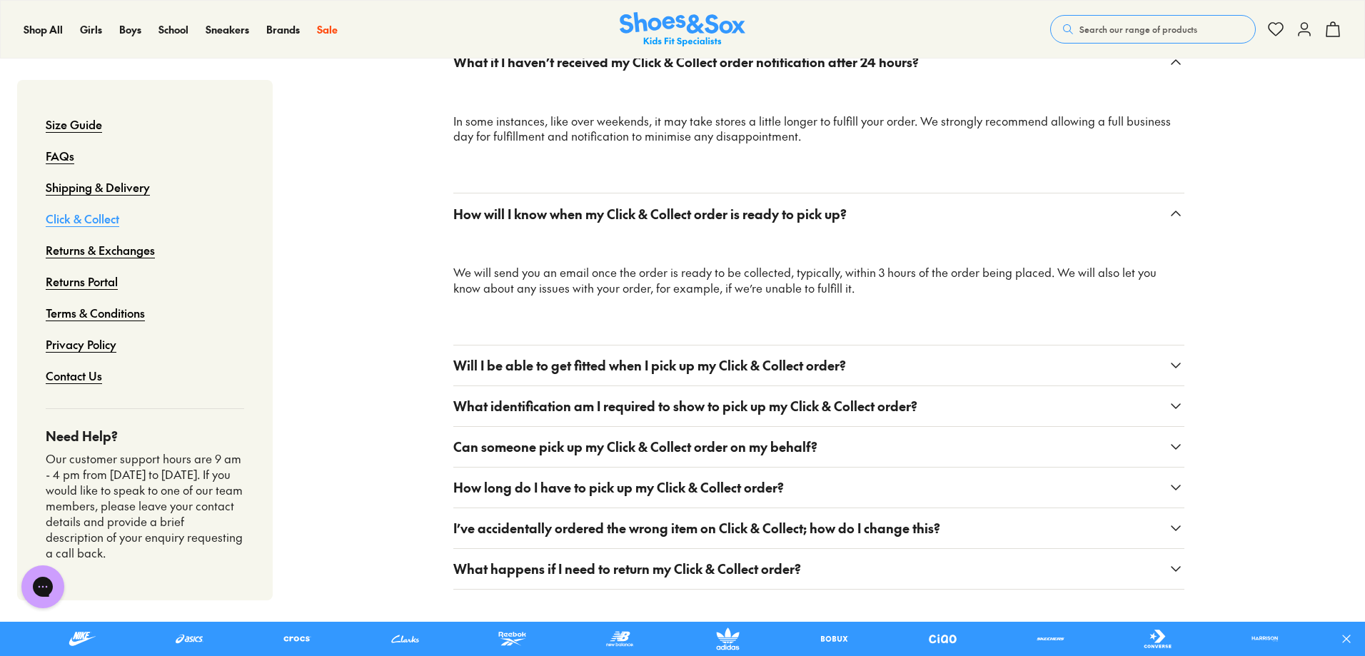
click at [992, 351] on button "Will I be able to get fitted when I pick up my Click & Collect order?" at bounding box center [818, 366] width 731 height 40
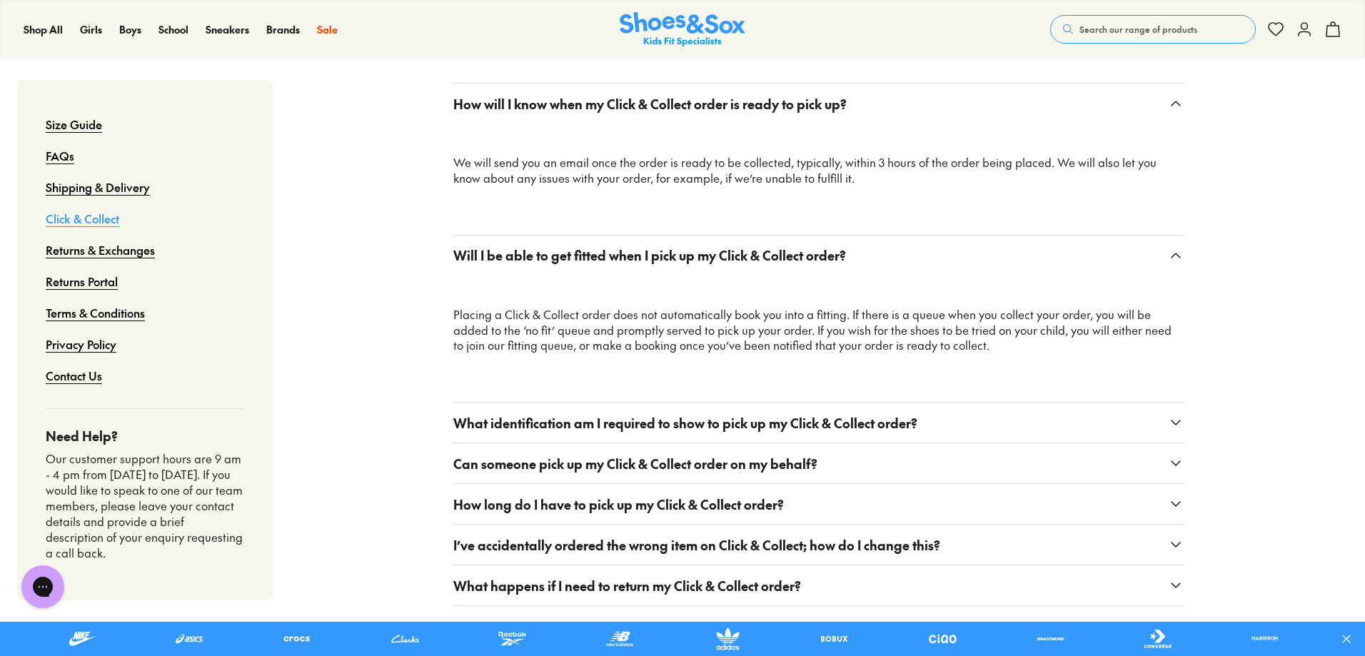
scroll to position [1642, 0]
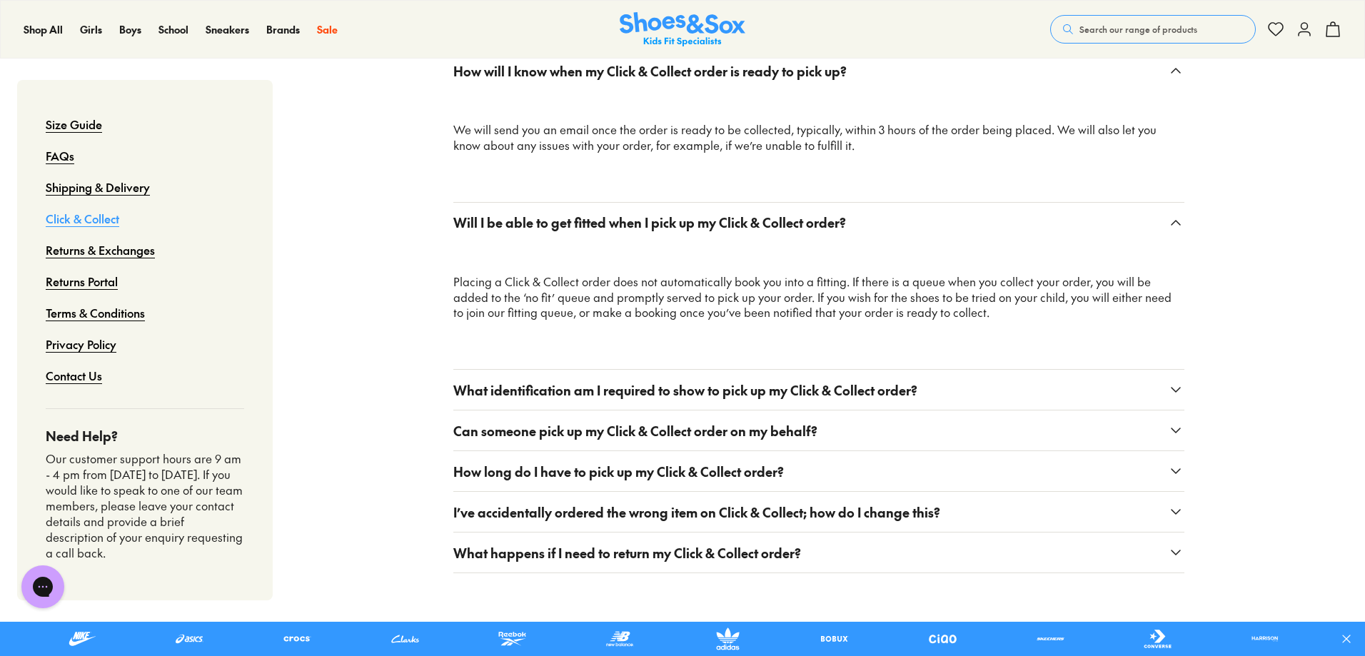
click at [985, 370] on button "What identification am I required to show to pick up my Click & Collect order?" at bounding box center [818, 390] width 731 height 40
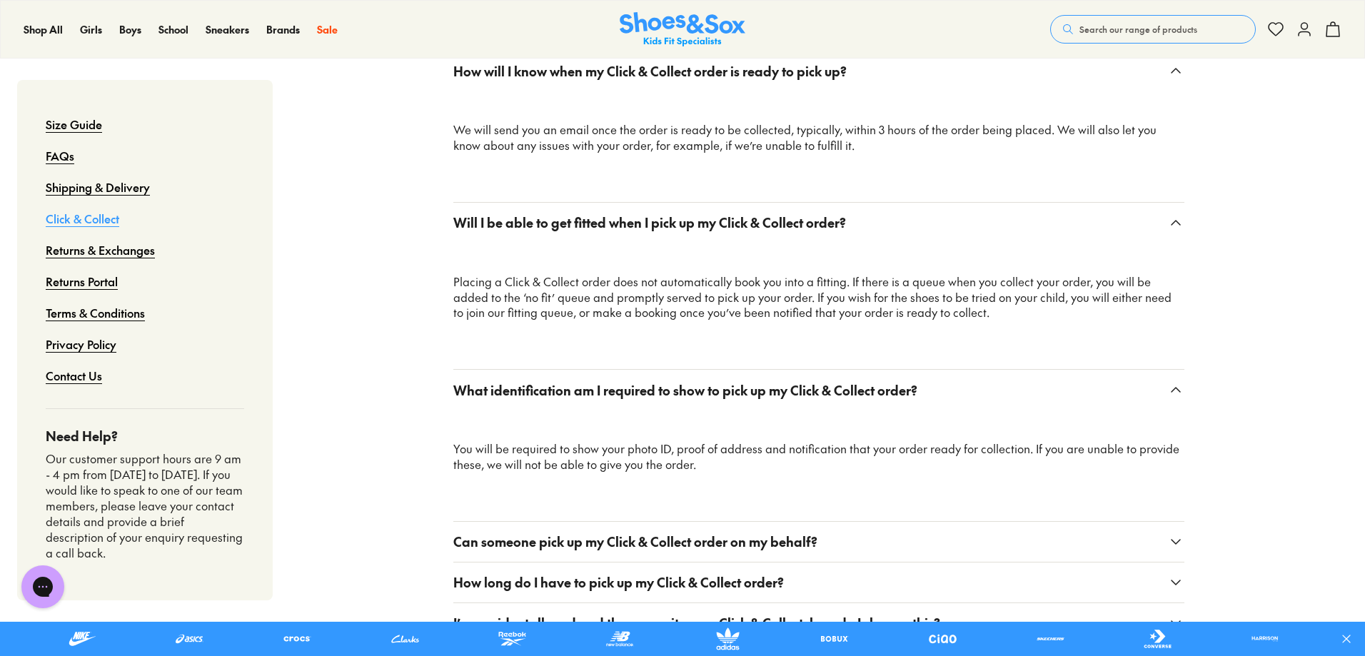
scroll to position [1714, 0]
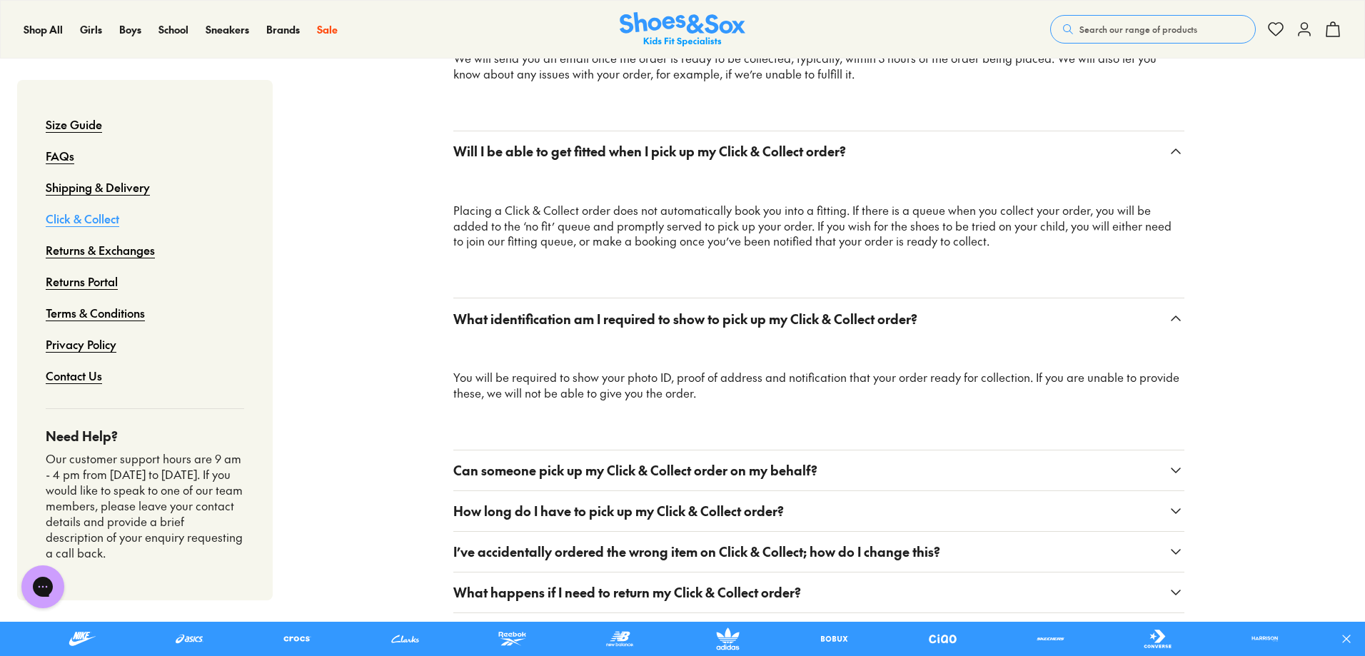
click at [848, 461] on button "Can someone pick up my Click & Collect order on my behalf?" at bounding box center [818, 471] width 731 height 40
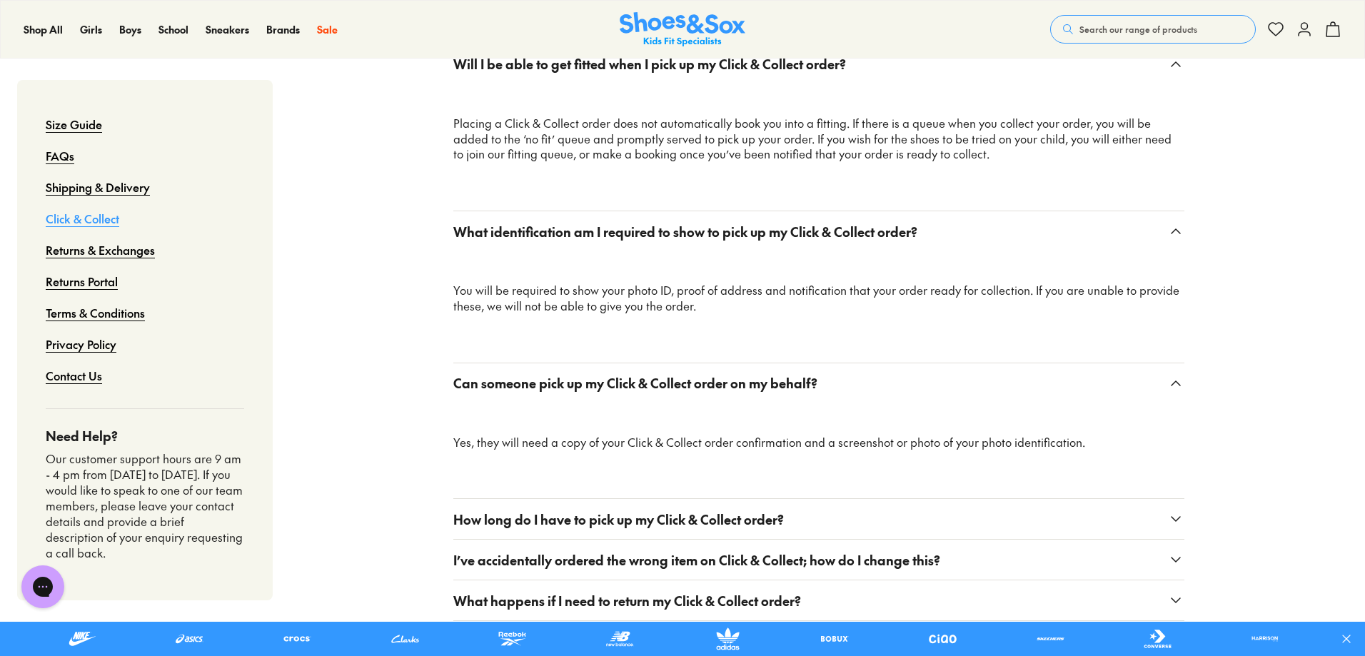
scroll to position [1928, 0]
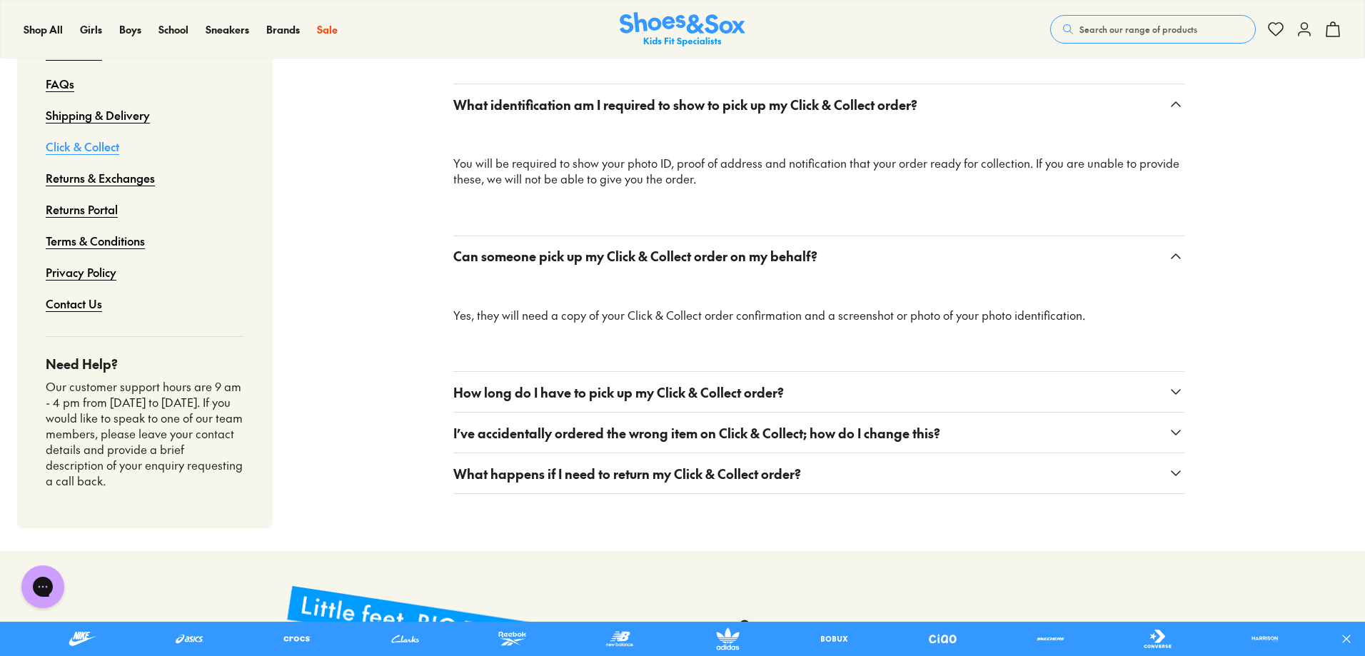
click at [806, 372] on button "How long do I have to pick up my Click & Collect order?" at bounding box center [818, 392] width 731 height 40
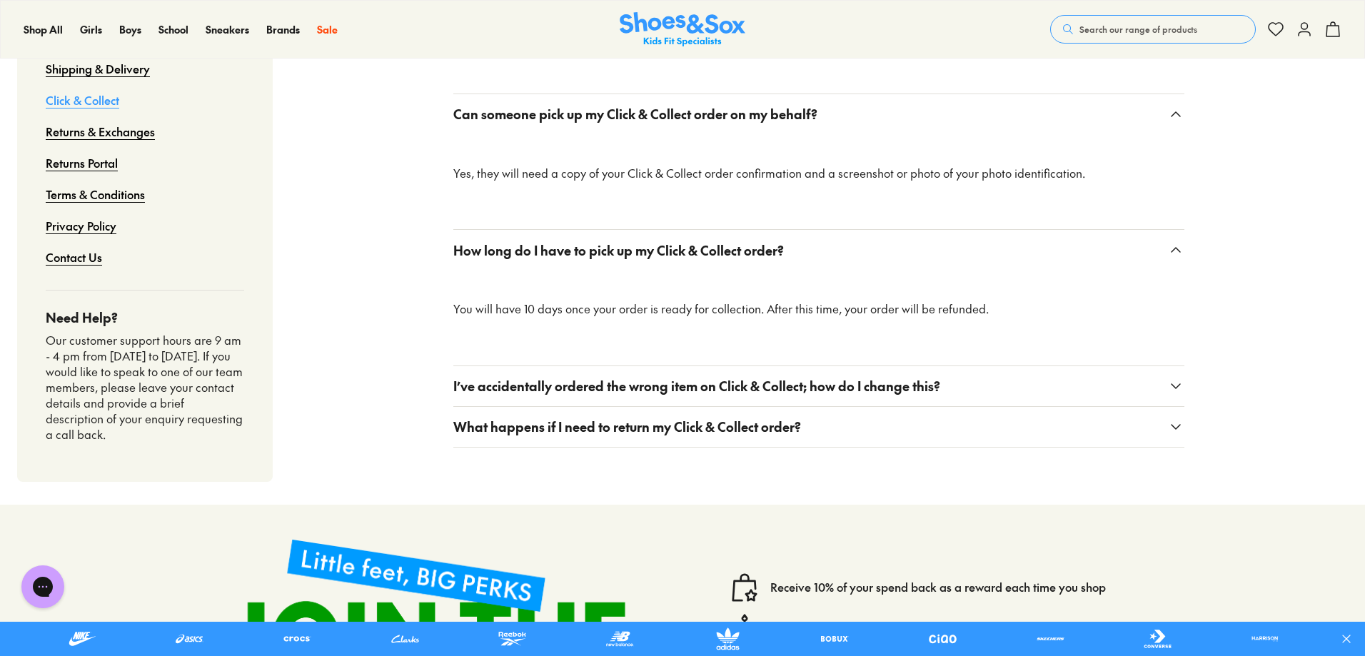
scroll to position [2071, 0]
click at [984, 380] on button "I’ve accidentally ordered the wrong item on Click & Collect; how do I change th…" at bounding box center [818, 386] width 731 height 40
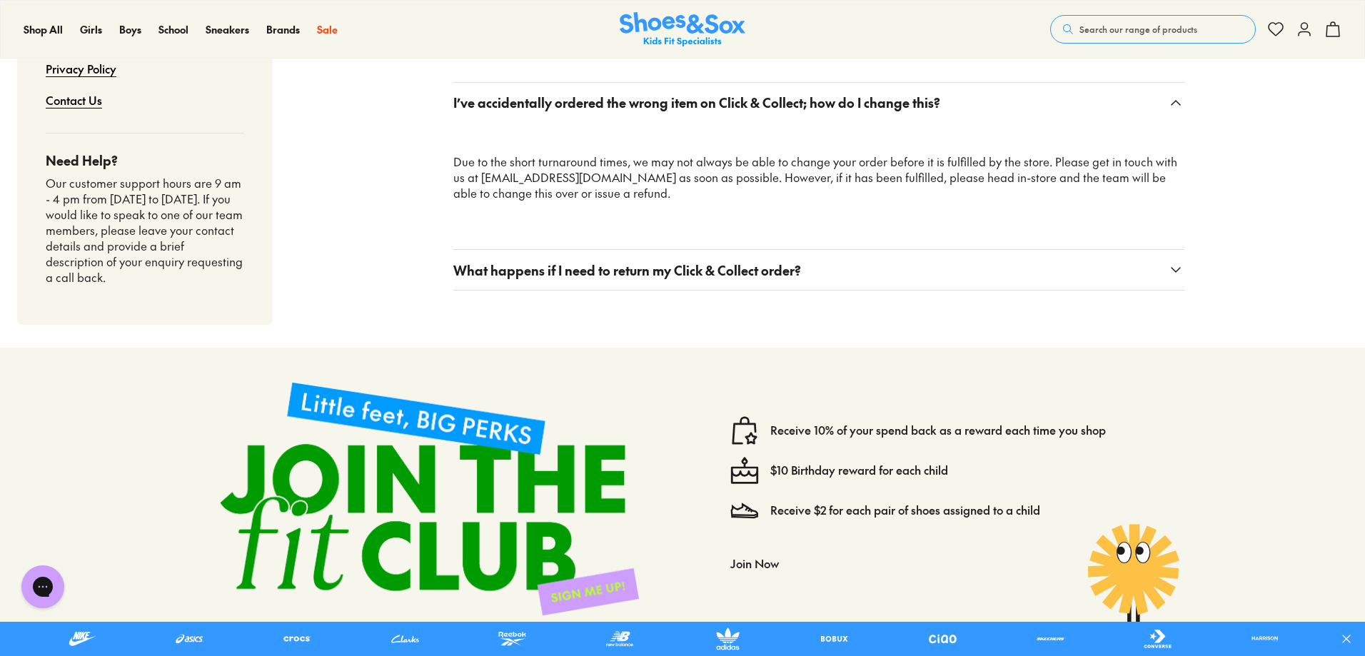
scroll to position [2357, 0]
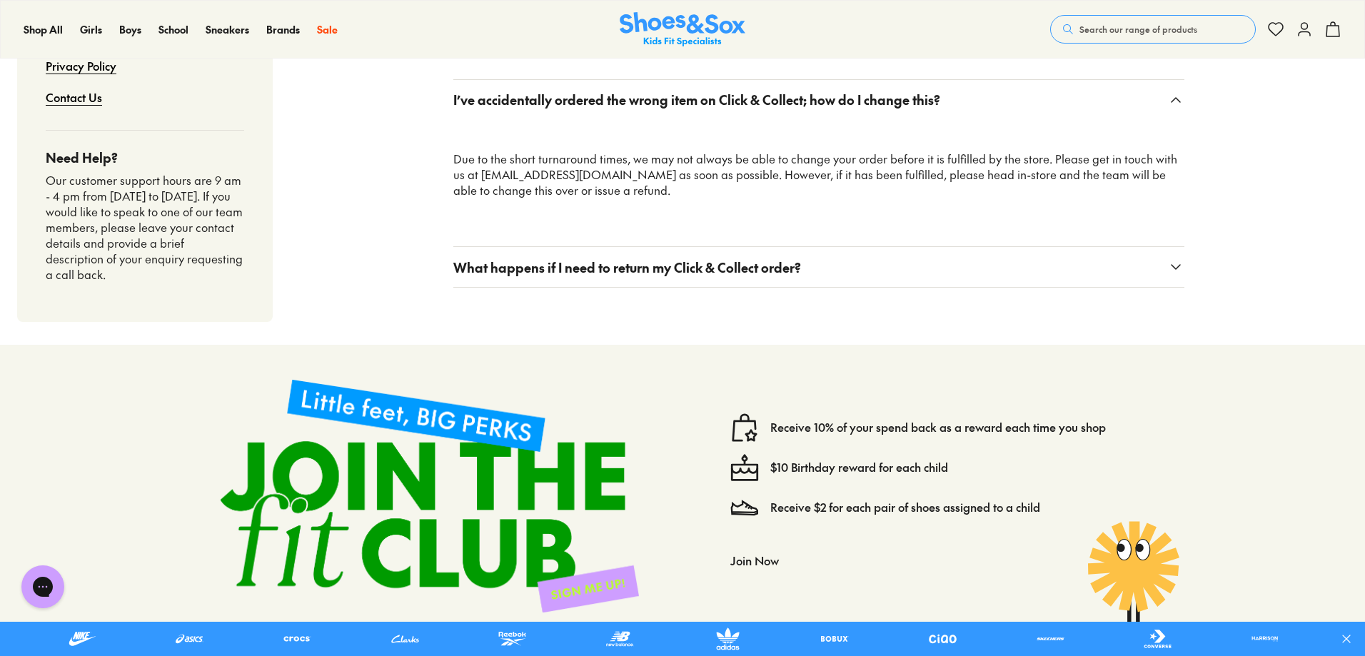
click at [822, 265] on button "What happens if I need to return my Click & Collect order?" at bounding box center [818, 267] width 731 height 40
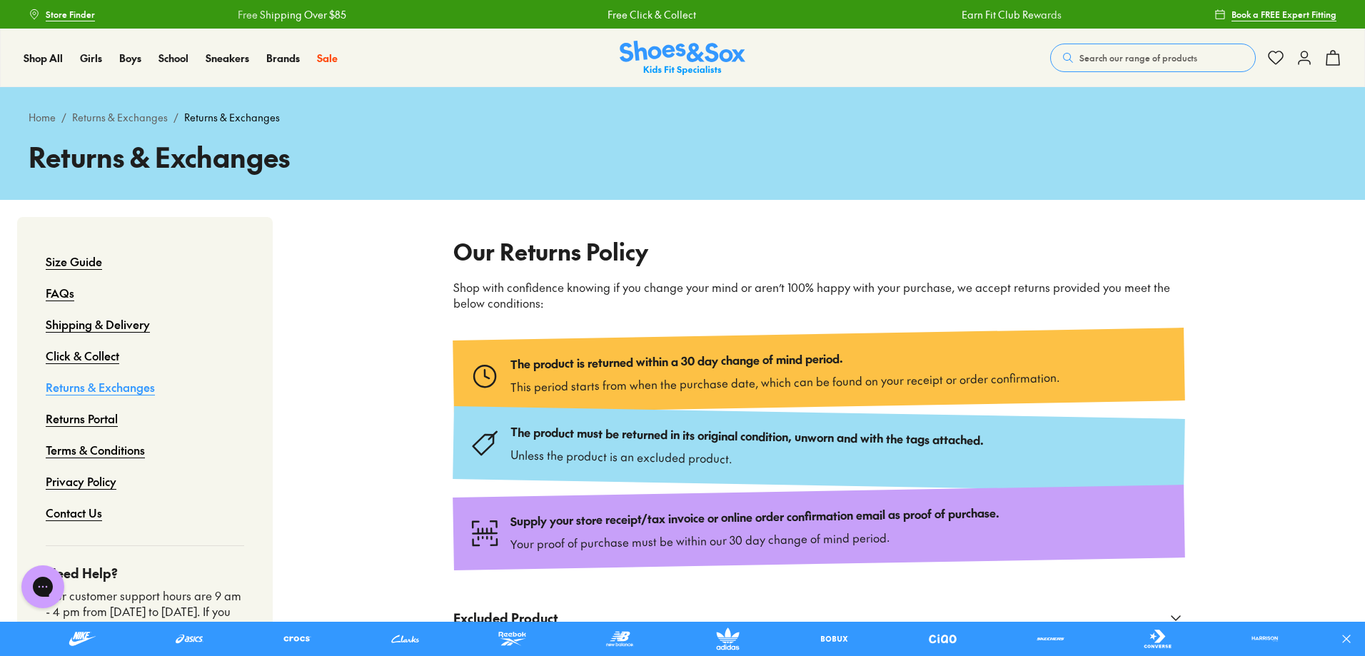
type input "**********"
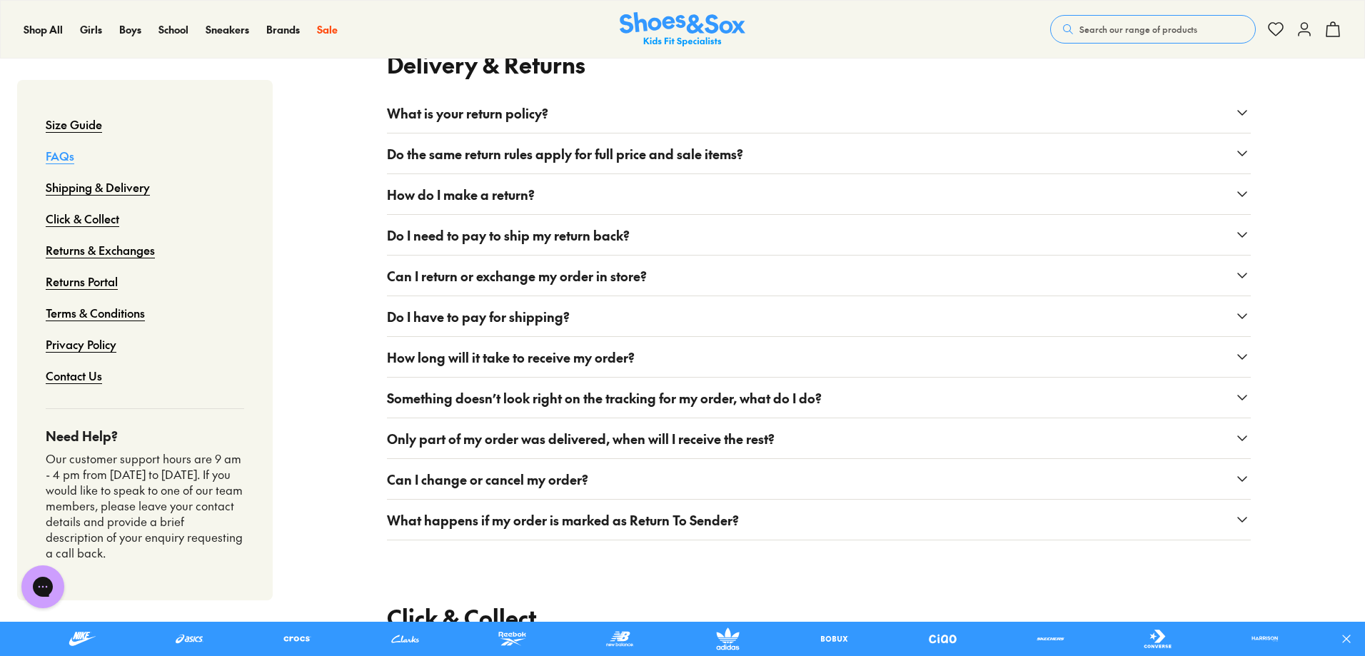
scroll to position [214, 0]
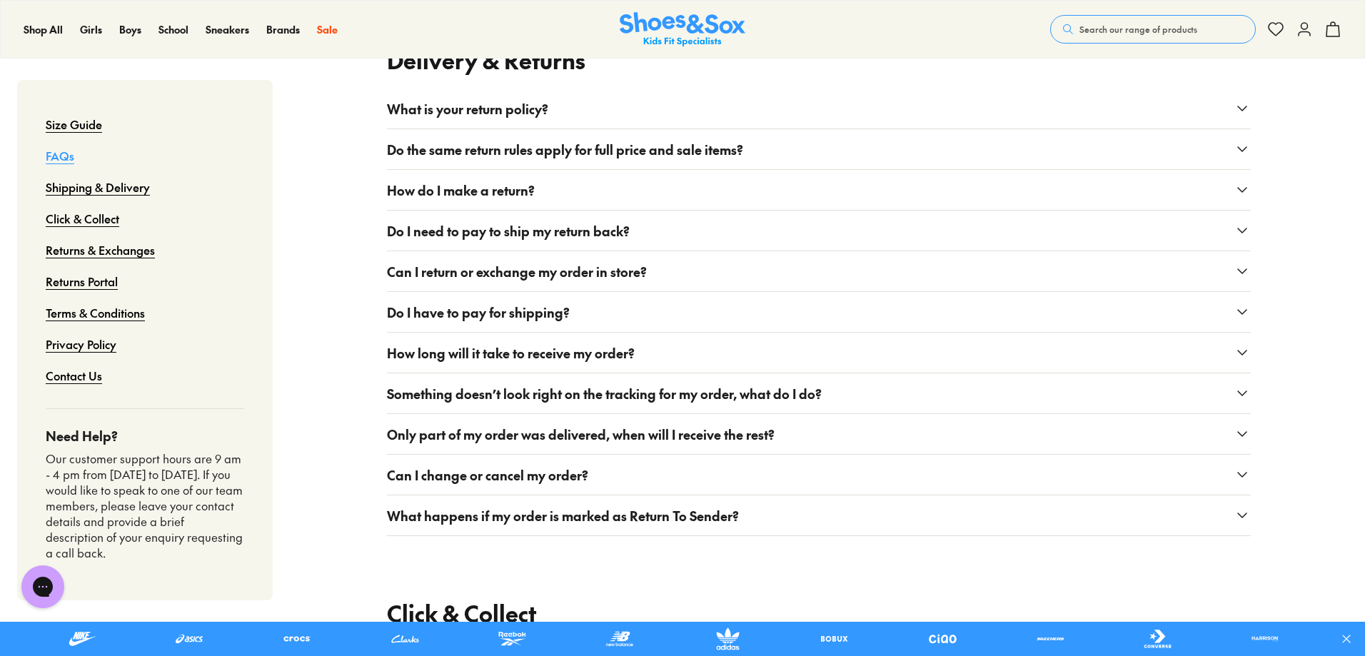
type input "**********"
click at [896, 96] on button "What is your return policy?" at bounding box center [819, 109] width 864 height 40
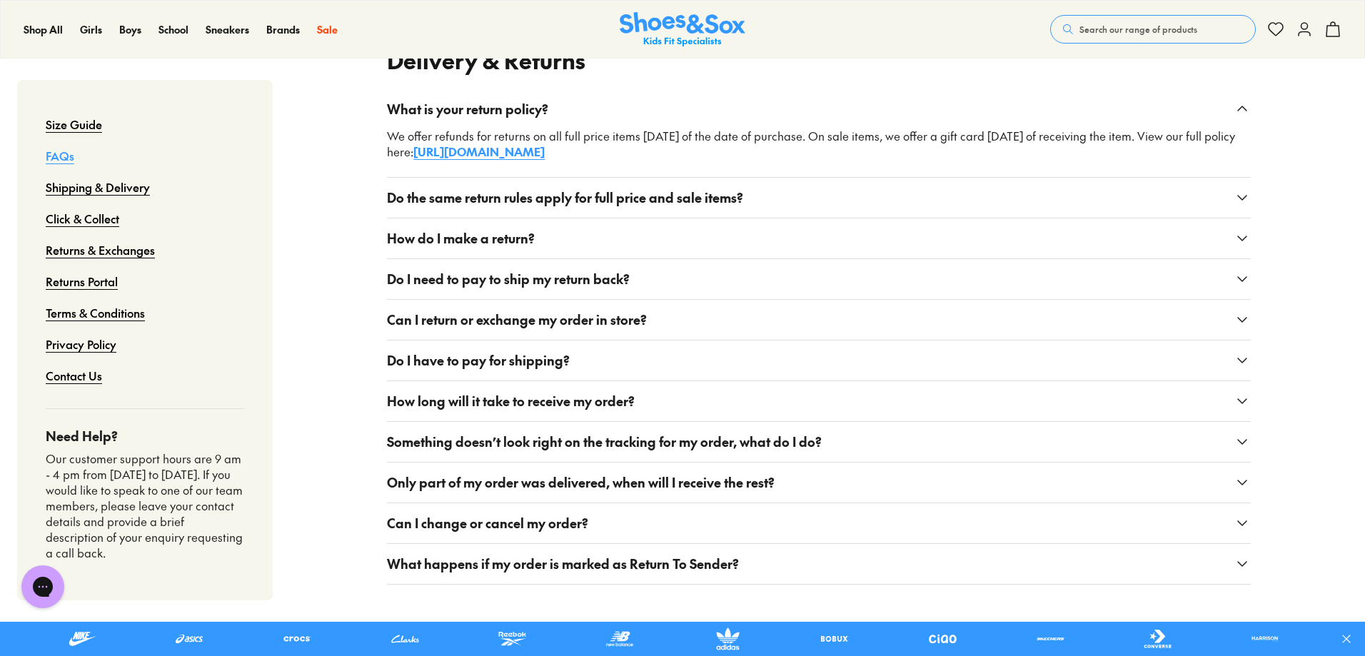
click at [914, 191] on button "Do the same return rules apply for full price and sale items?" at bounding box center [819, 198] width 864 height 40
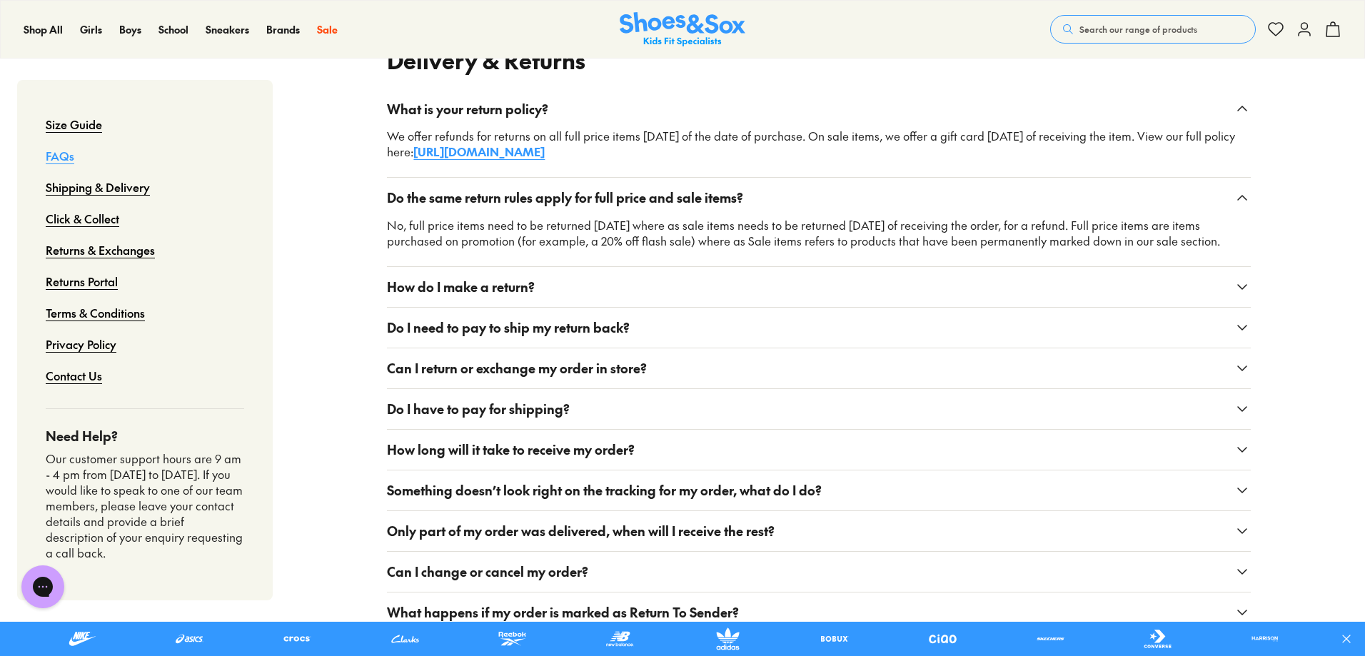
click at [788, 291] on button "How do I make a return?" at bounding box center [819, 287] width 864 height 40
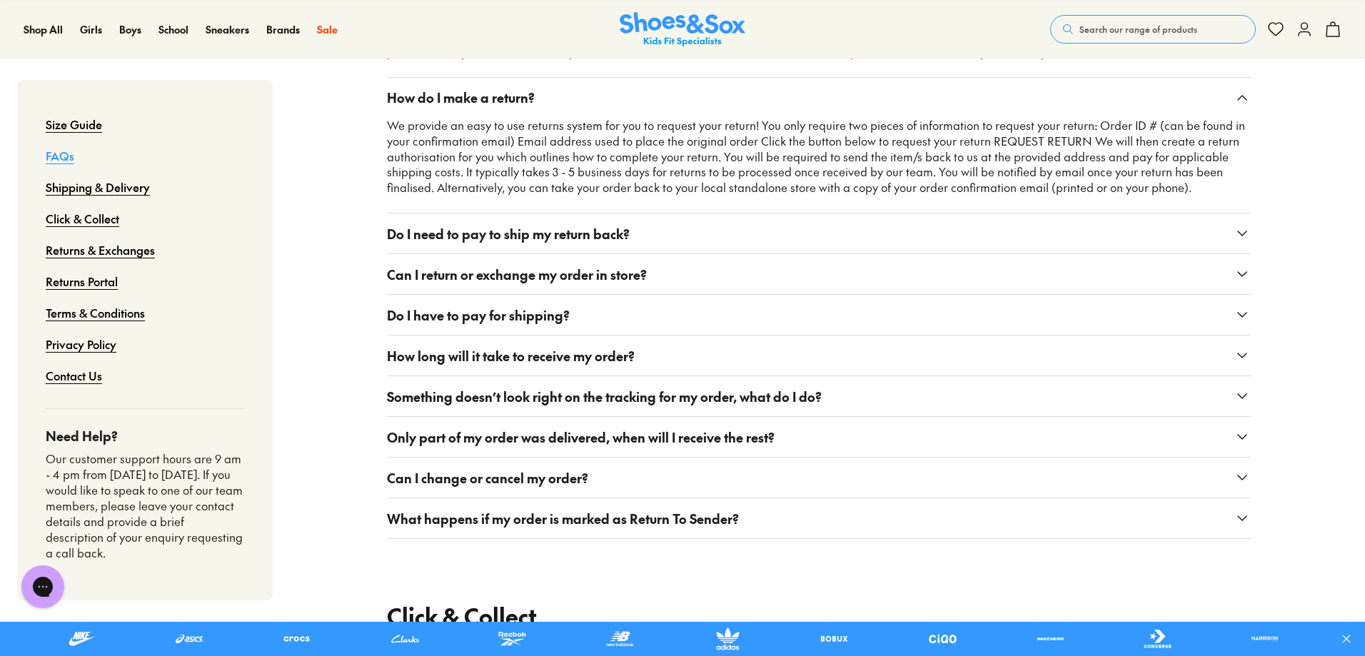
scroll to position [428, 0]
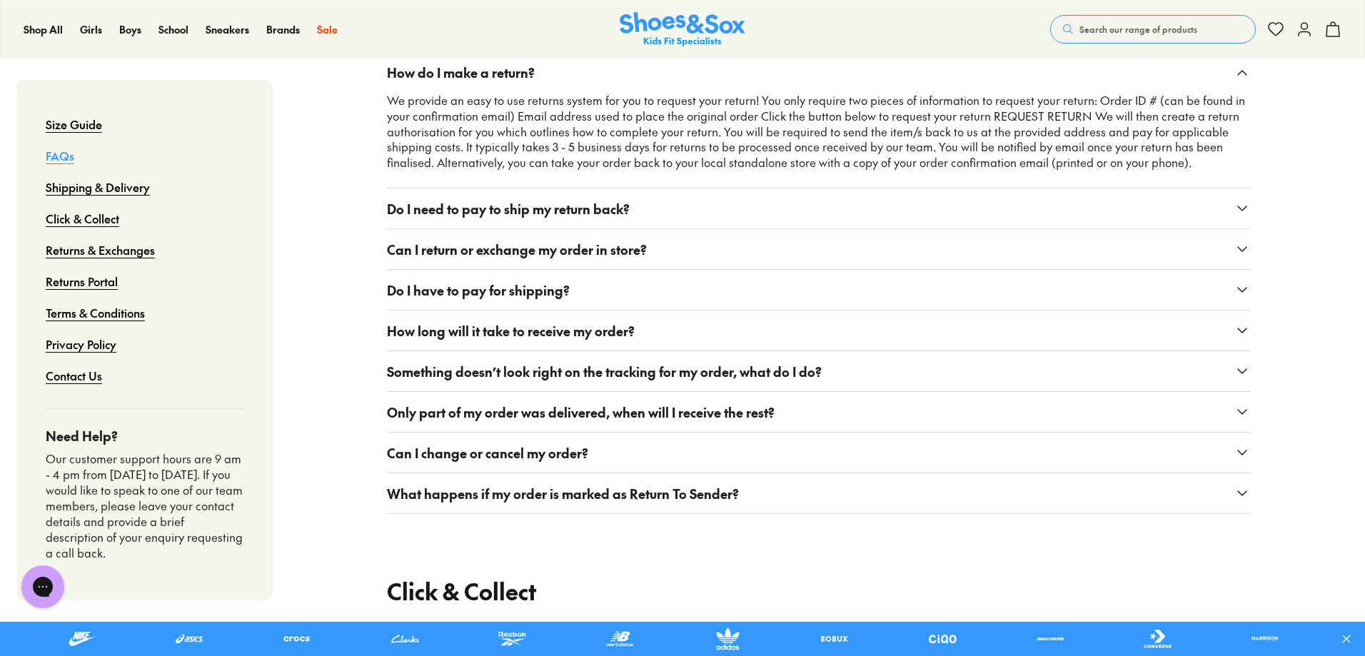
click at [777, 201] on button "Do I need to pay to ship my return back?" at bounding box center [819, 209] width 864 height 40
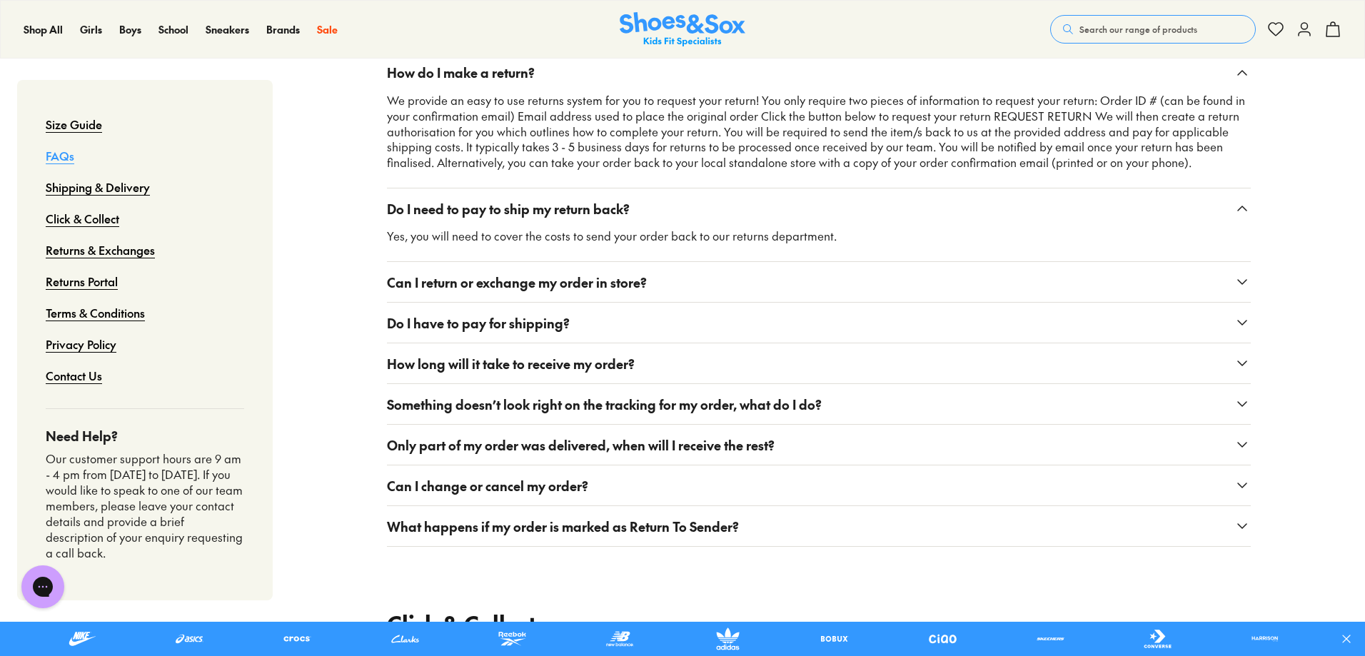
click at [748, 289] on button "Can I return or exchange my order in store?" at bounding box center [819, 282] width 864 height 40
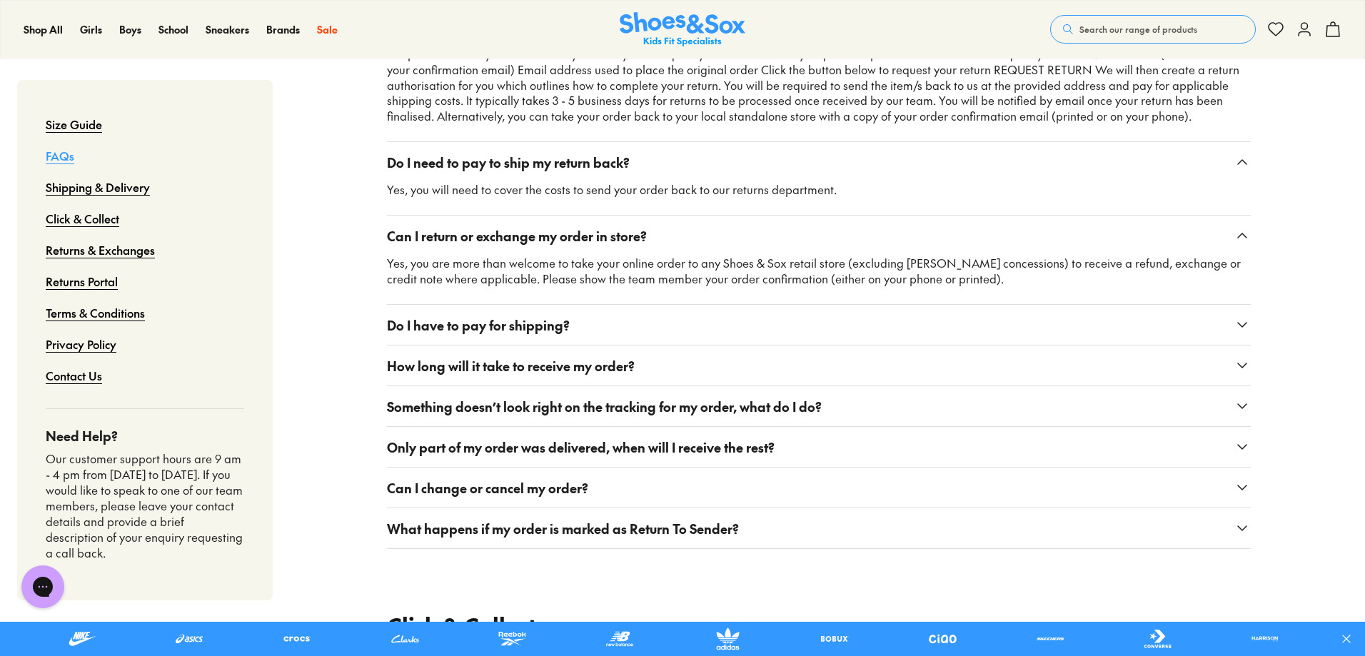
scroll to position [500, 0]
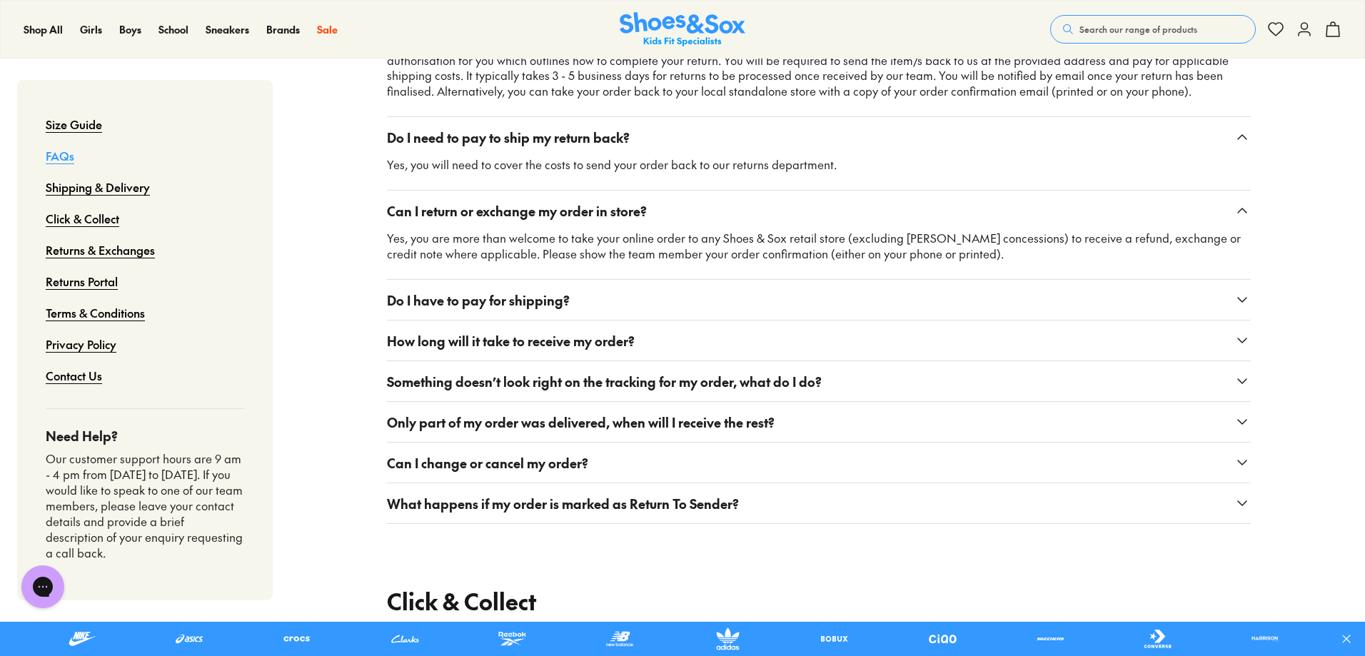
click at [748, 280] on button "Do I have to pay for shipping?" at bounding box center [819, 300] width 864 height 40
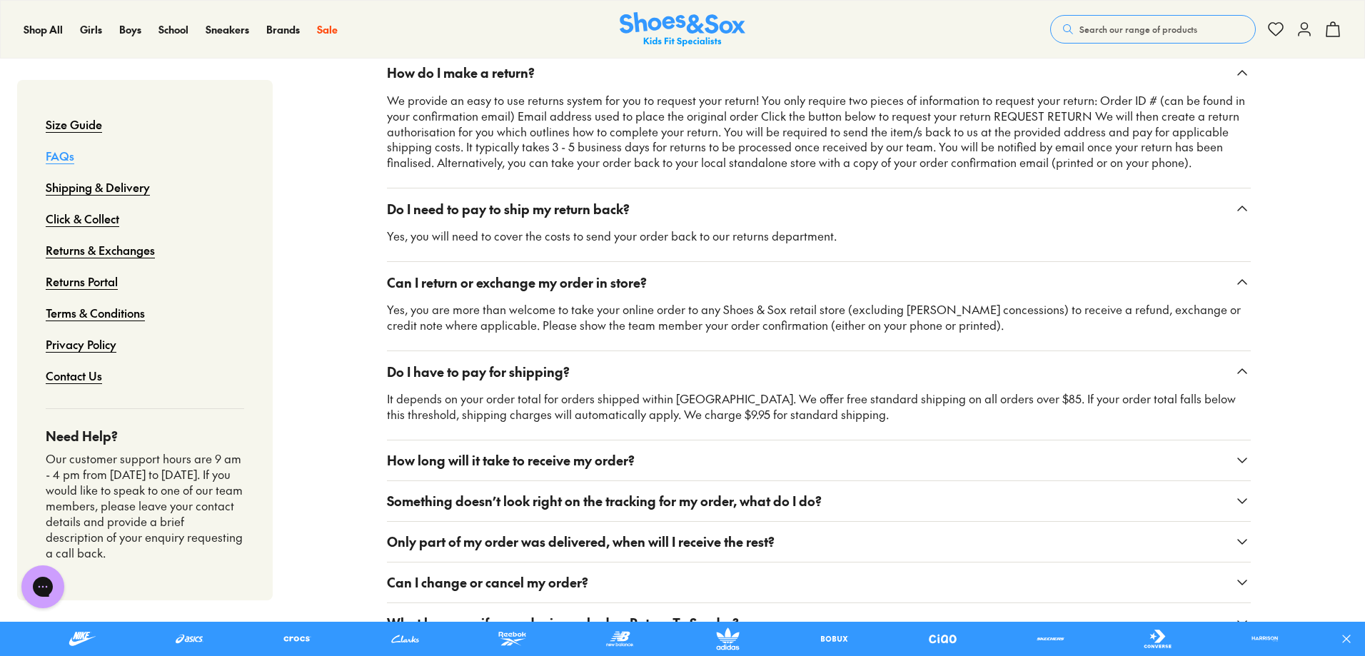
scroll to position [571, 0]
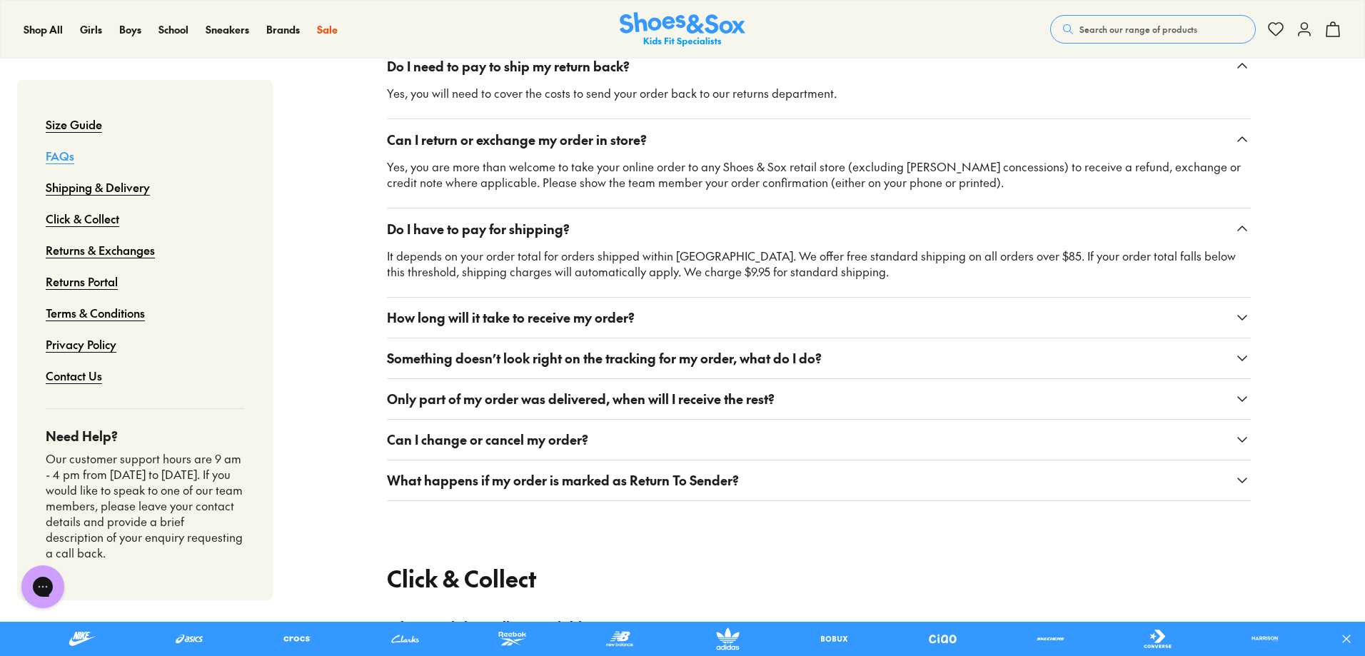
click at [768, 321] on button "How long will it take to receive my order?" at bounding box center [819, 318] width 864 height 40
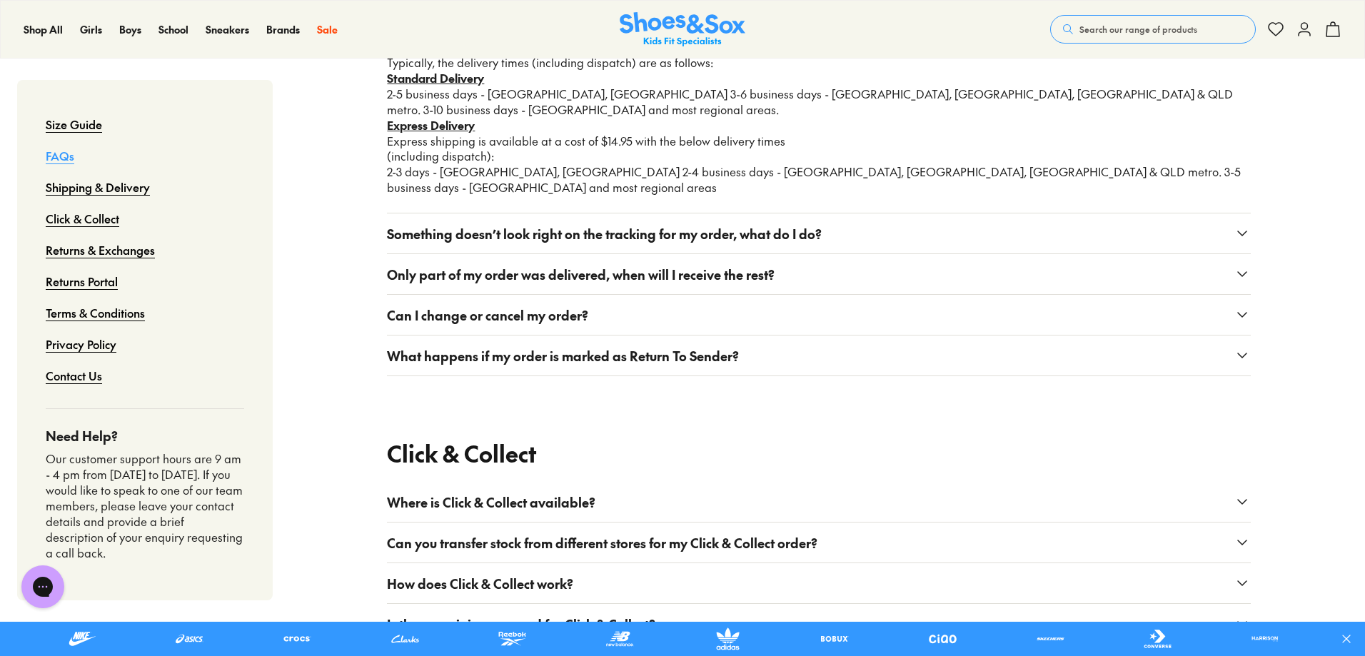
scroll to position [857, 0]
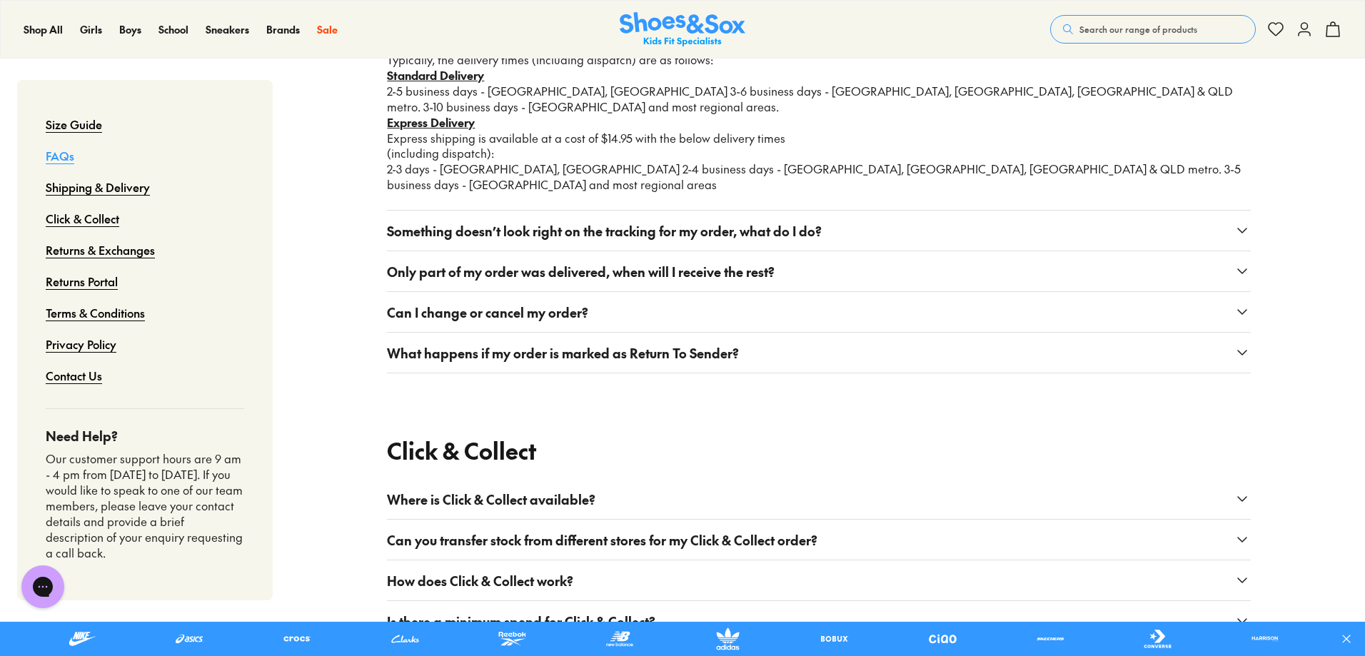
click at [903, 211] on button "Something doesn’t look right on the tracking for my order, what do I do?" at bounding box center [819, 231] width 864 height 40
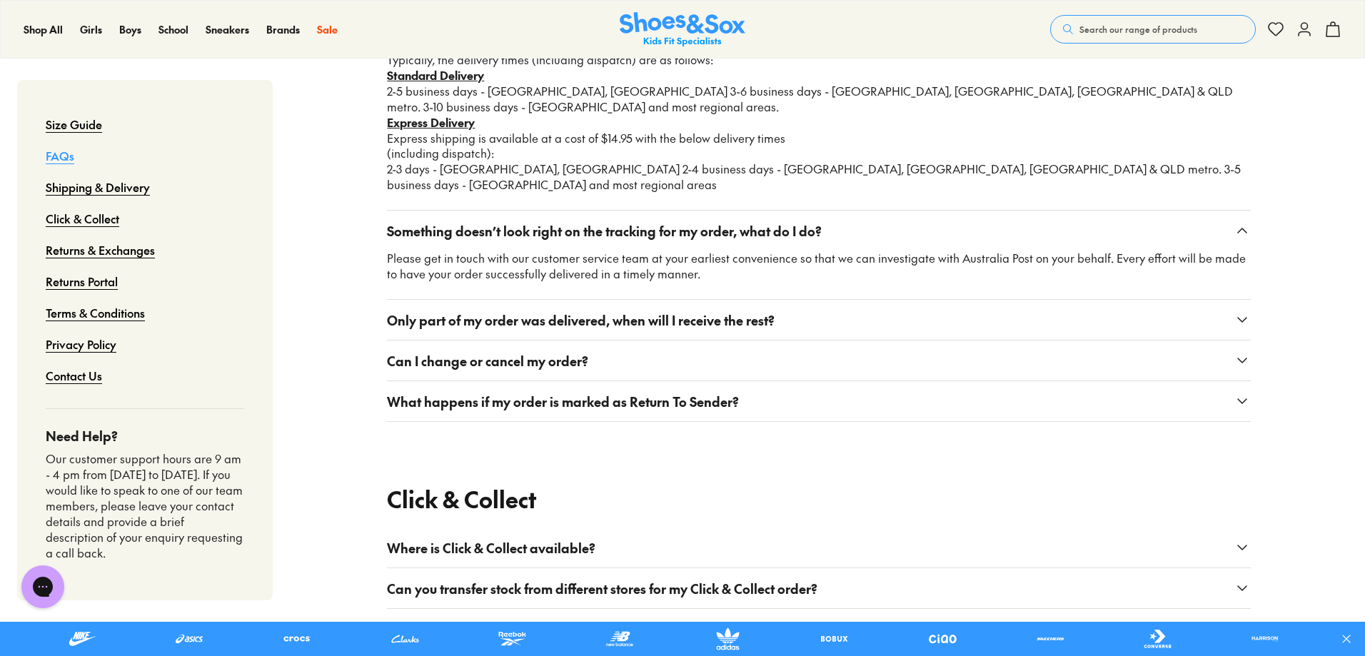
click at [875, 300] on button "Only part of my order was delivered, when will I receive the rest?" at bounding box center [819, 320] width 864 height 40
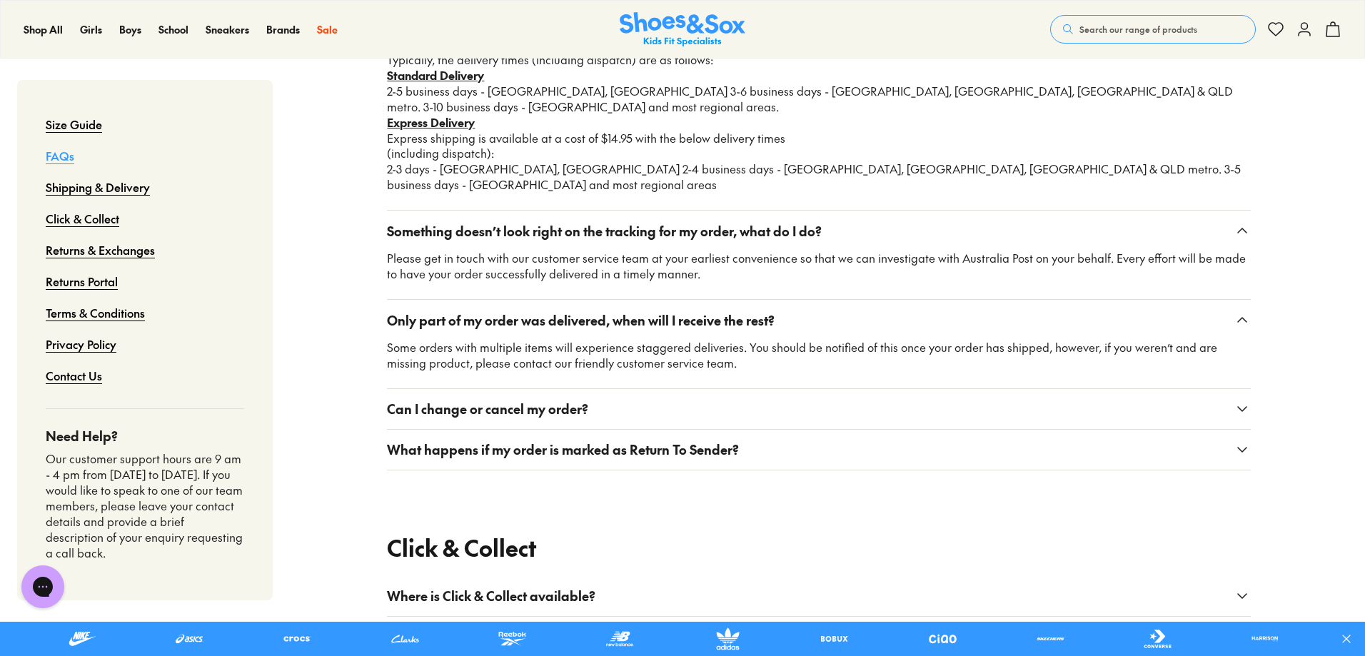
click at [1156, 389] on button "Can I change or cancel my order?" at bounding box center [819, 409] width 864 height 40
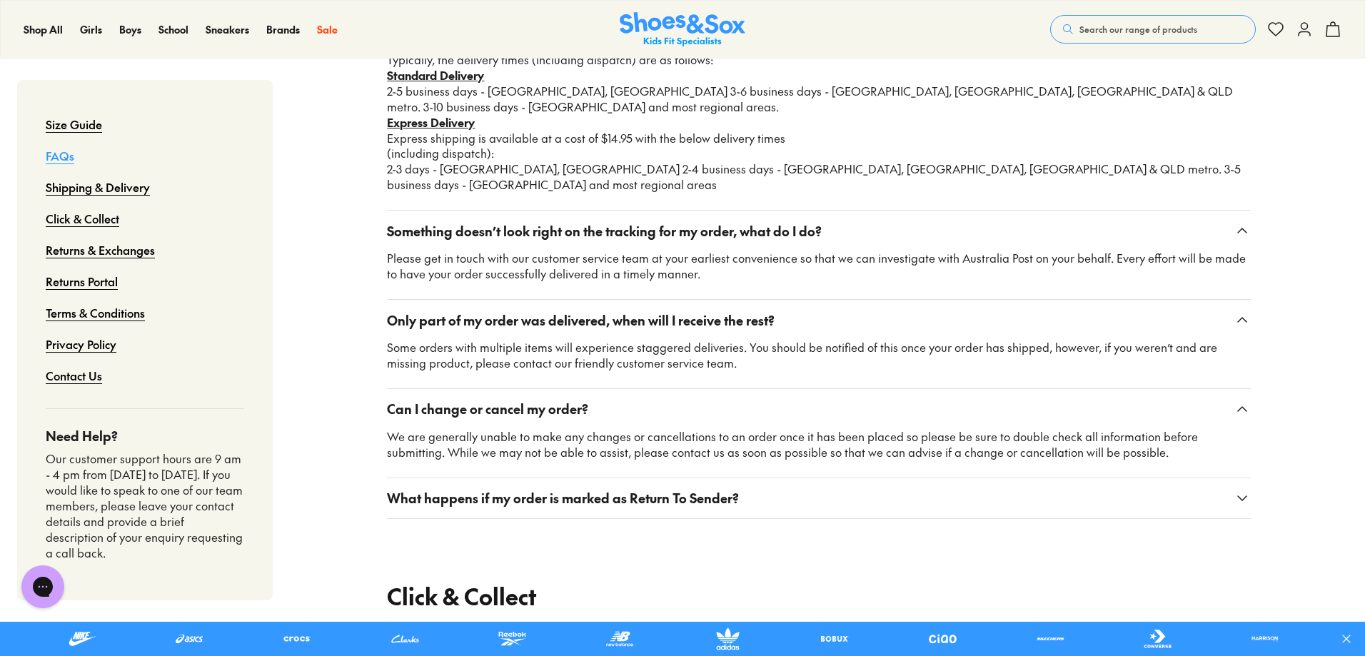
click at [1070, 478] on button "What happens if my order is marked as Return To Sender?" at bounding box center [819, 498] width 864 height 40
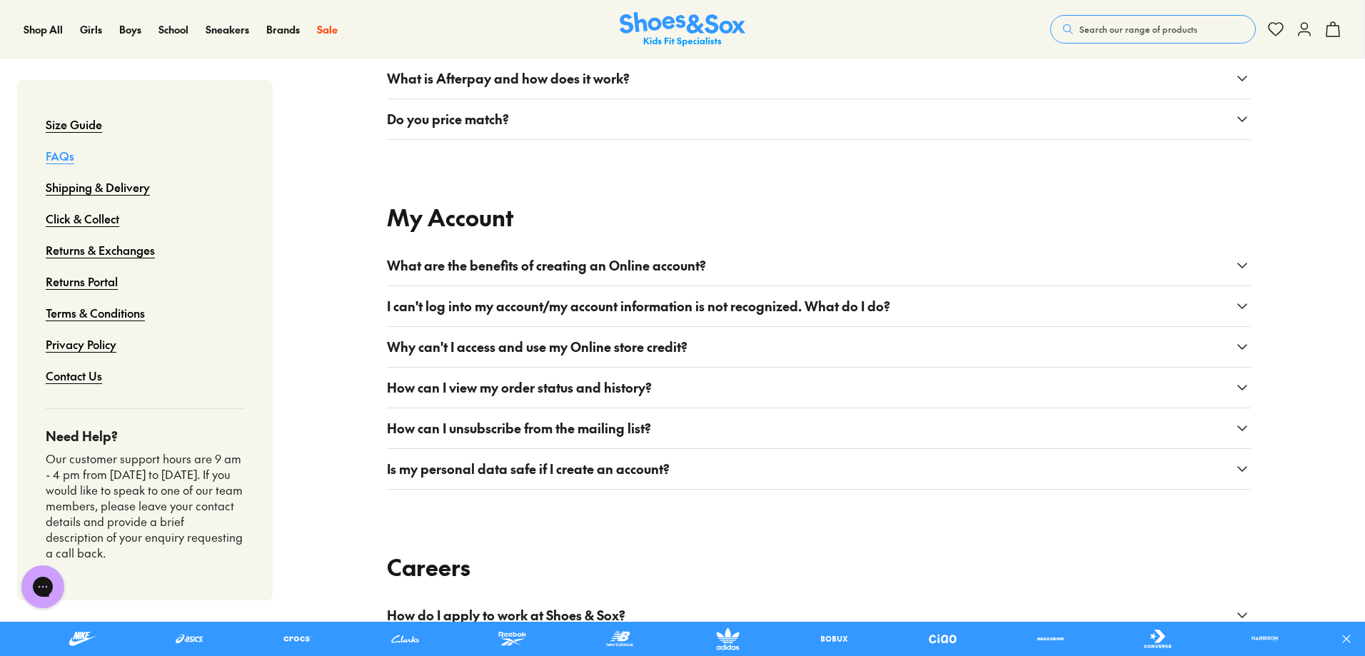
scroll to position [2714, 0]
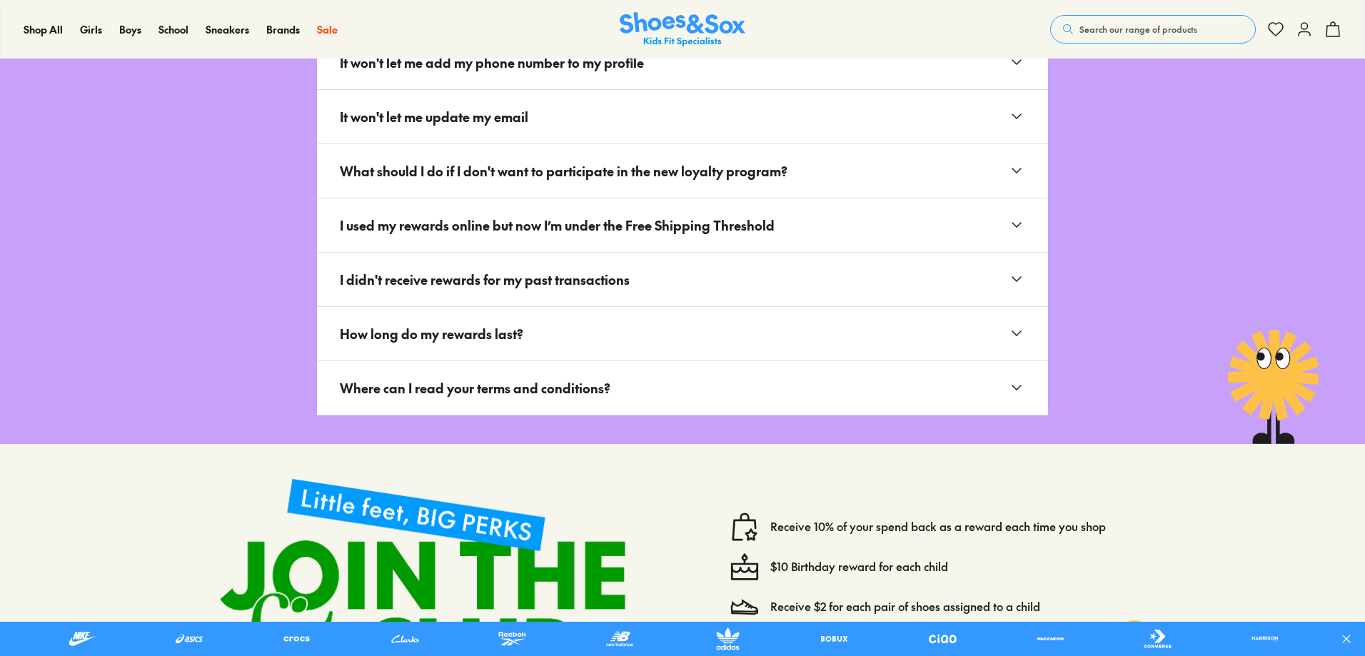
type input "**********"
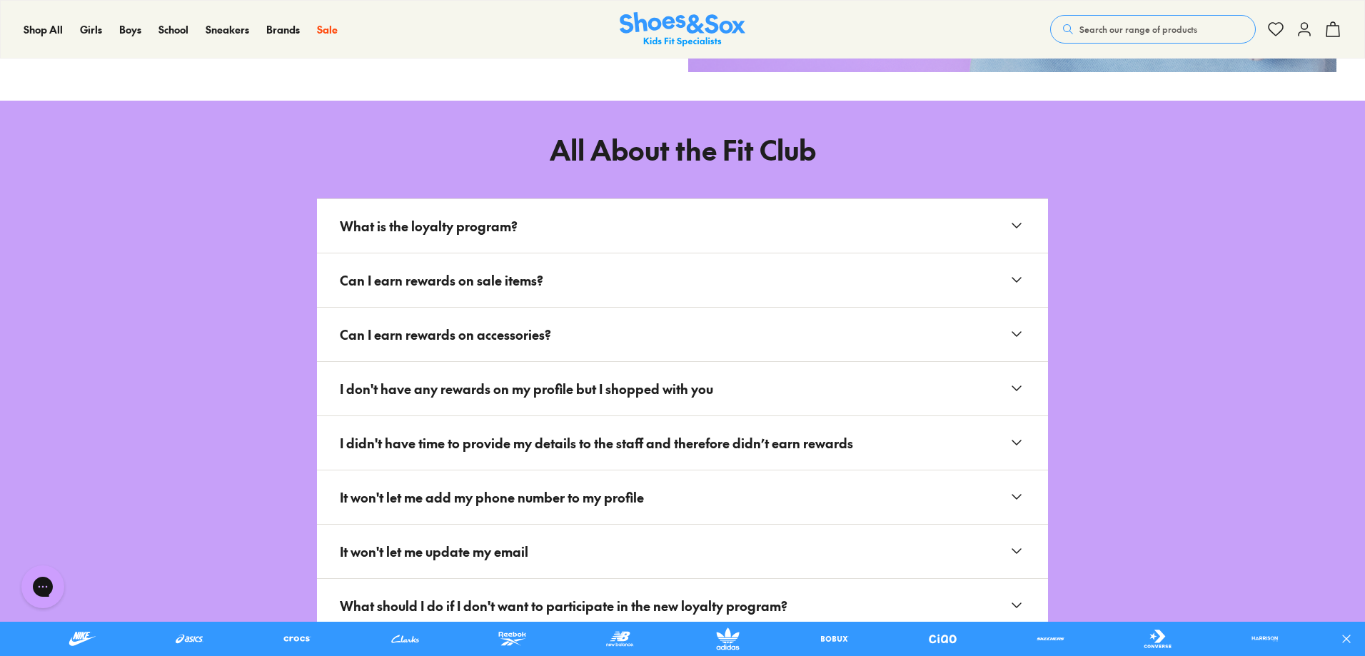
click at [731, 224] on button "What is the loyalty program?" at bounding box center [682, 226] width 731 height 54
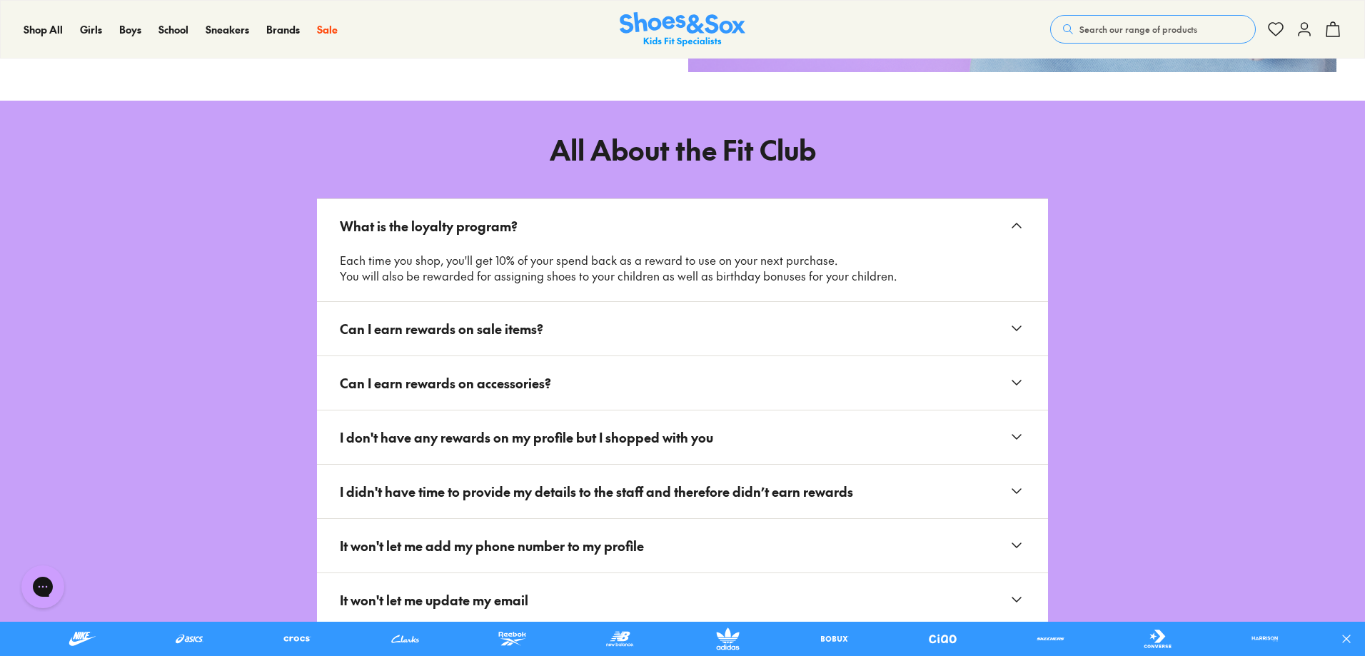
click at [742, 335] on button "Can I earn rewards on sale items?" at bounding box center [682, 329] width 731 height 54
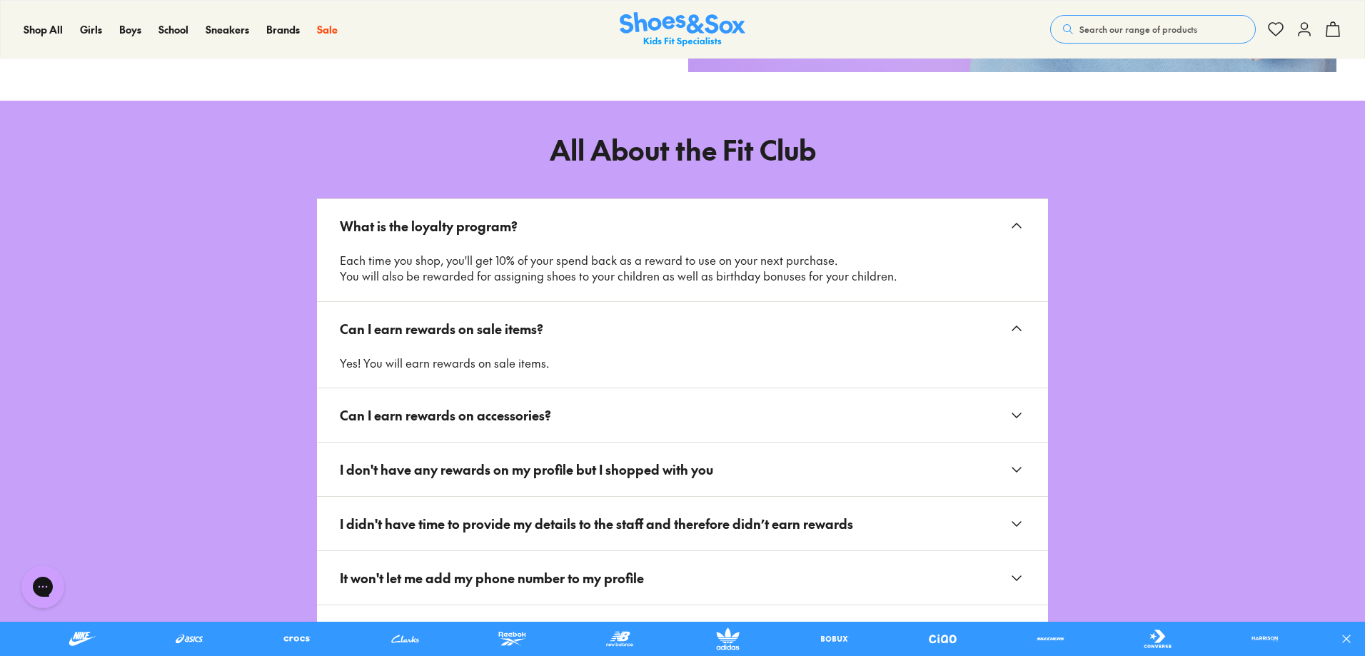
click at [725, 424] on button "Can I earn rewards on accessories?" at bounding box center [682, 415] width 731 height 54
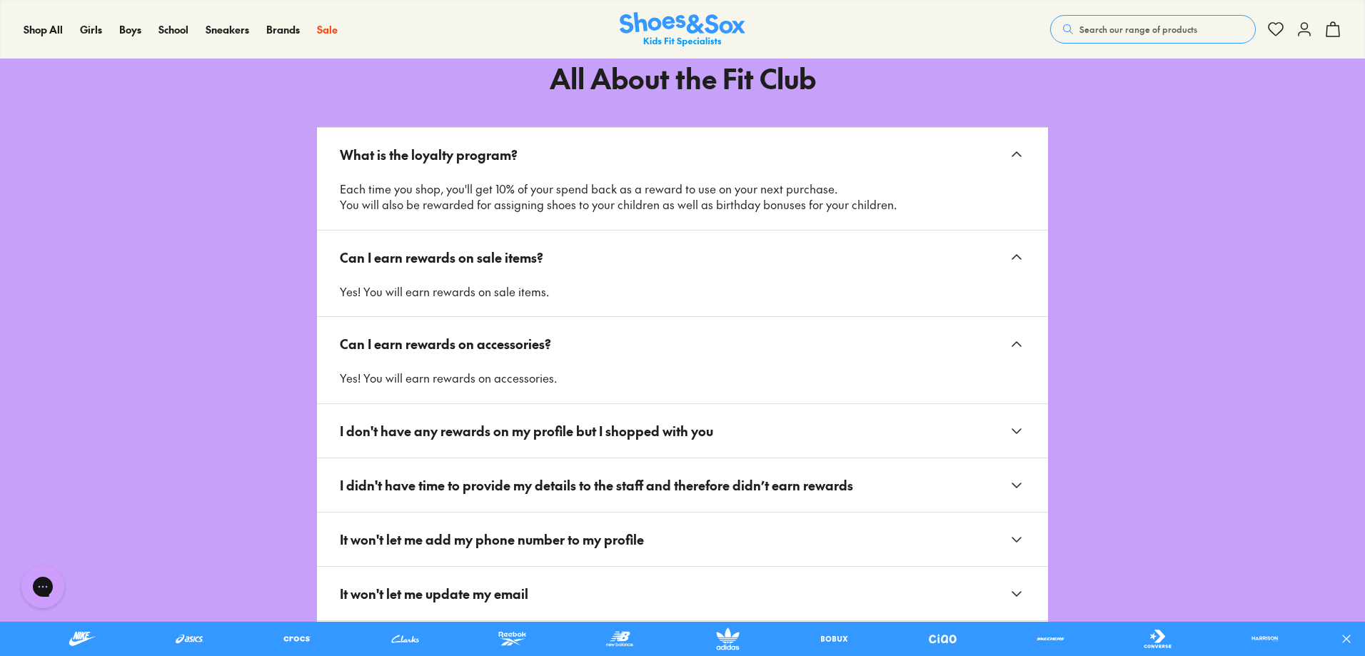
click at [725, 424] on button "I don't have any rewards on my profile but I shopped with you" at bounding box center [682, 431] width 731 height 54
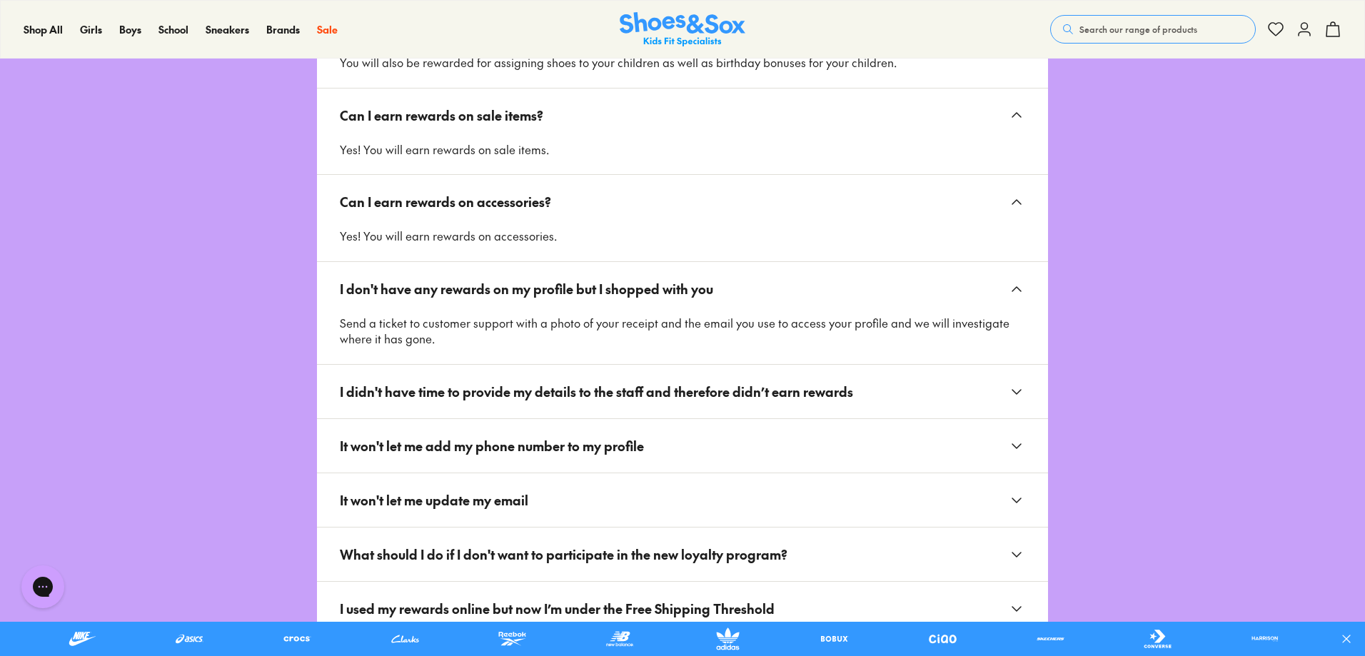
scroll to position [2808, 0]
click at [738, 384] on span "I didn't have time to provide my details to the staff and therefore didn’t earn…" at bounding box center [602, 391] width 525 height 31
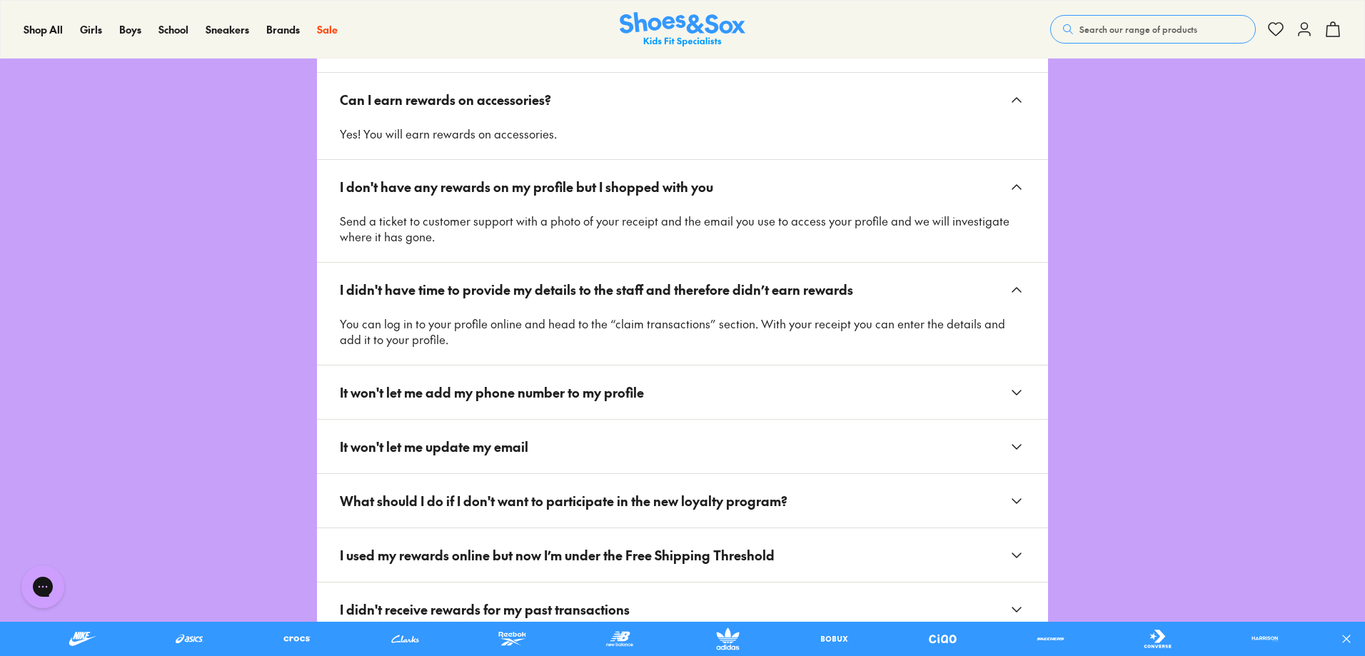
scroll to position [2951, 0]
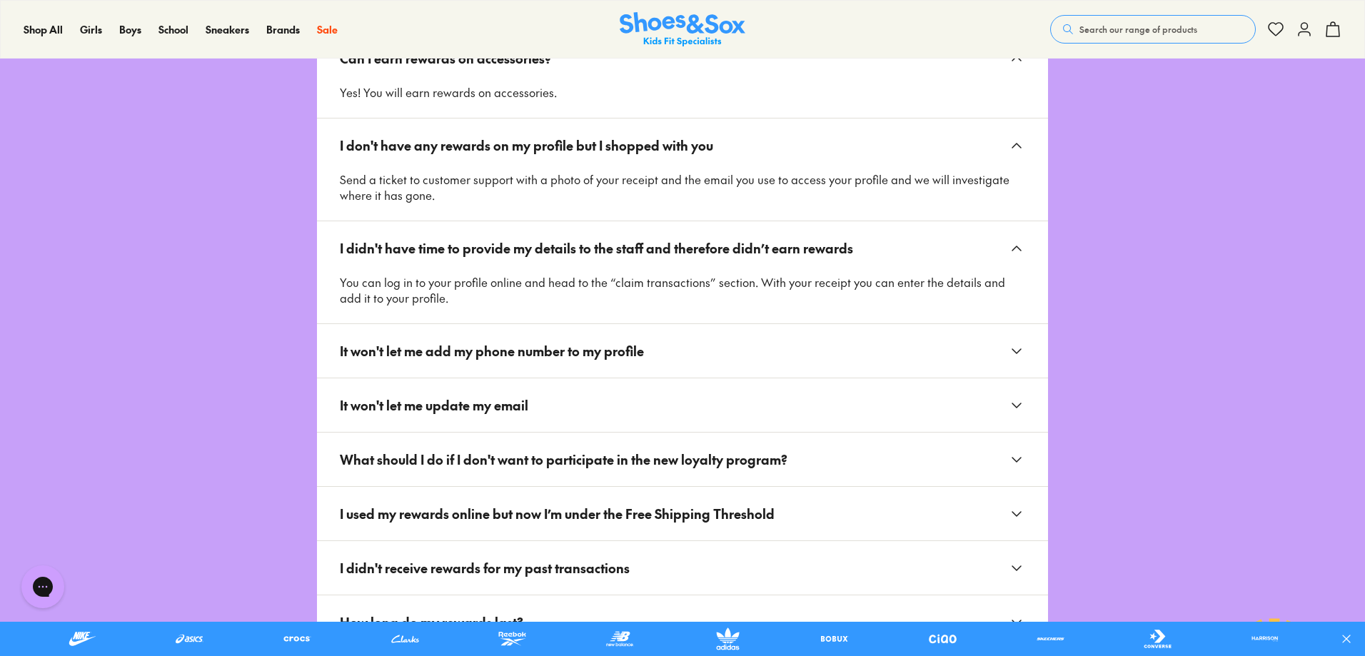
click at [743, 358] on button "It won't let me add my phone number to my profile" at bounding box center [682, 351] width 731 height 54
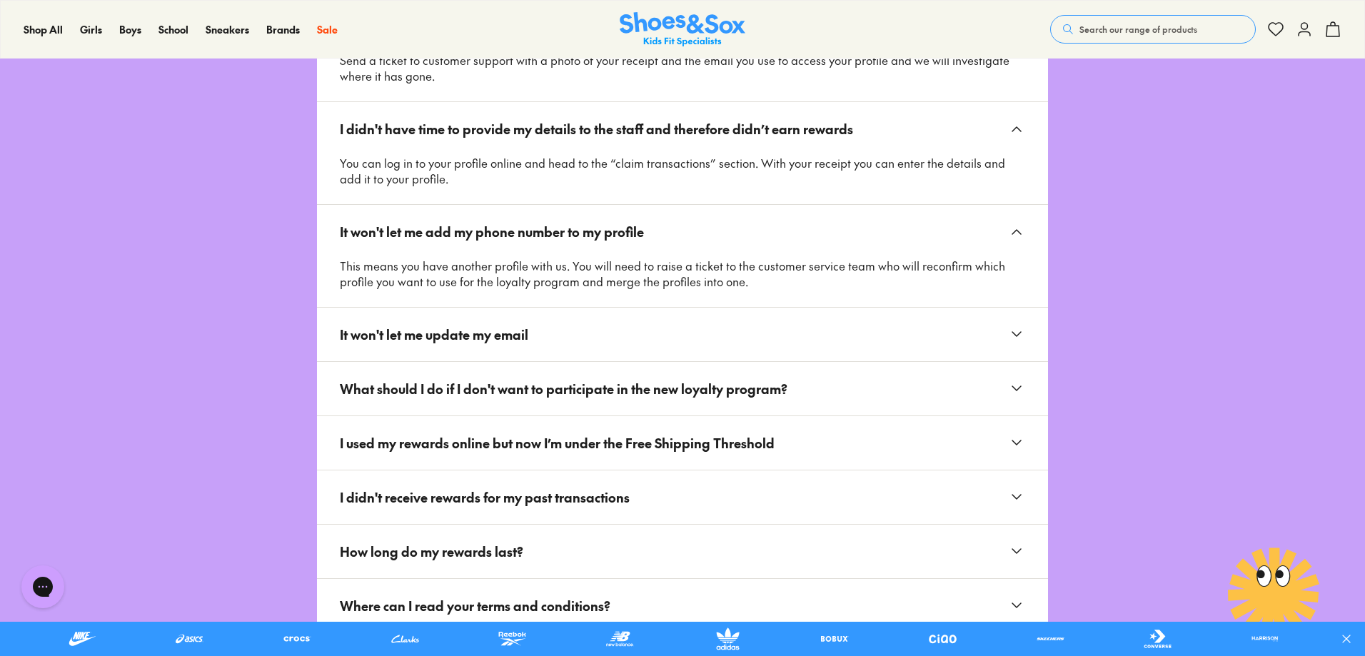
scroll to position [3094, 0]
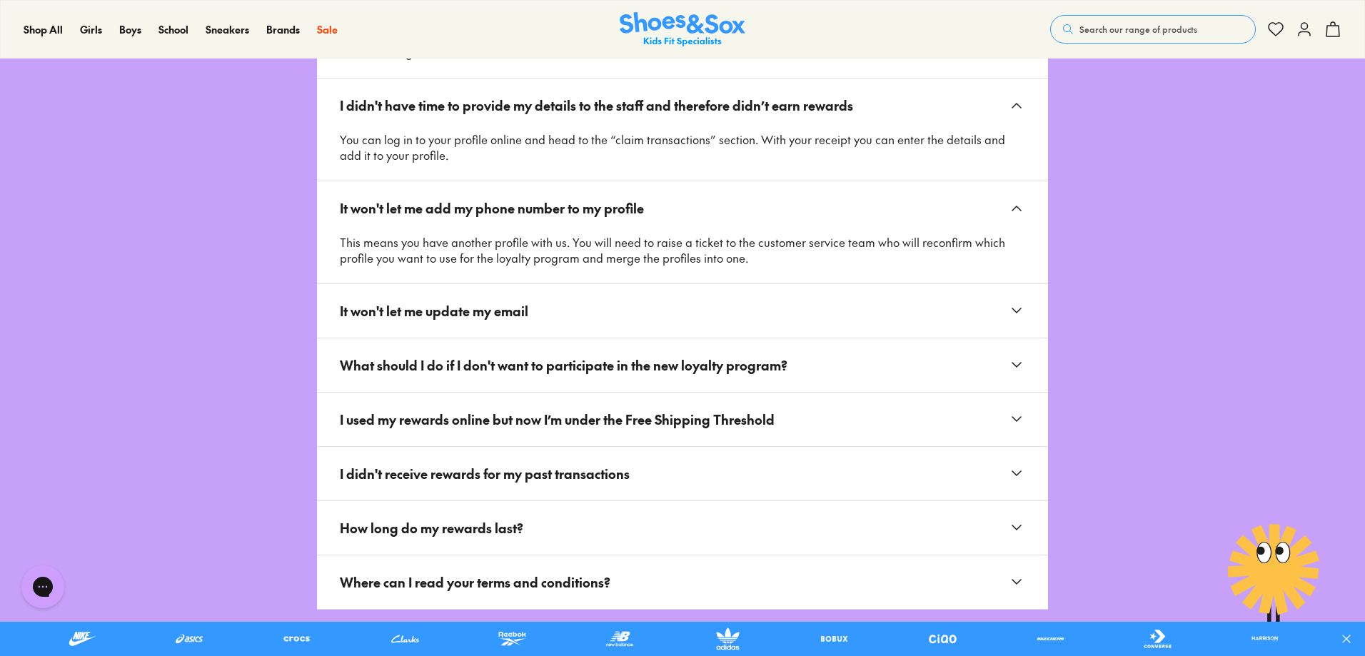
click at [563, 312] on button "It won't let me update my email" at bounding box center [682, 311] width 731 height 54
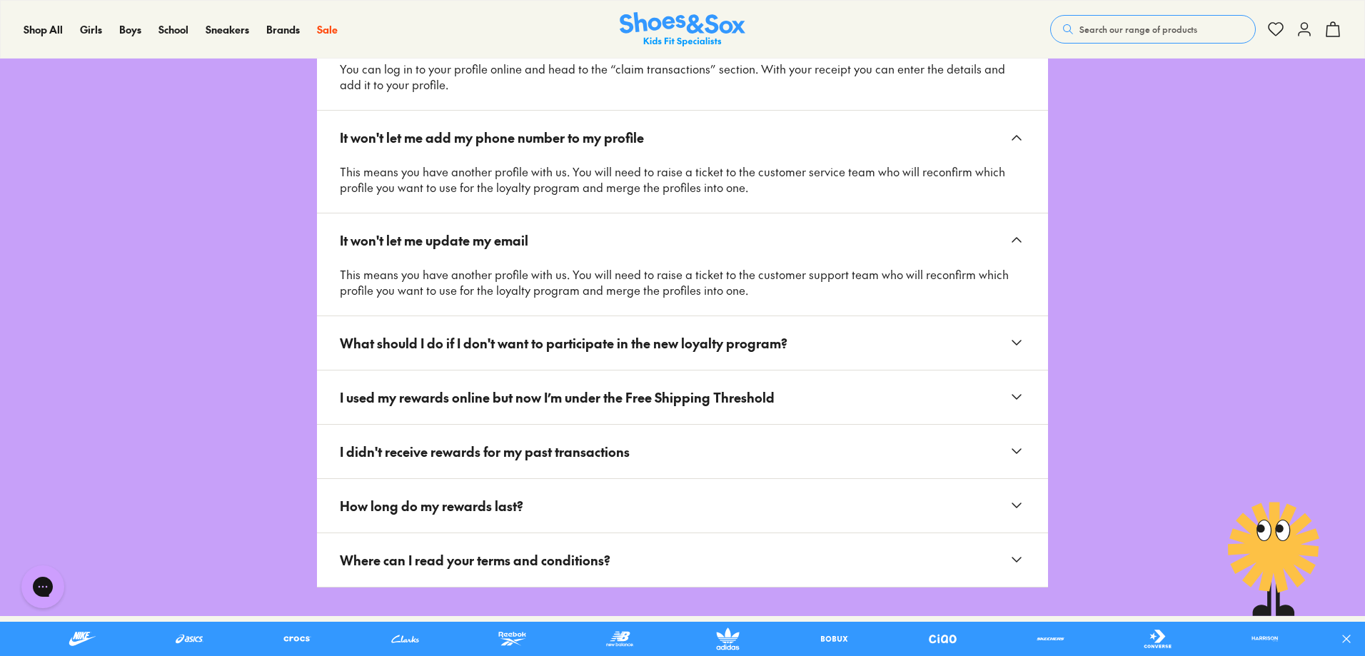
scroll to position [3308, 0]
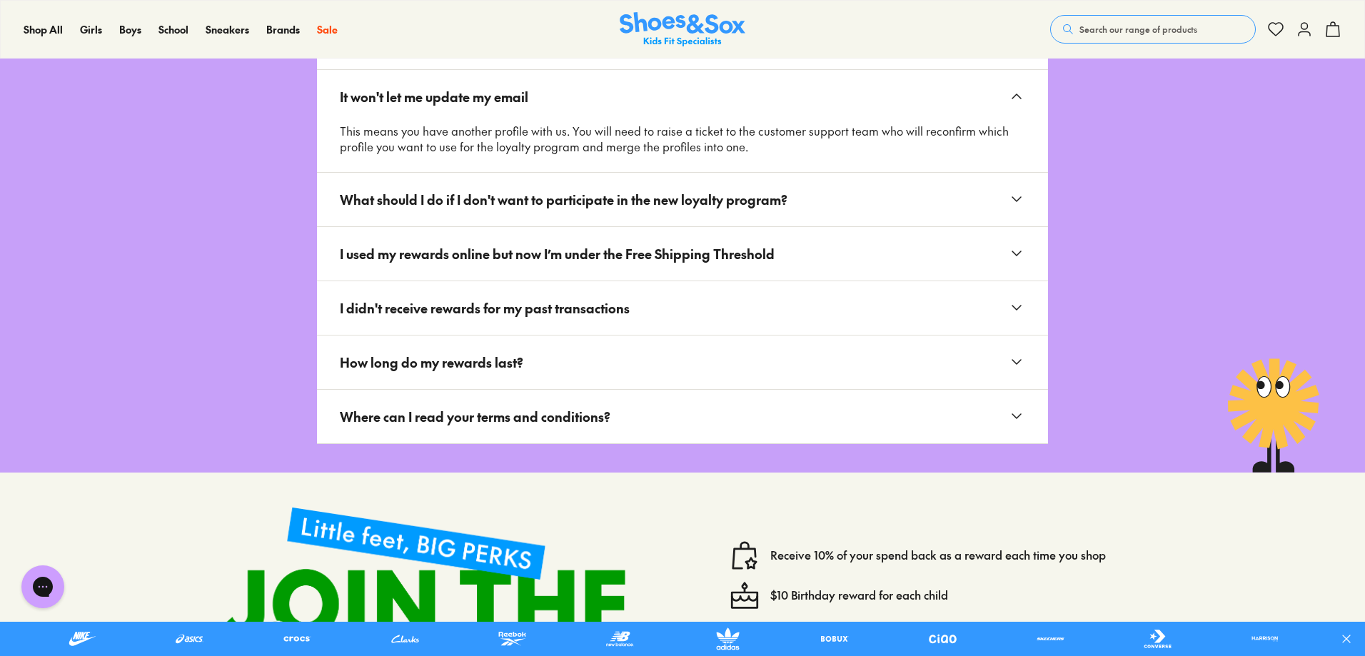
click at [576, 184] on span "What should I do if I don't want to participate in the new loyalty program?" at bounding box center [569, 199] width 459 height 31
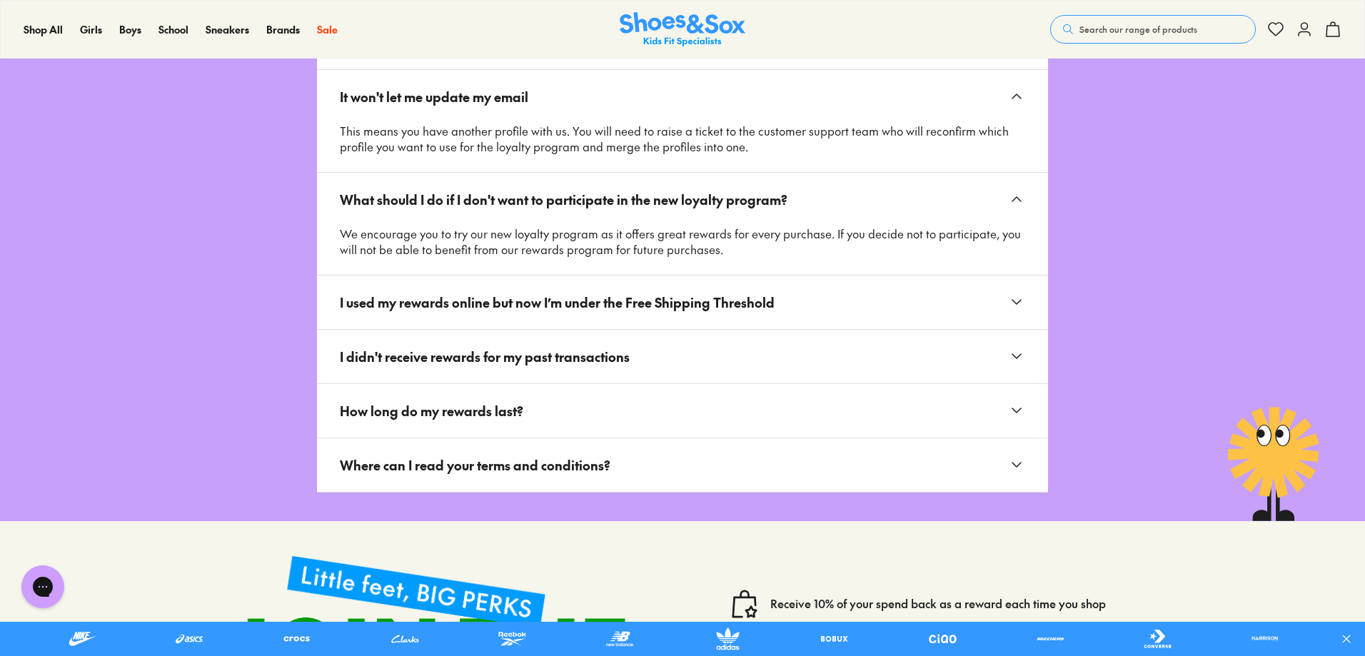
click at [623, 300] on span "I used my rewards online but now I’m under the Free Shipping Threshold" at bounding box center [563, 302] width 446 height 31
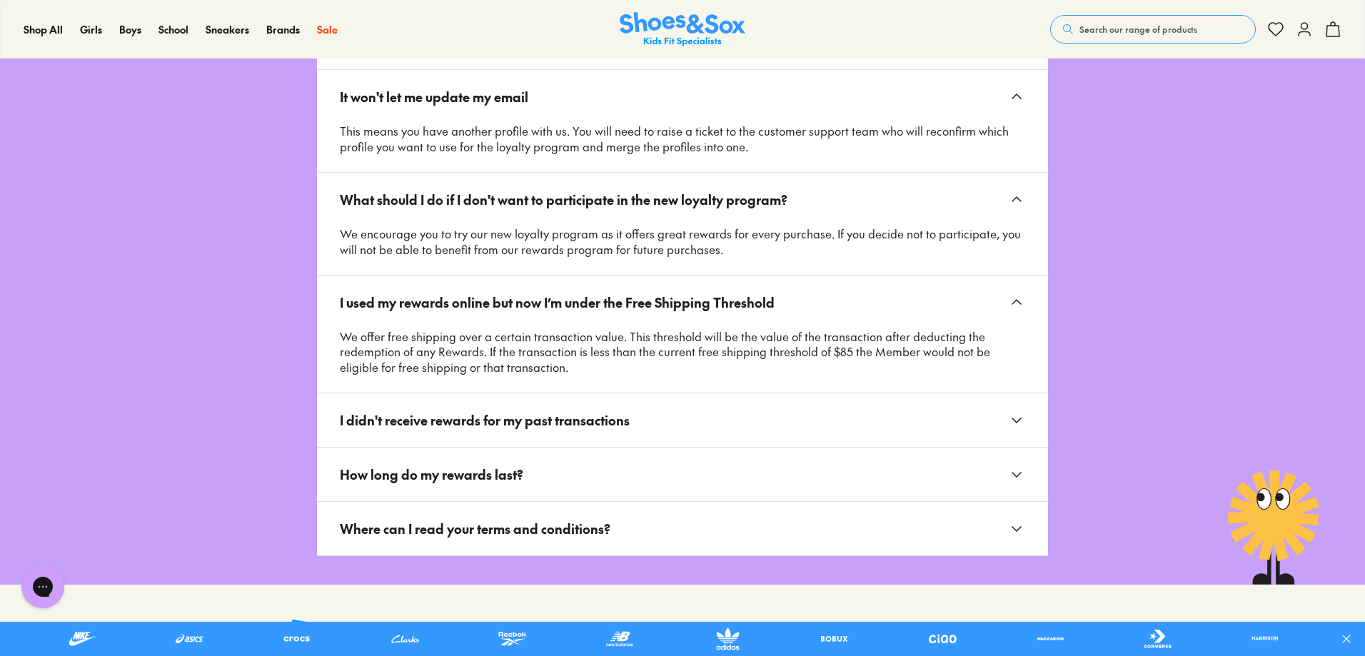
click at [621, 428] on span "I didn't receive rewards for my past transactions" at bounding box center [490, 420] width 301 height 31
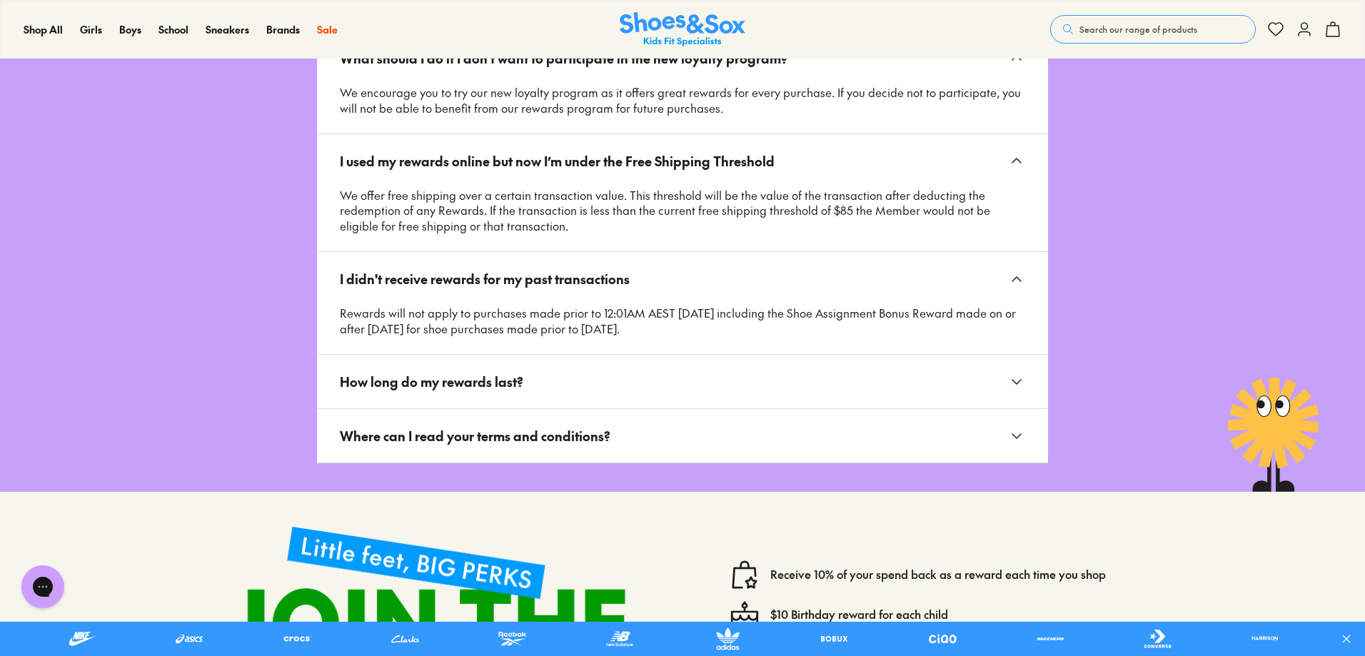
scroll to position [3451, 0]
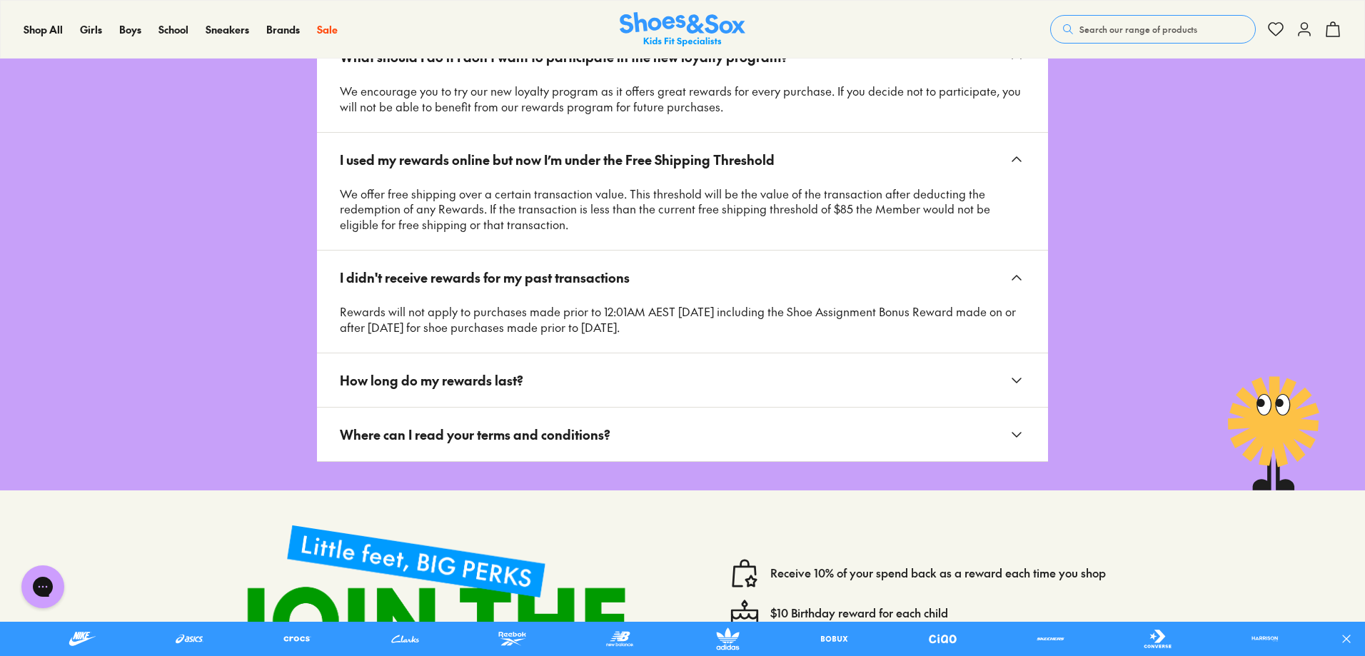
click at [613, 357] on button "How long do my rewards last?" at bounding box center [682, 380] width 731 height 54
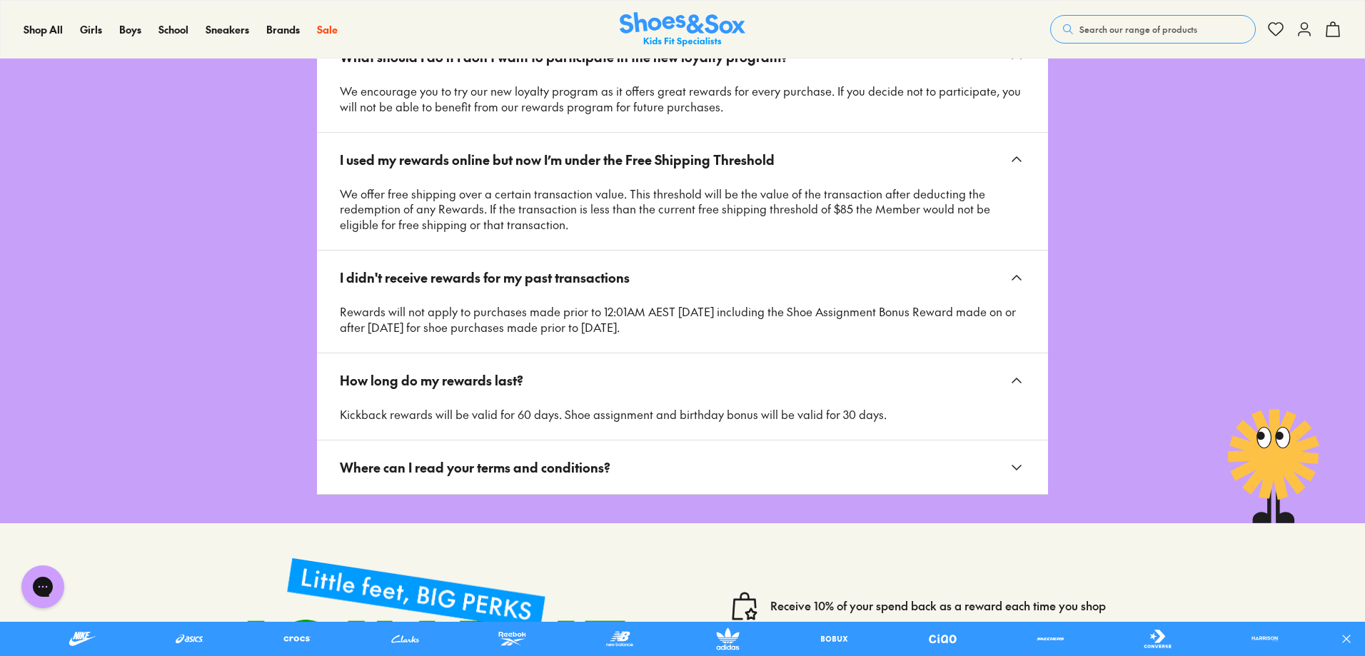
click at [630, 461] on button "Where can I read your terms and conditions?" at bounding box center [682, 468] width 731 height 54
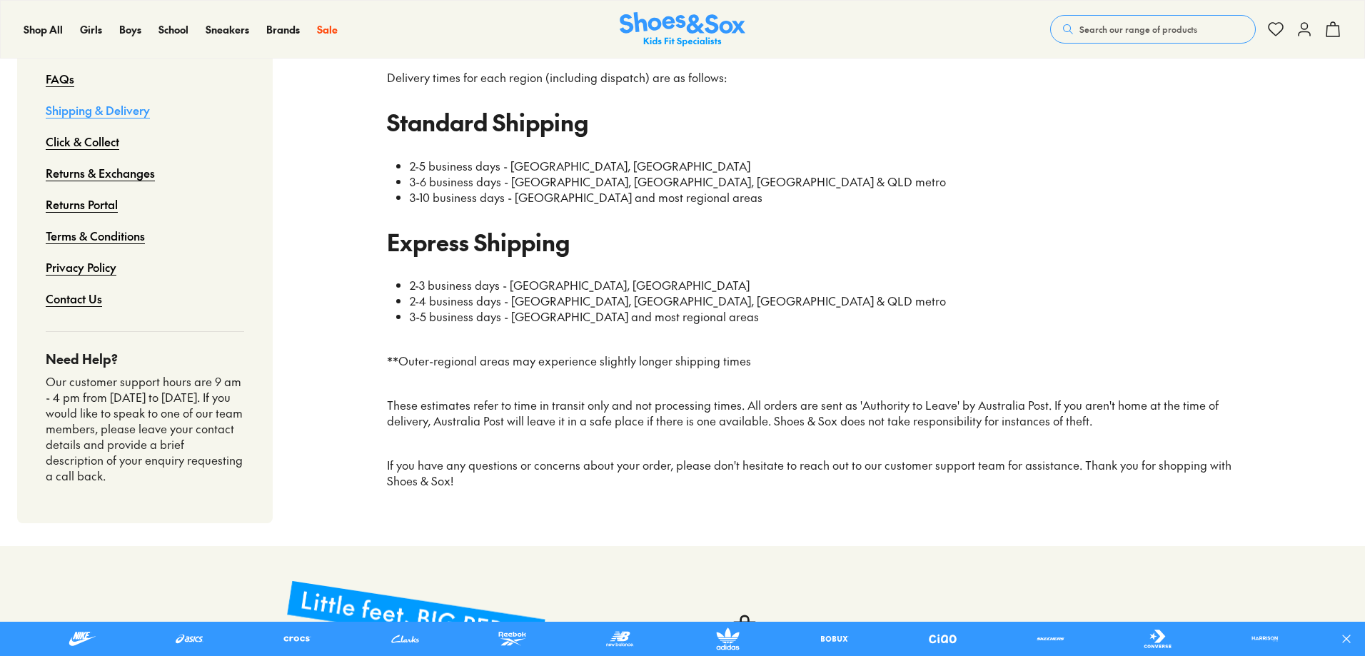
type input "**********"
